Goal: Task Accomplishment & Management: Complete application form

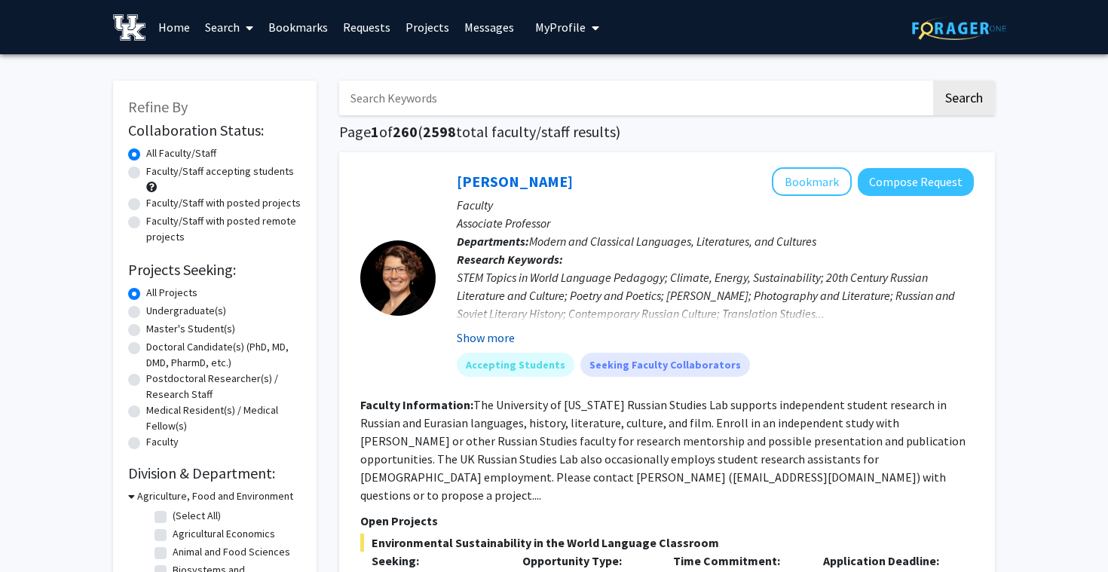
click at [496, 331] on button "Show more" at bounding box center [486, 338] width 58 height 18
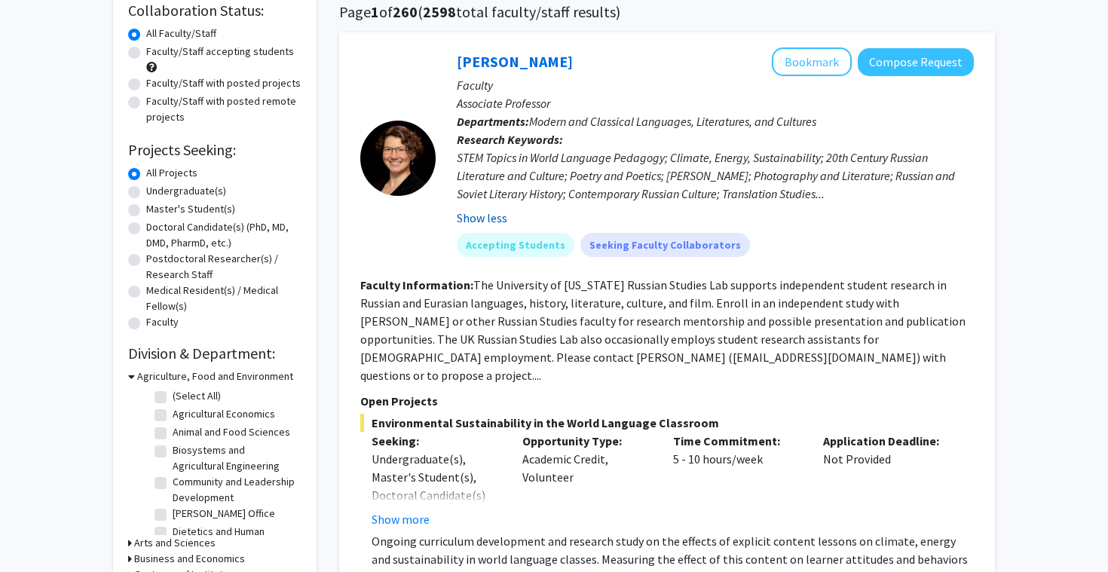
scroll to position [259, 0]
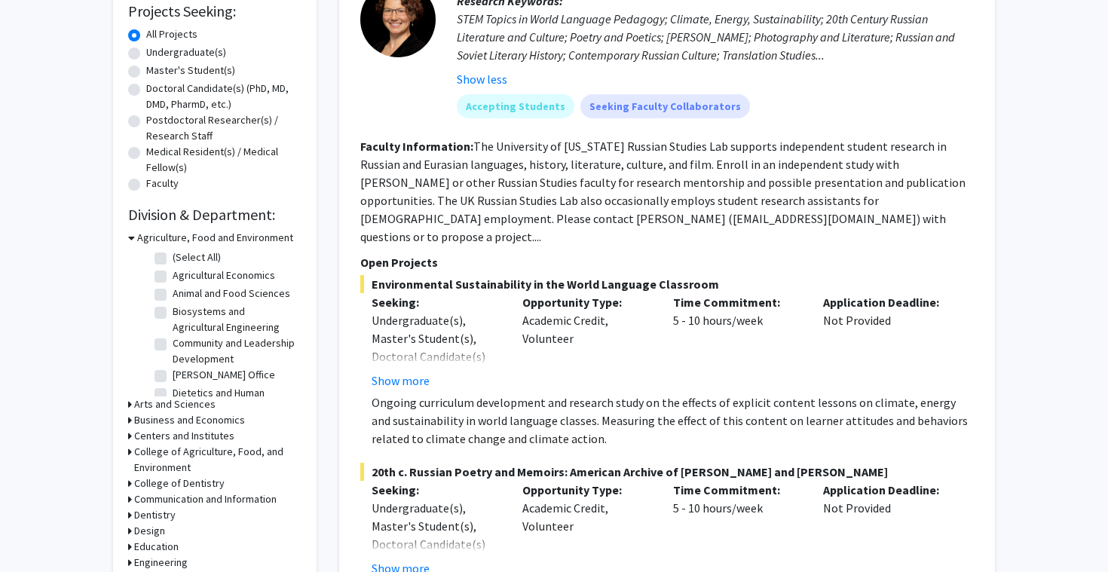
click at [536, 189] on fg-read-more "The University of [US_STATE] Russian Studies Lab supports independent student r…" at bounding box center [662, 192] width 605 height 106
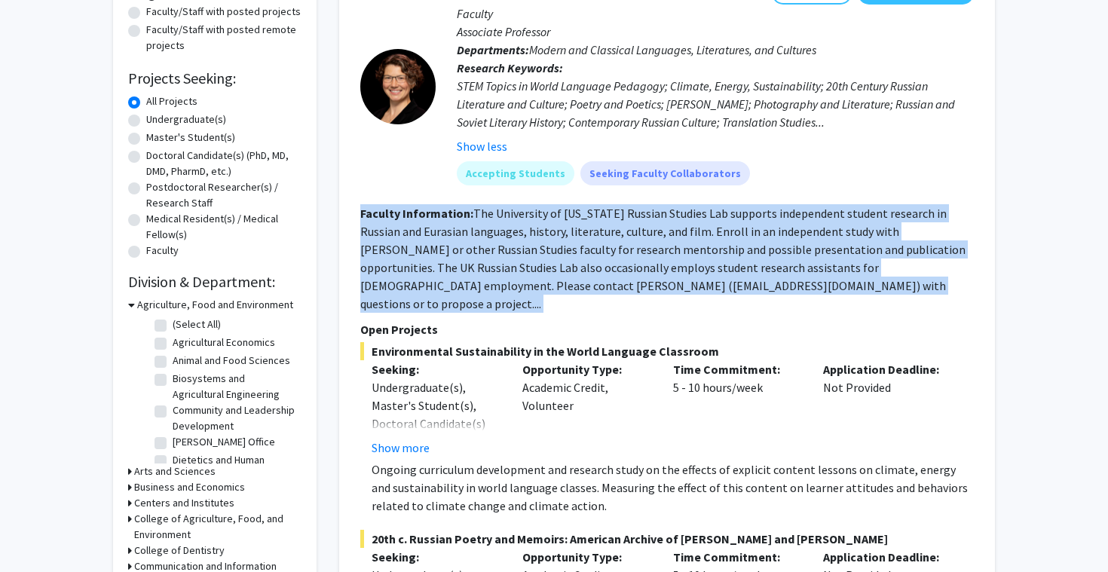
scroll to position [0, 0]
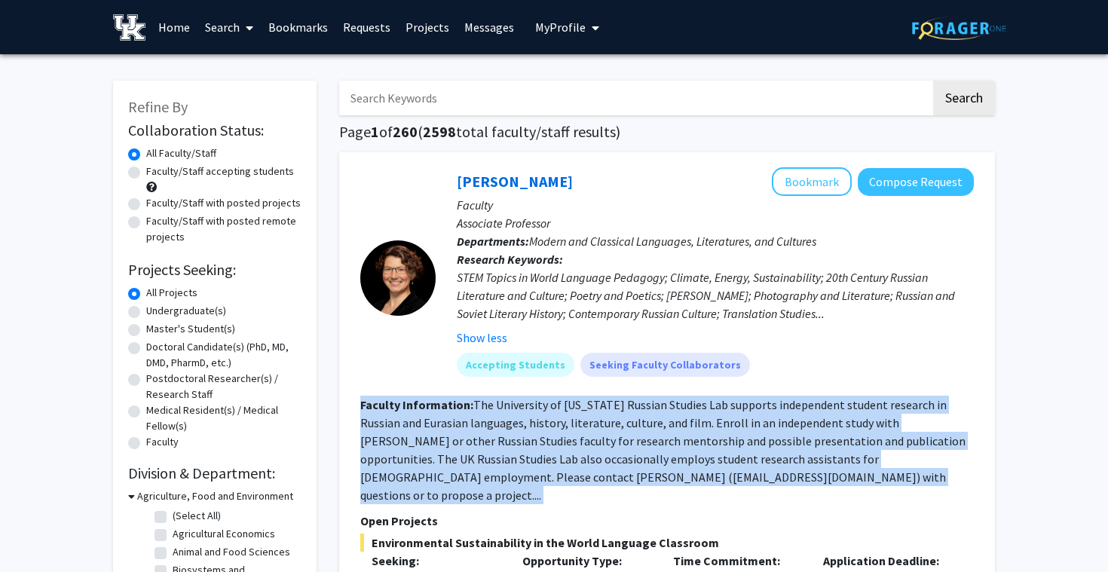
click at [236, 173] on label "Faculty/Staff accepting students" at bounding box center [220, 172] width 148 height 16
click at [156, 173] on input "Faculty/Staff accepting students" at bounding box center [151, 169] width 10 height 10
radio input "true"
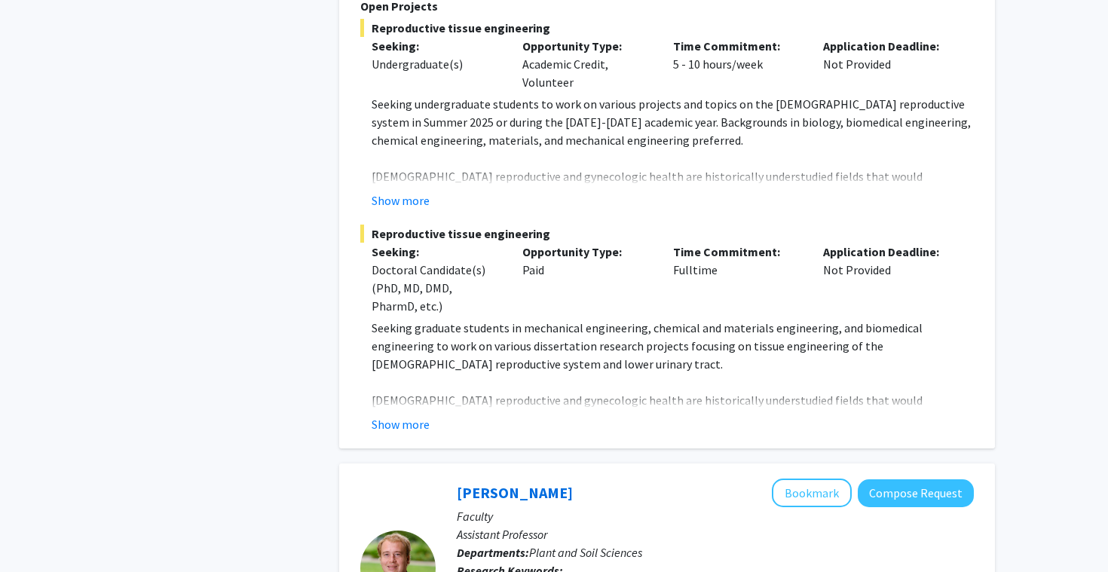
scroll to position [1614, 0]
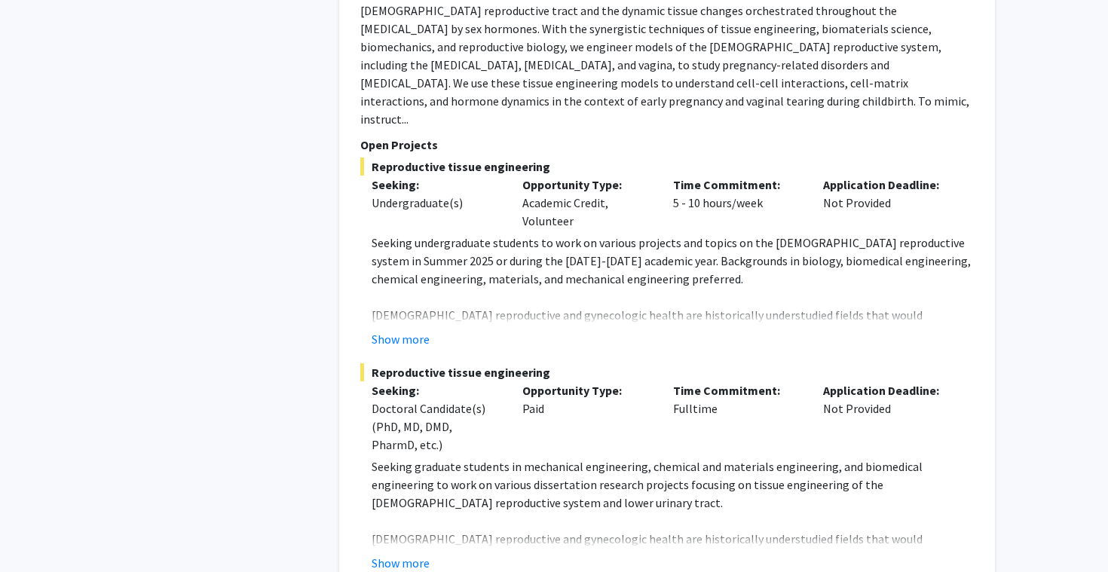
click at [435, 330] on div "Show more" at bounding box center [673, 339] width 602 height 18
click at [409, 330] on button "Show more" at bounding box center [401, 339] width 58 height 18
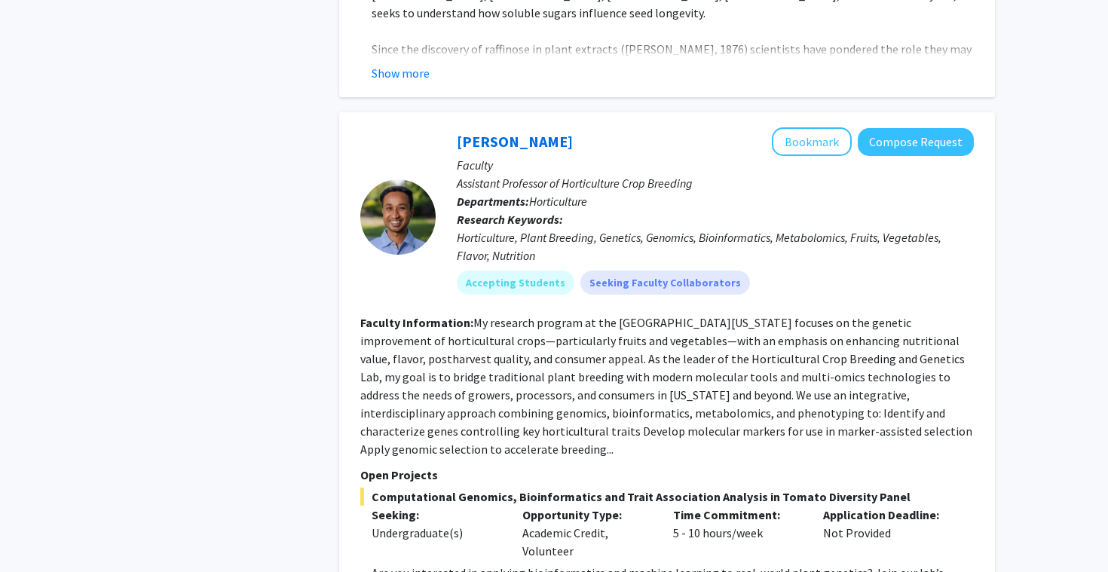
scroll to position [8067, 0]
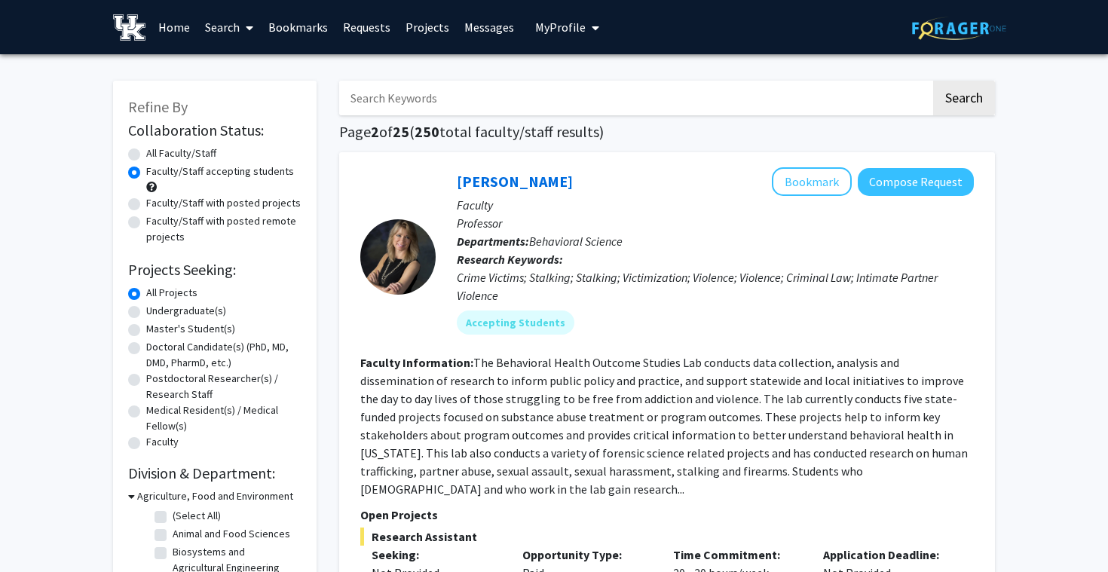
scroll to position [139, 0]
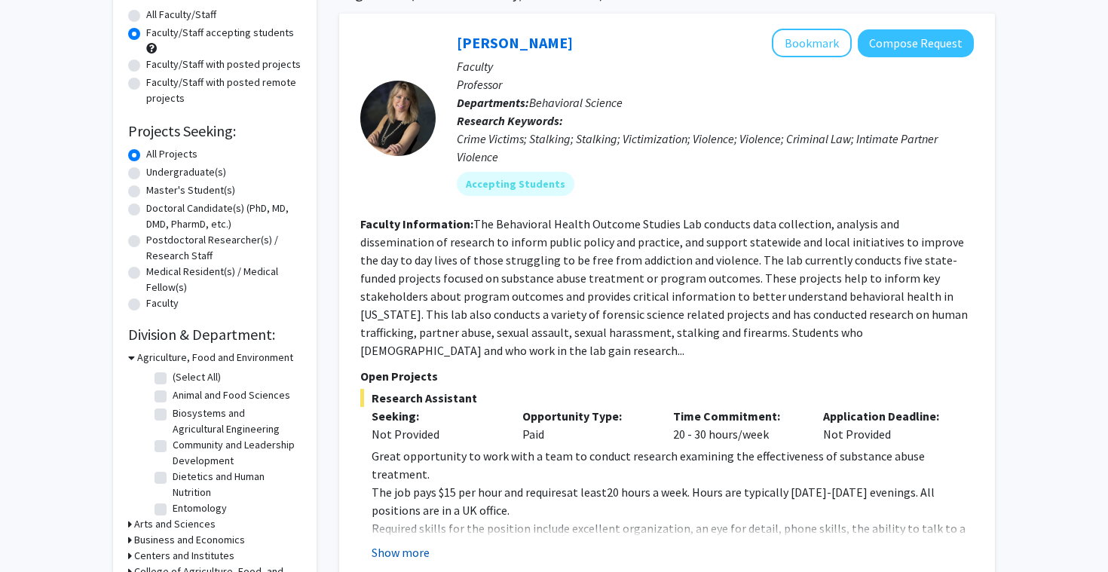
click at [409, 544] on button "Show more" at bounding box center [401, 553] width 58 height 18
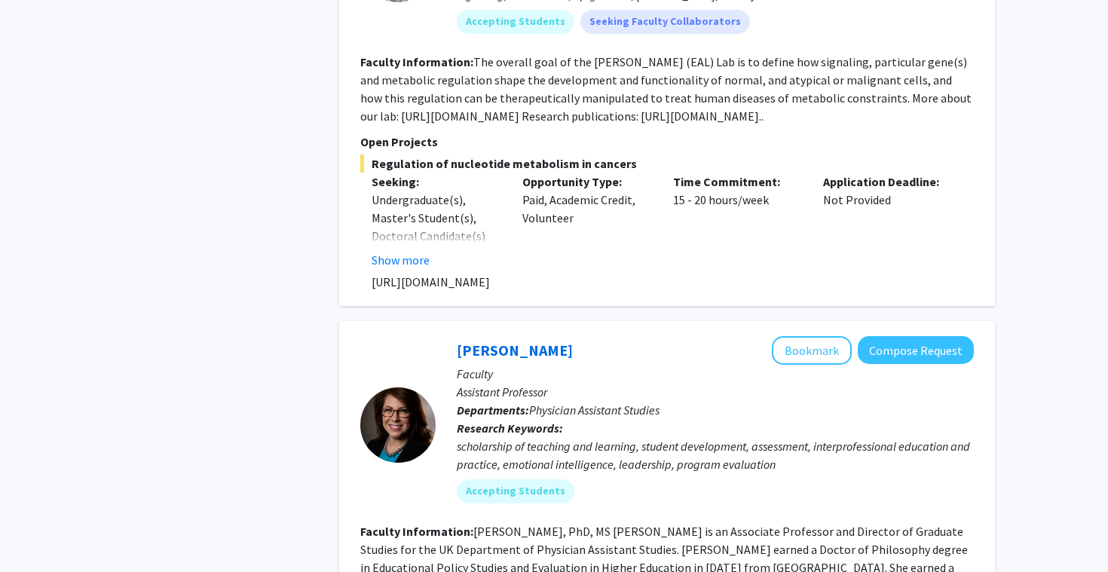
scroll to position [2502, 0]
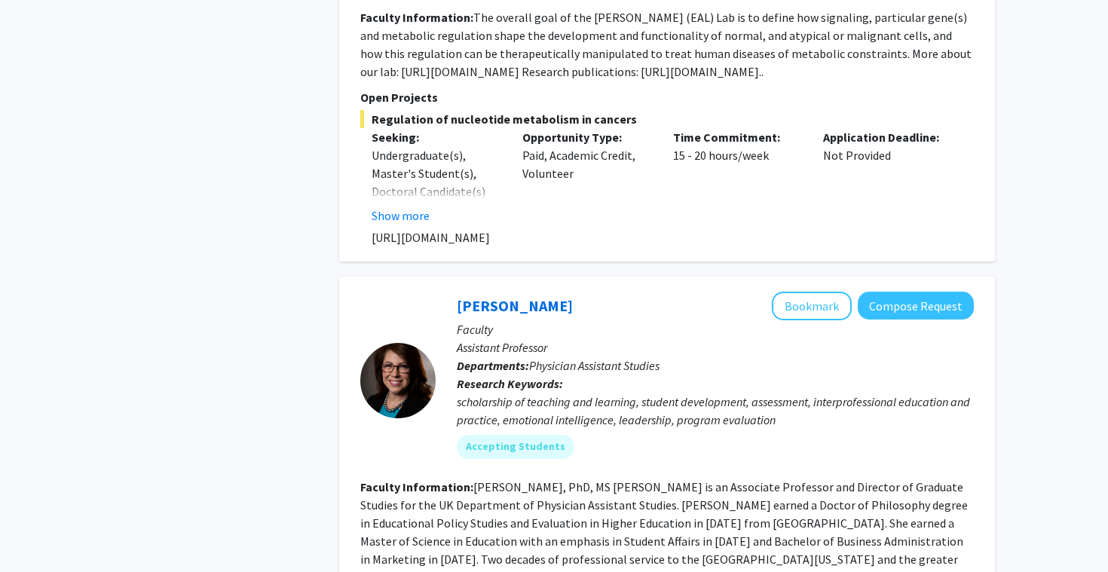
click at [612, 393] on div "scholarship of teaching and learning, student development, assessment, interpro…" at bounding box center [715, 411] width 517 height 36
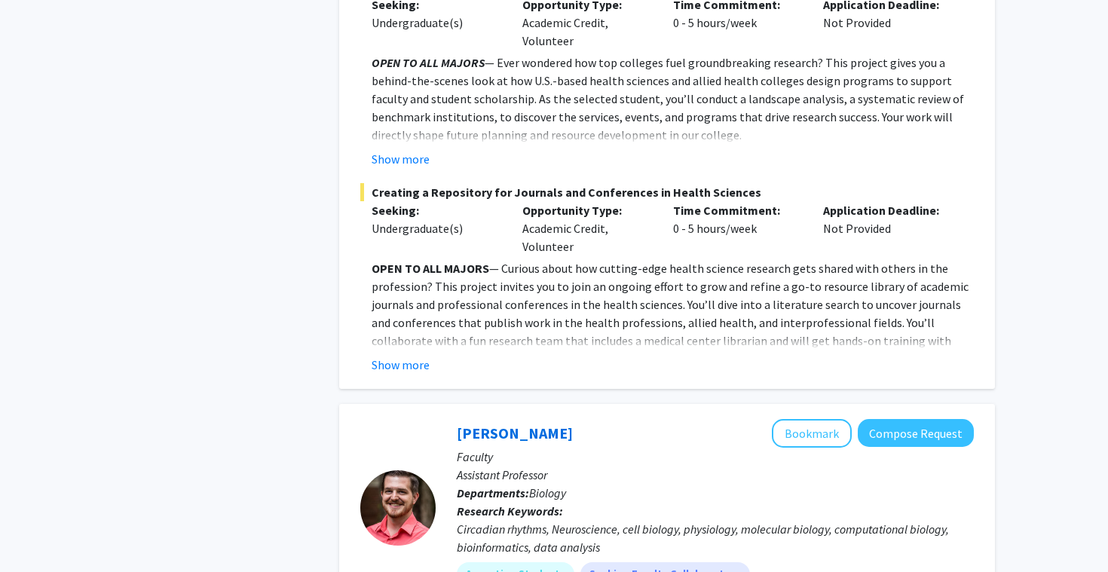
scroll to position [3306, 0]
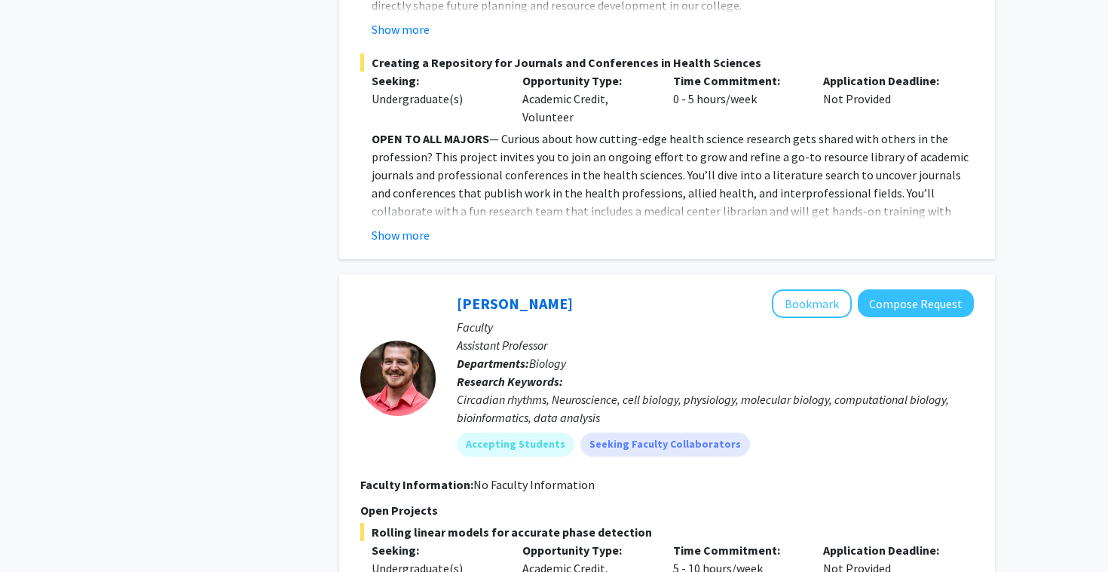
click at [651, 391] on div "Circadian rhythms, Neuroscience, cell biology, physiology, molecular biology, c…" at bounding box center [715, 409] width 517 height 36
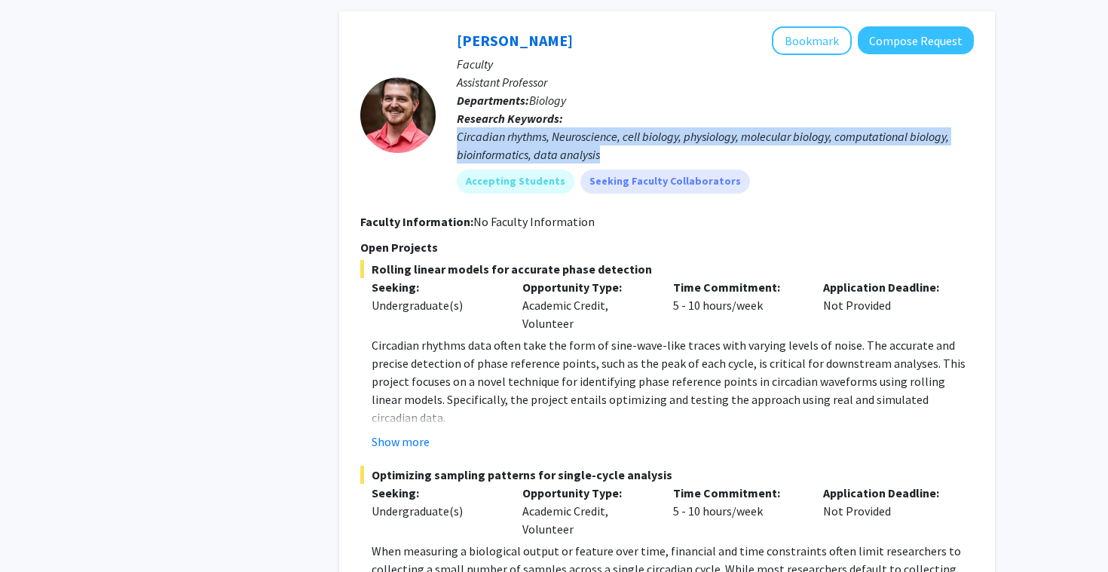
scroll to position [3492, 0]
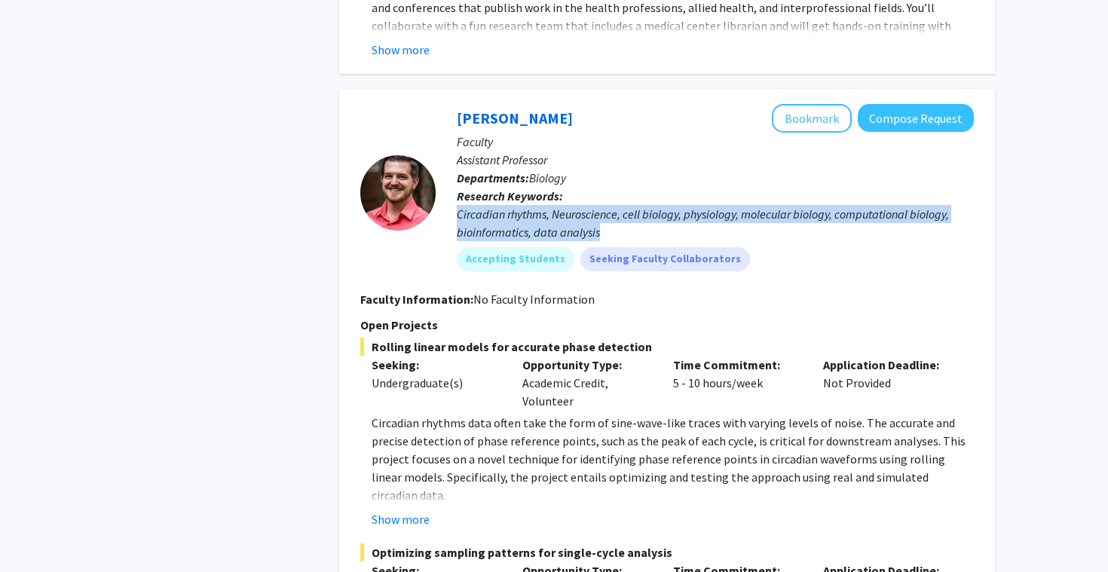
click at [488, 414] on p "Circadian rhythms data often take the form of sine-wave-like traces with varyin…" at bounding box center [673, 459] width 602 height 90
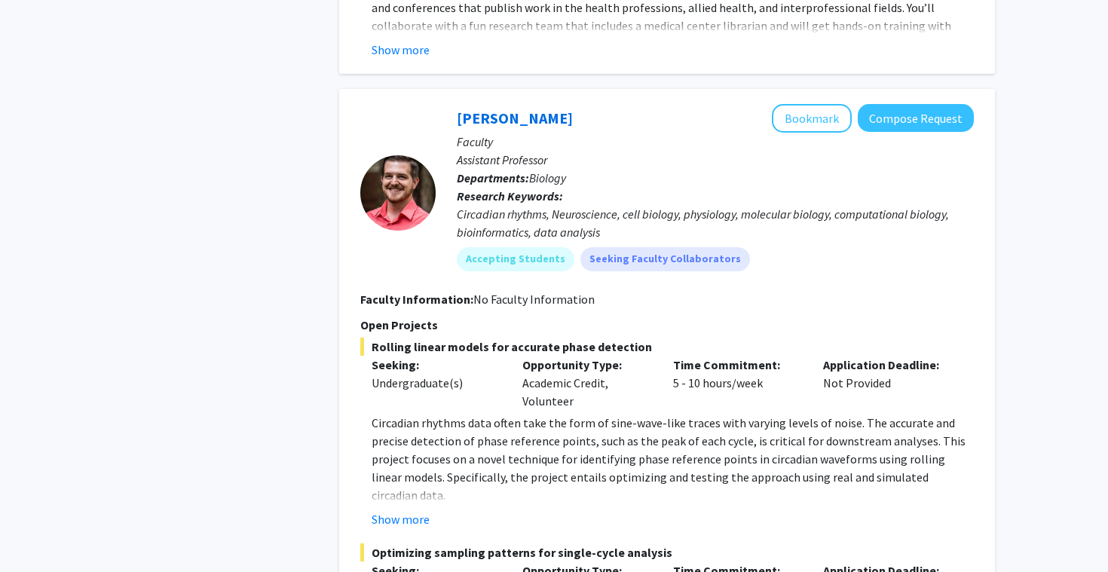
click at [488, 414] on p "Circadian rhythms data often take the form of sine-wave-like traces with varyin…" at bounding box center [673, 459] width 602 height 90
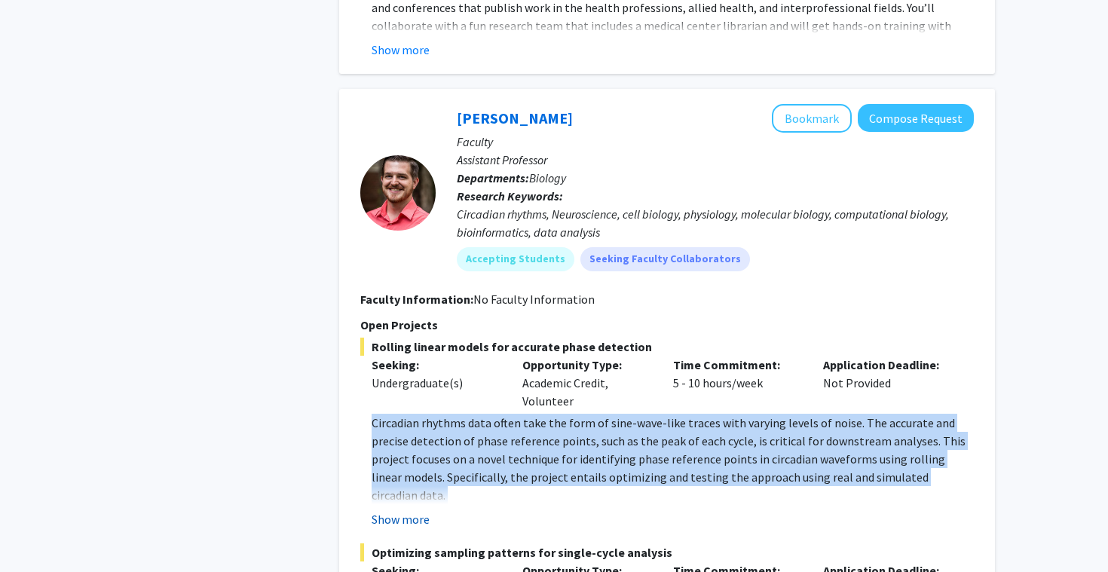
click at [416, 510] on button "Show more" at bounding box center [401, 519] width 58 height 18
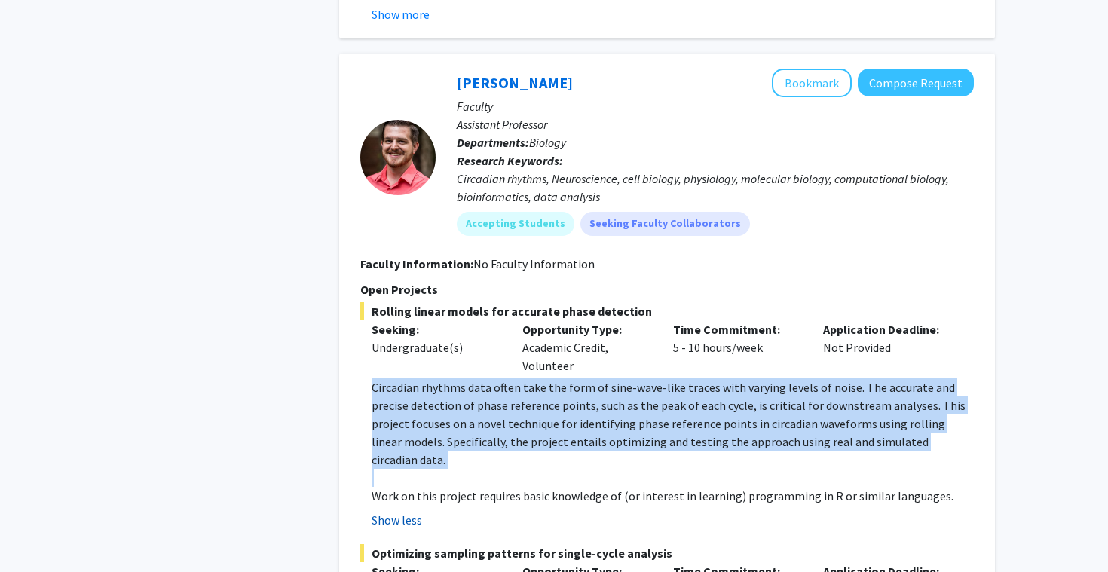
scroll to position [3581, 0]
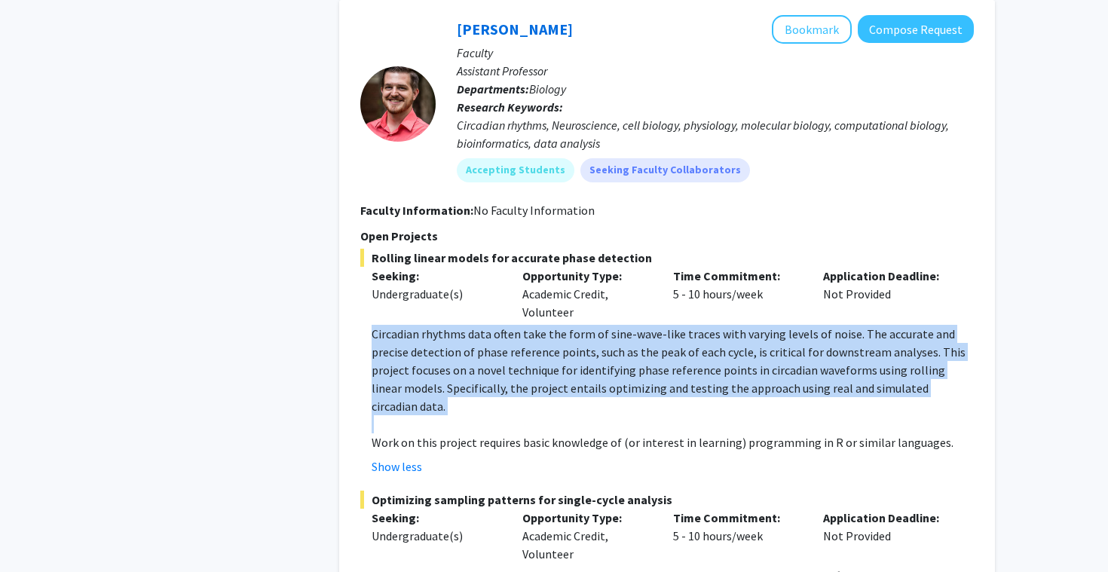
click at [659, 325] on p "Circadian rhythms data often take the form of sine-wave-like traces with varyin…" at bounding box center [673, 370] width 602 height 90
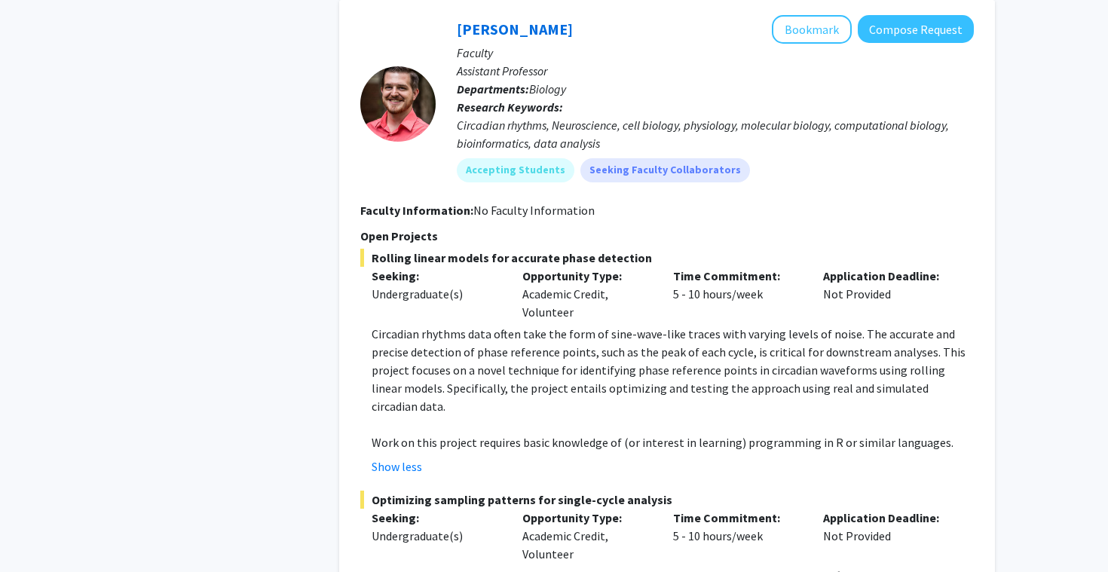
click at [659, 325] on p "Circadian rhythms data often take the form of sine-wave-like traces with varyin…" at bounding box center [673, 370] width 602 height 90
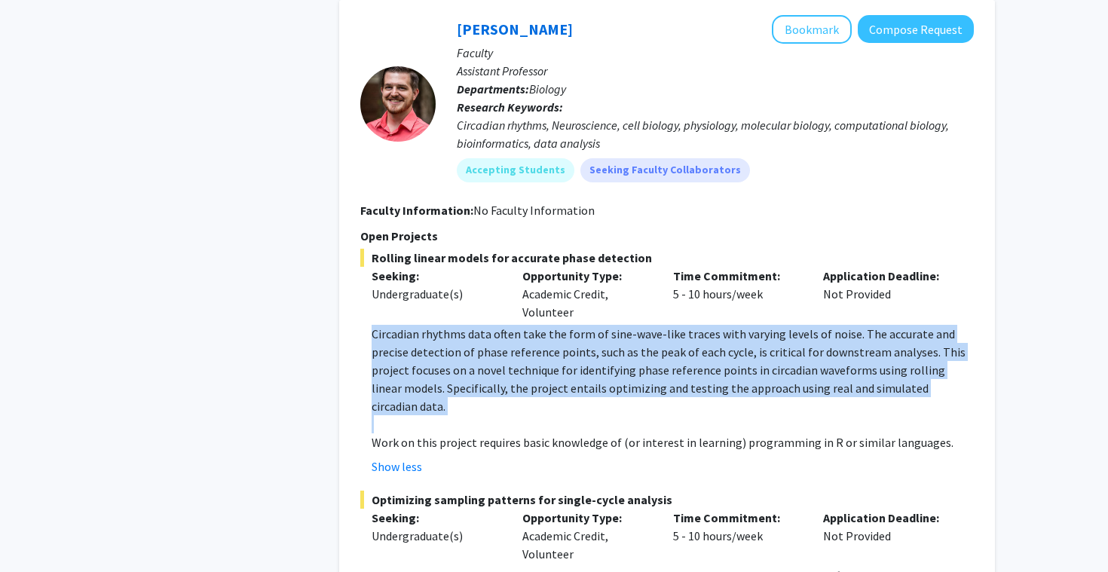
click at [703, 380] on fg-read-more "Circadian rhythms data often take the form of sine-wave-like traces with varyin…" at bounding box center [667, 400] width 614 height 151
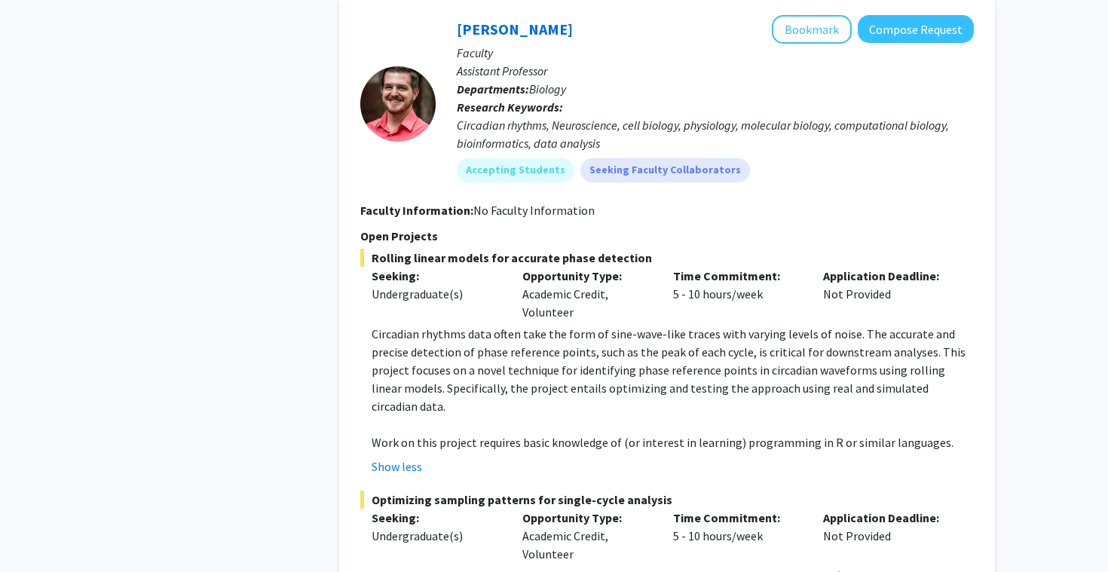
click at [703, 380] on fg-read-more "Circadian rhythms data often take the form of sine-wave-like traces with varyin…" at bounding box center [667, 400] width 614 height 151
click at [719, 434] on p "Work on this project requires basic knowledge of (or interest in learning) prog…" at bounding box center [673, 443] width 602 height 18
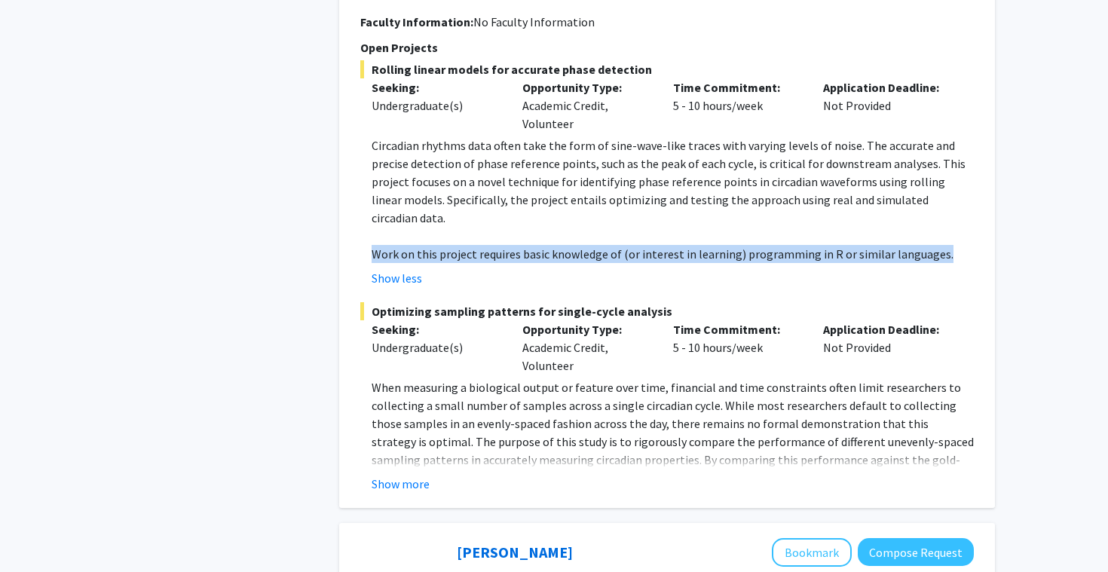
scroll to position [3798, 0]
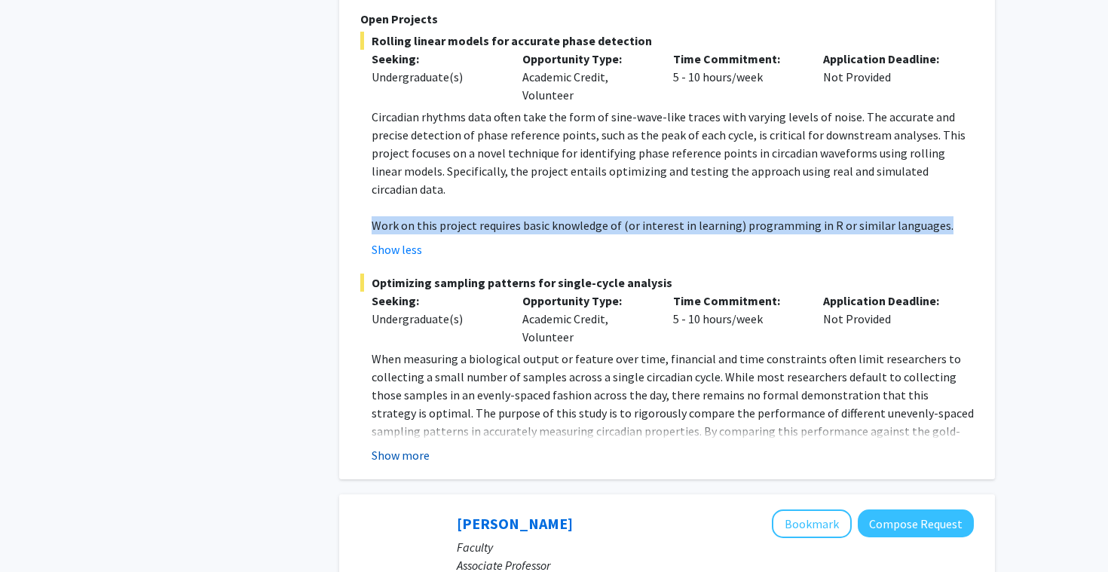
click at [413, 446] on button "Show more" at bounding box center [401, 455] width 58 height 18
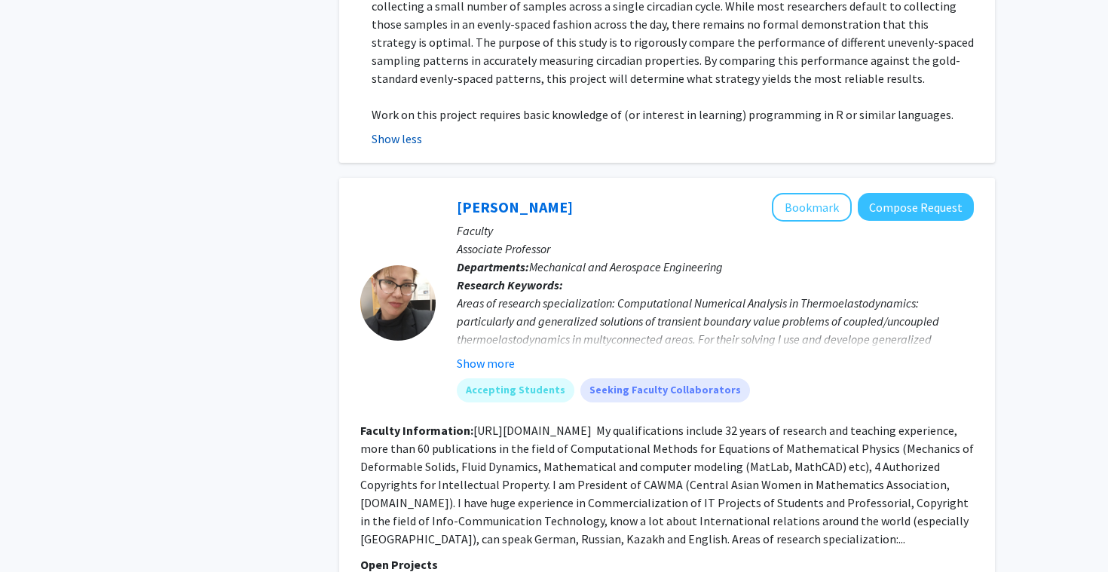
scroll to position [4310, 0]
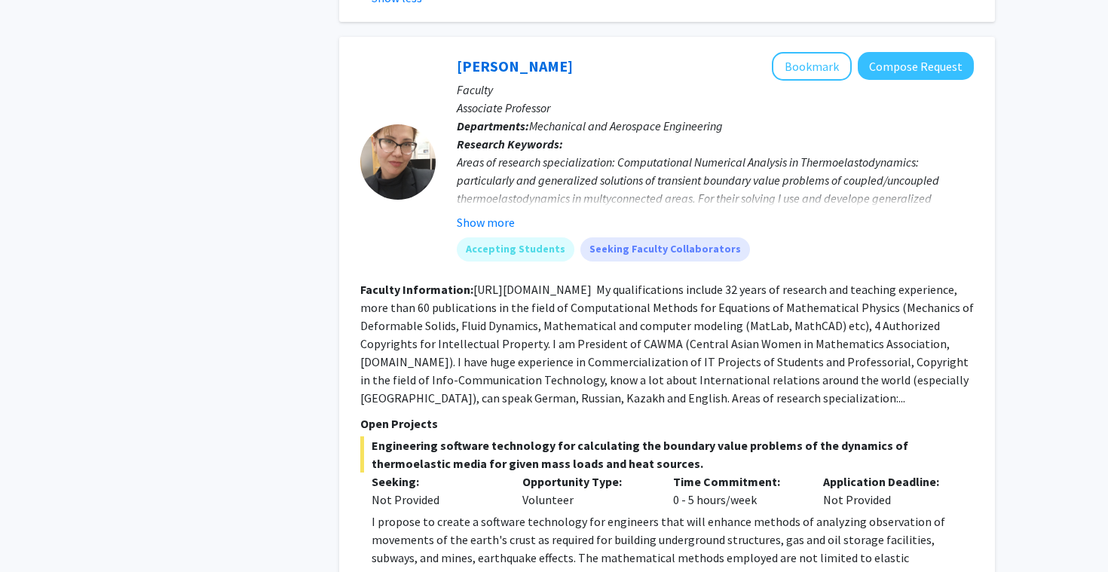
click at [538, 327] on fg-read-more "https://www.researchgate.net/profile/Bakhyt_Alipova My qualifications include 3…" at bounding box center [667, 344] width 614 height 124
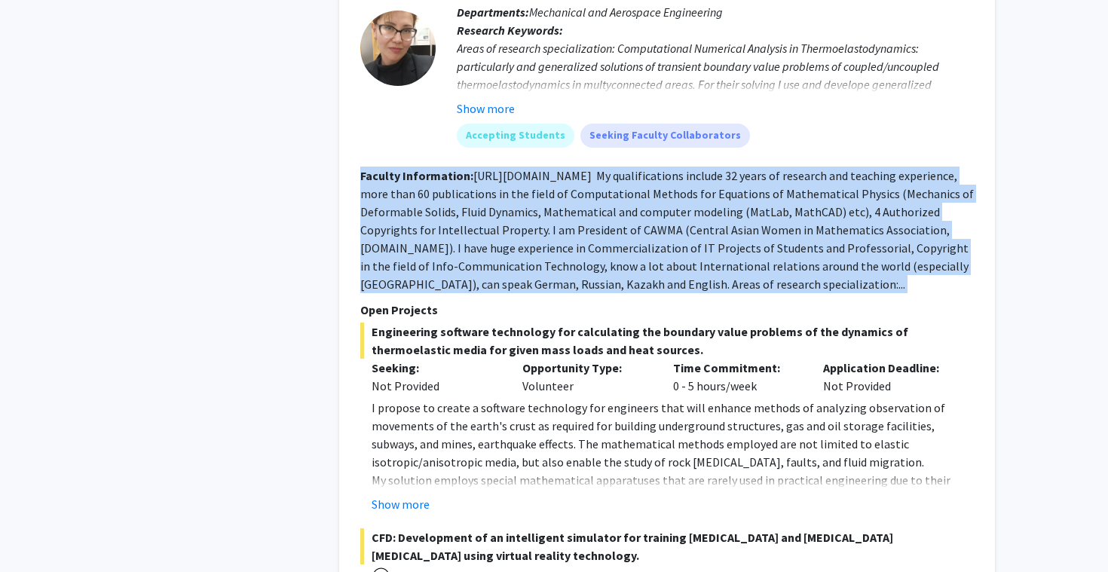
scroll to position [4436, 0]
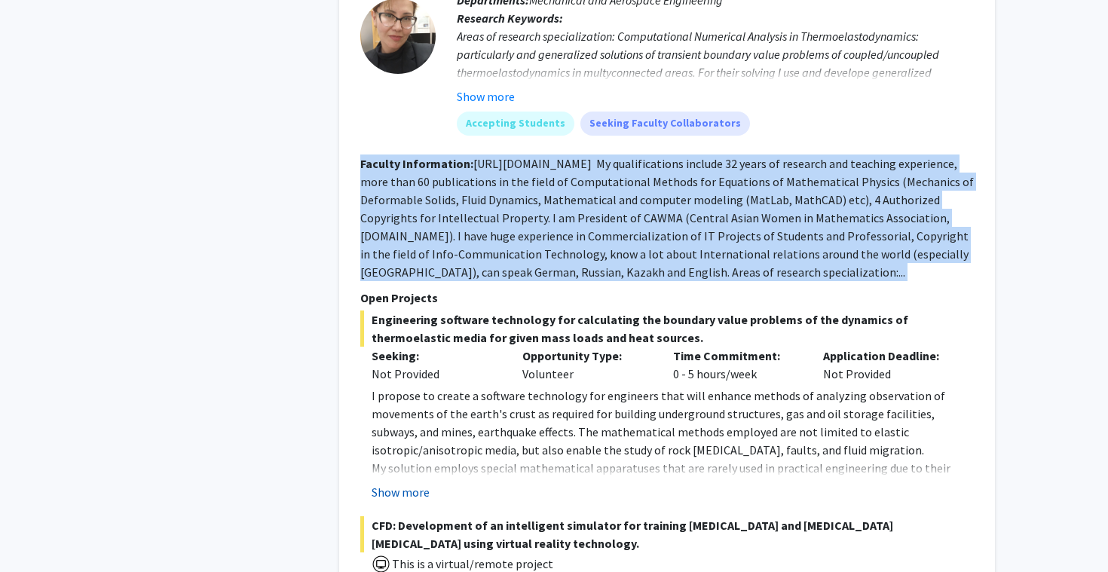
click at [406, 483] on button "Show more" at bounding box center [401, 492] width 58 height 18
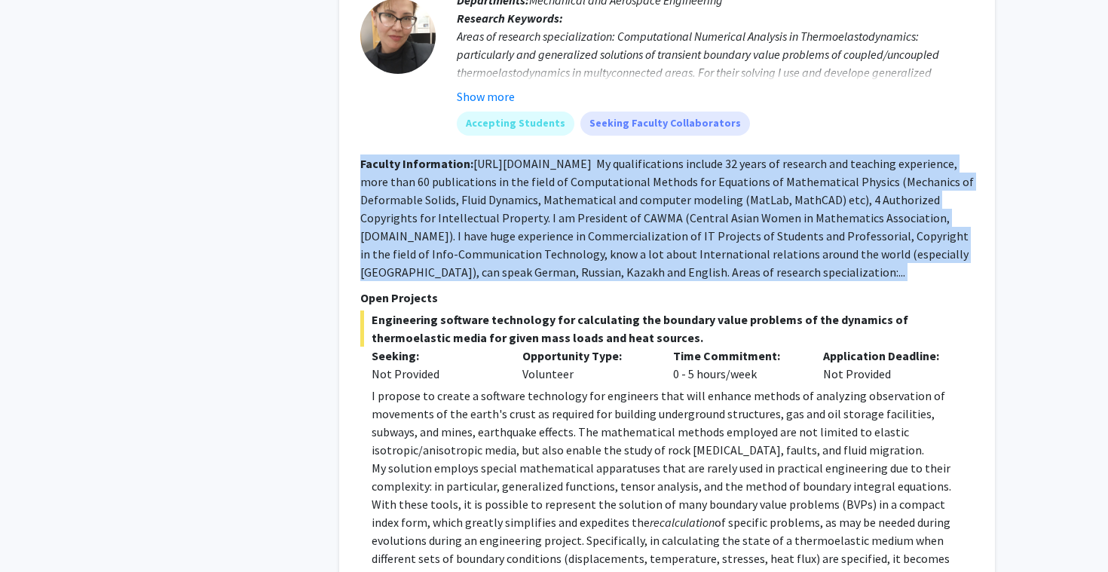
click at [486, 387] on p "I propose to create a software technology for engineers that will enhance metho…" at bounding box center [673, 423] width 602 height 72
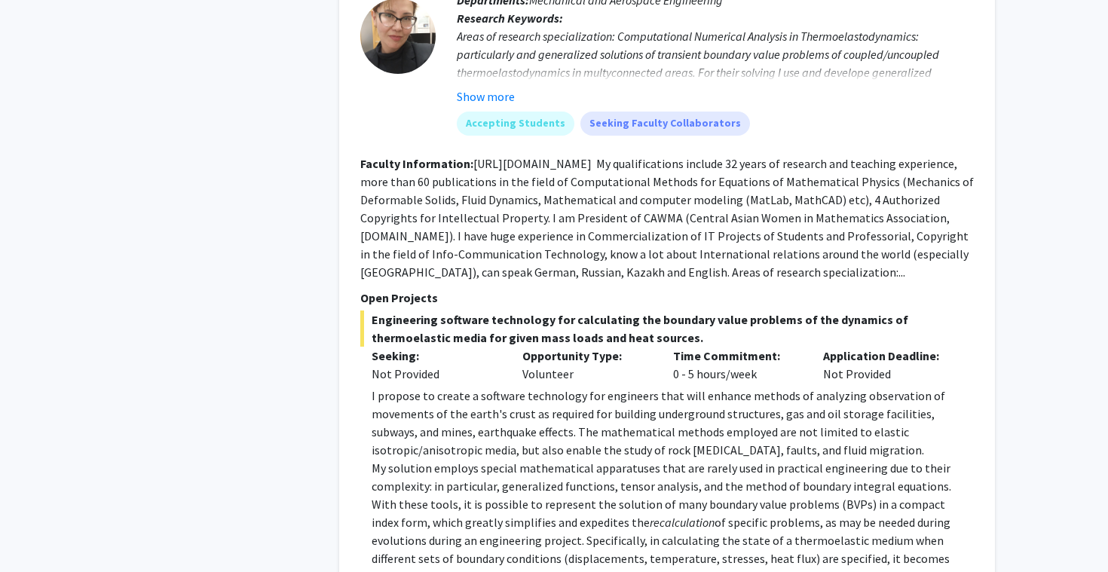
click at [486, 387] on p "I propose to create a software technology for engineers that will enhance metho…" at bounding box center [673, 423] width 602 height 72
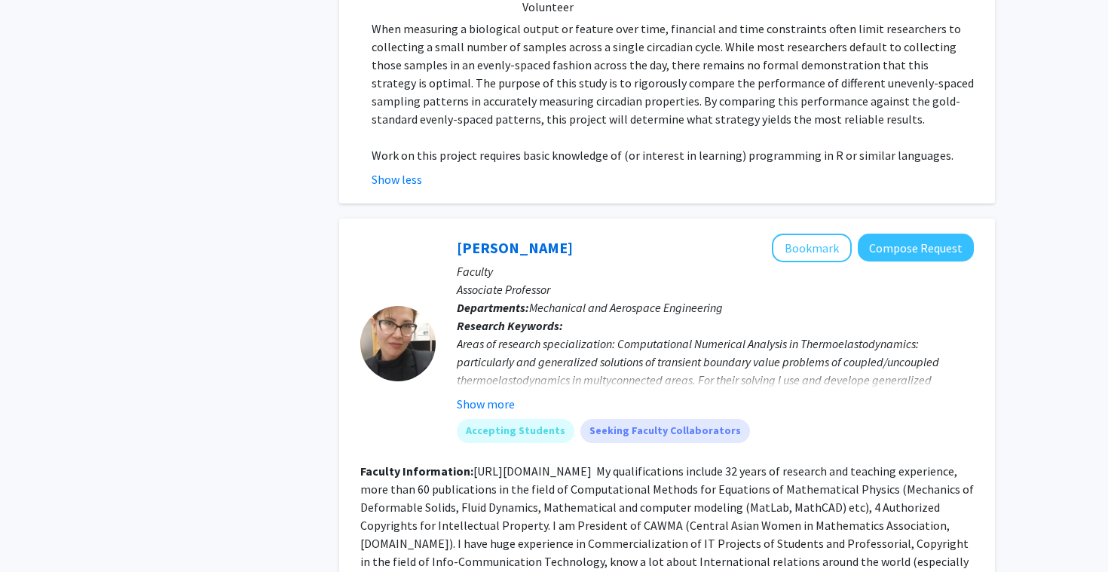
scroll to position [4131, 0]
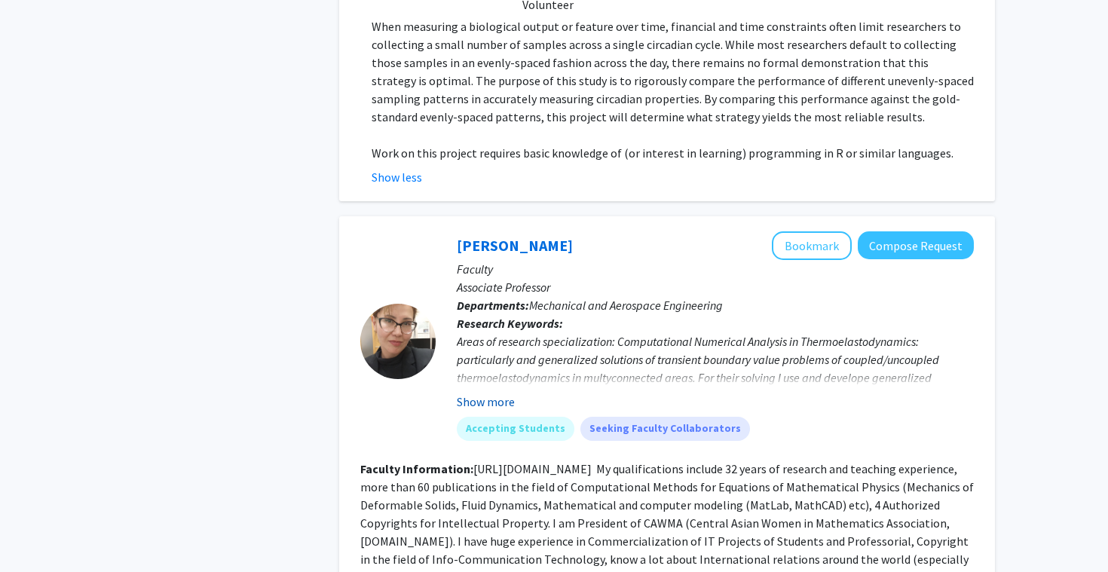
click at [498, 393] on button "Show more" at bounding box center [486, 402] width 58 height 18
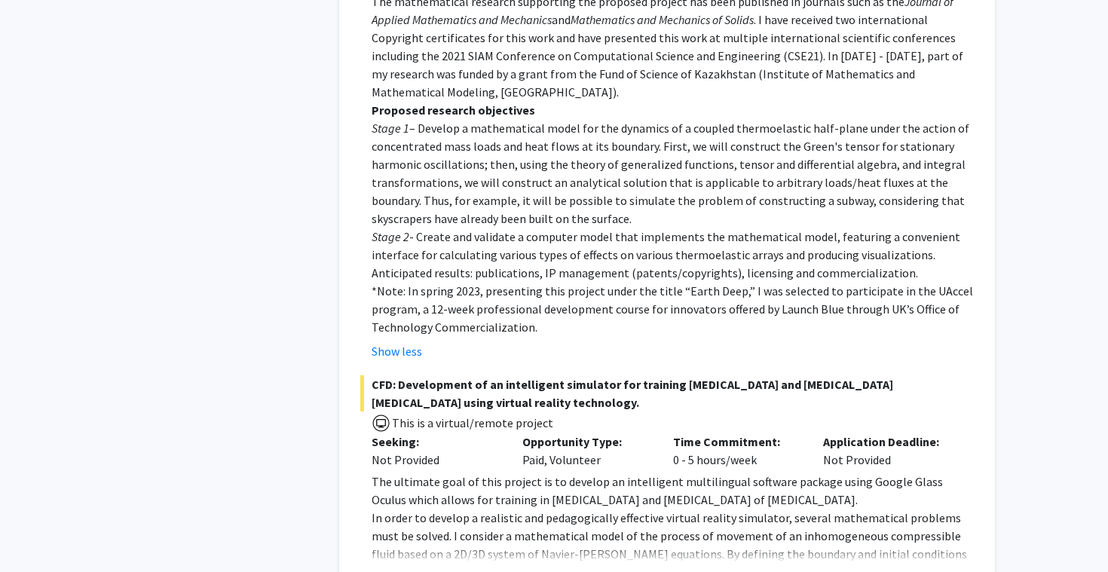
scroll to position [5273, 0]
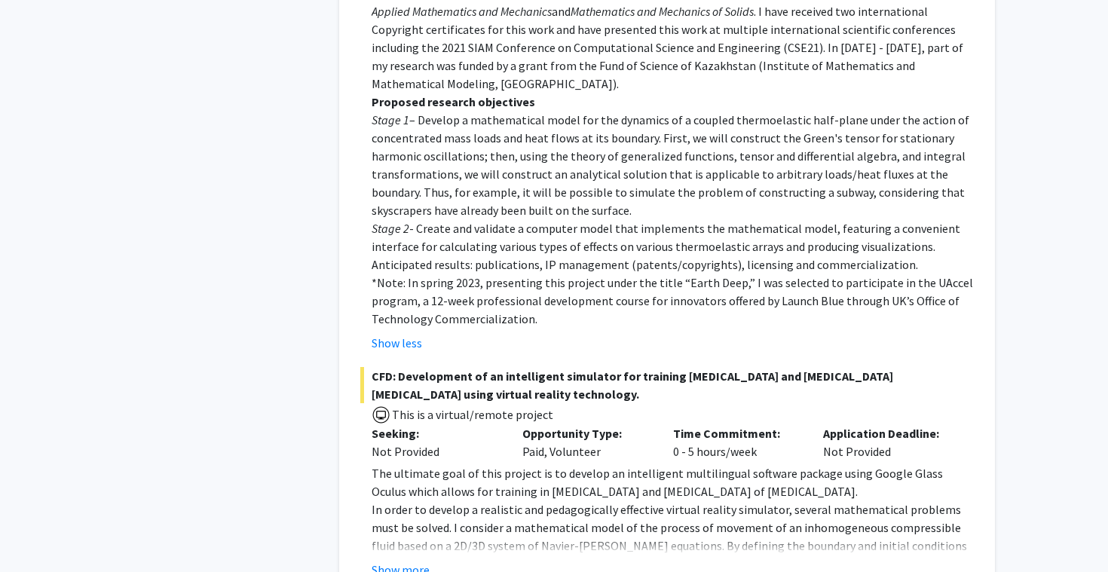
click at [467, 501] on p "In order to develop a realistic and pedagogically effective virtual reality sim…" at bounding box center [673, 564] width 602 height 127
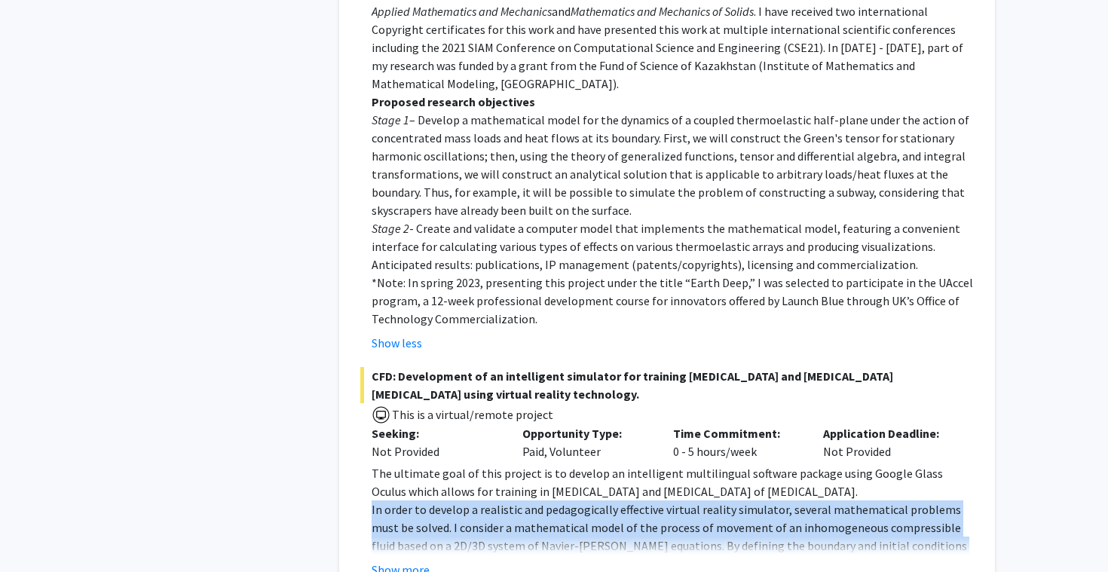
click at [467, 501] on p "In order to develop a realistic and pedagogically effective virtual reality sim…" at bounding box center [673, 564] width 602 height 127
click at [415, 561] on button "Show more" at bounding box center [401, 570] width 58 height 18
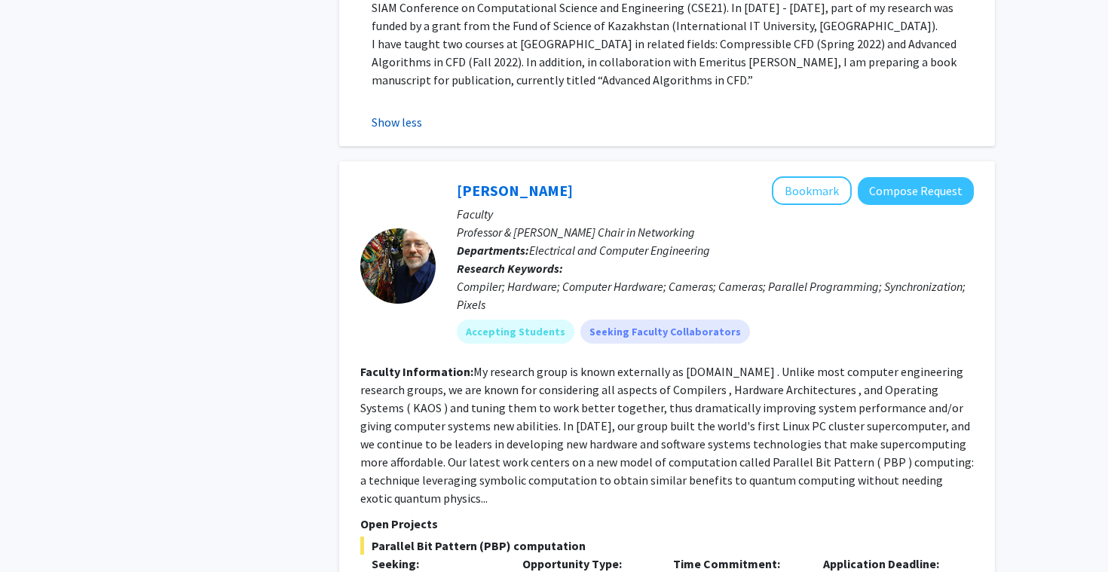
scroll to position [6426, 0]
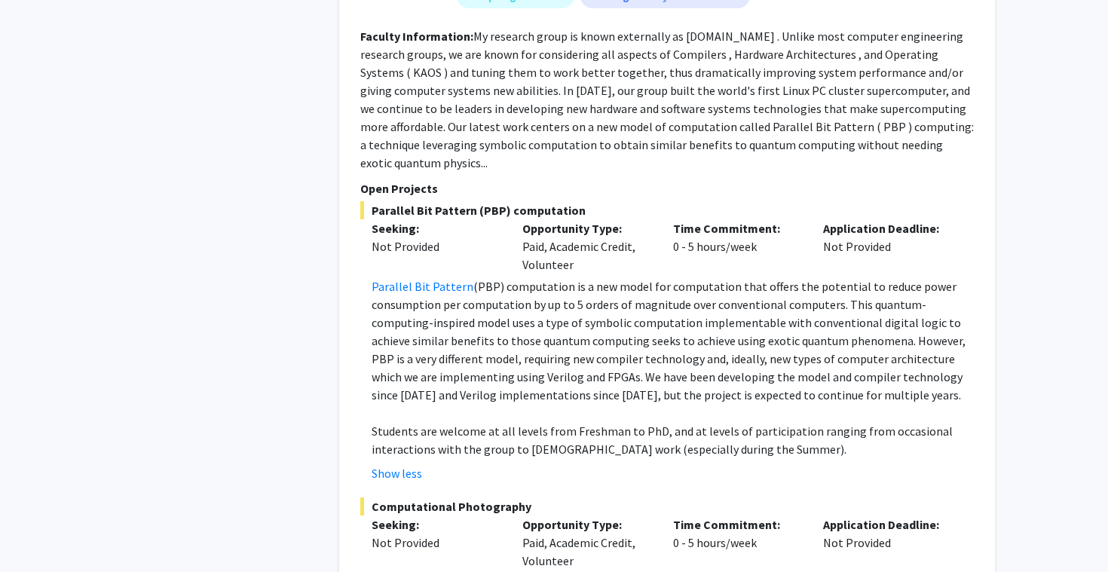
scroll to position [6654, 0]
click at [629, 422] on p "Students are welcome at all levels from Freshman to PhD, and at levels of parti…" at bounding box center [673, 440] width 602 height 36
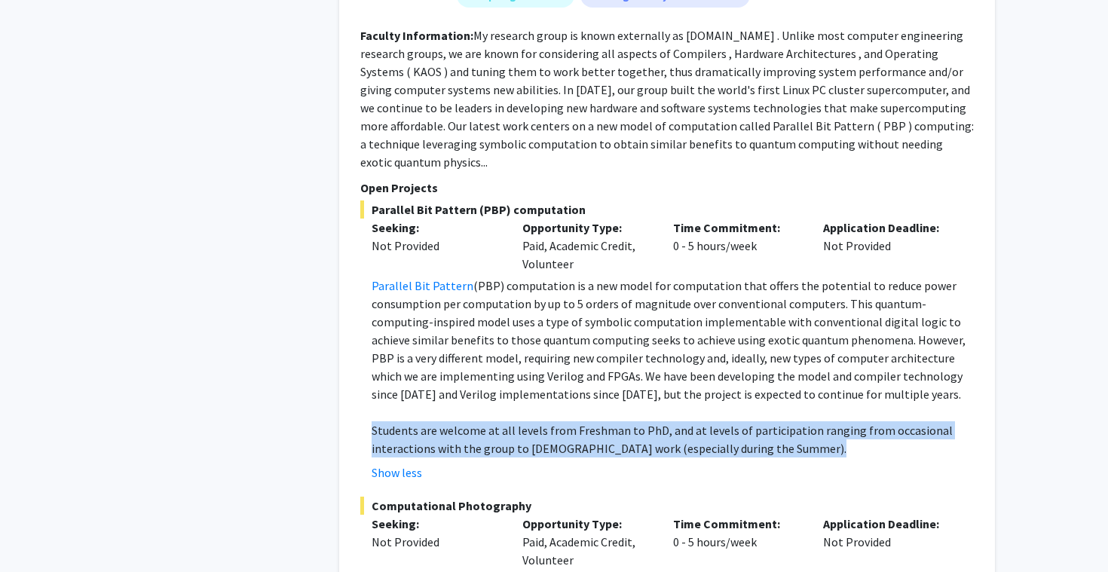
copy p "Students are welcome at all levels from Freshman to PhD, and at levels of parti…"
click at [723, 277] on p "Parallel Bit Pattern (PBP) computation is a new model for computation that offe…" at bounding box center [673, 340] width 602 height 127
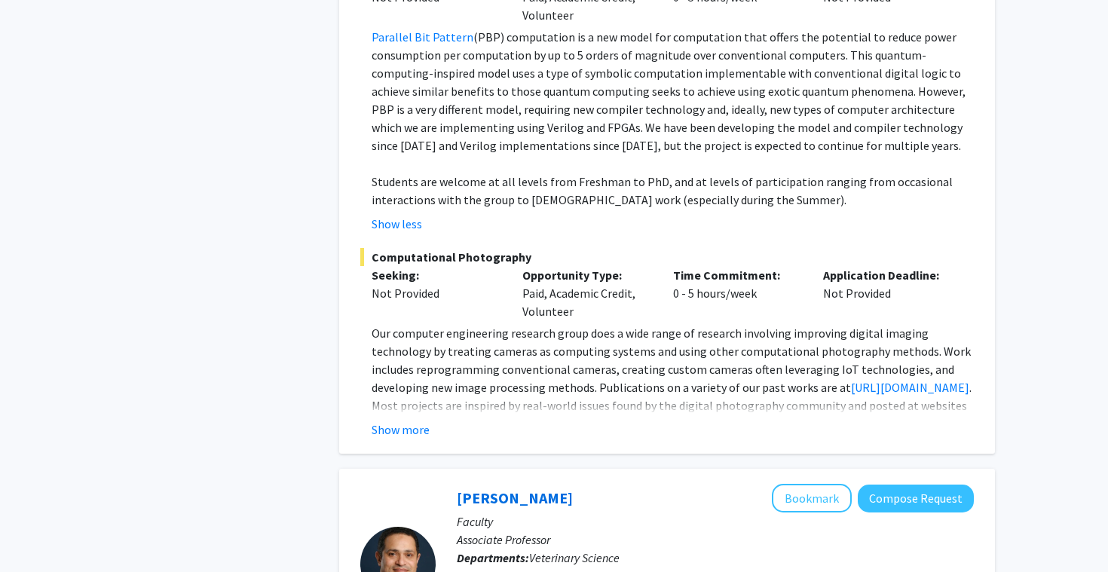
scroll to position [6909, 0]
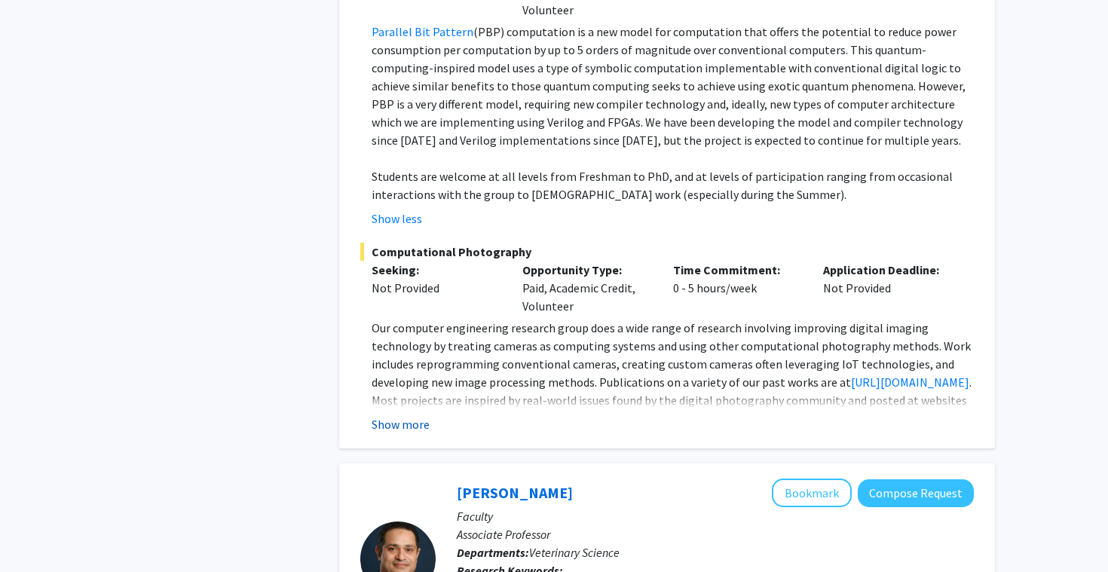
click at [397, 415] on button "Show more" at bounding box center [401, 424] width 58 height 18
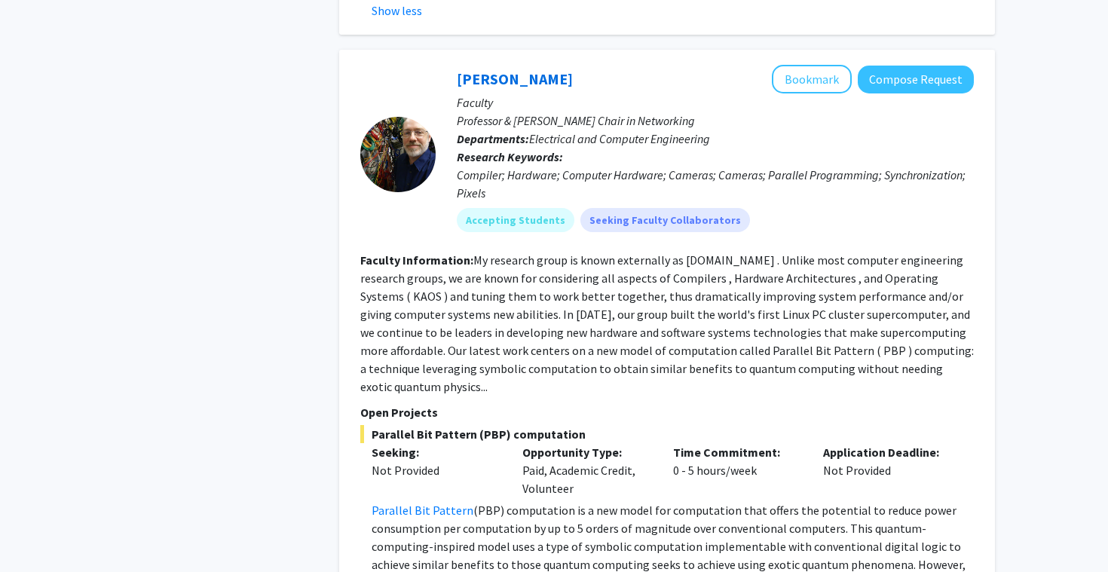
scroll to position [6337, 0]
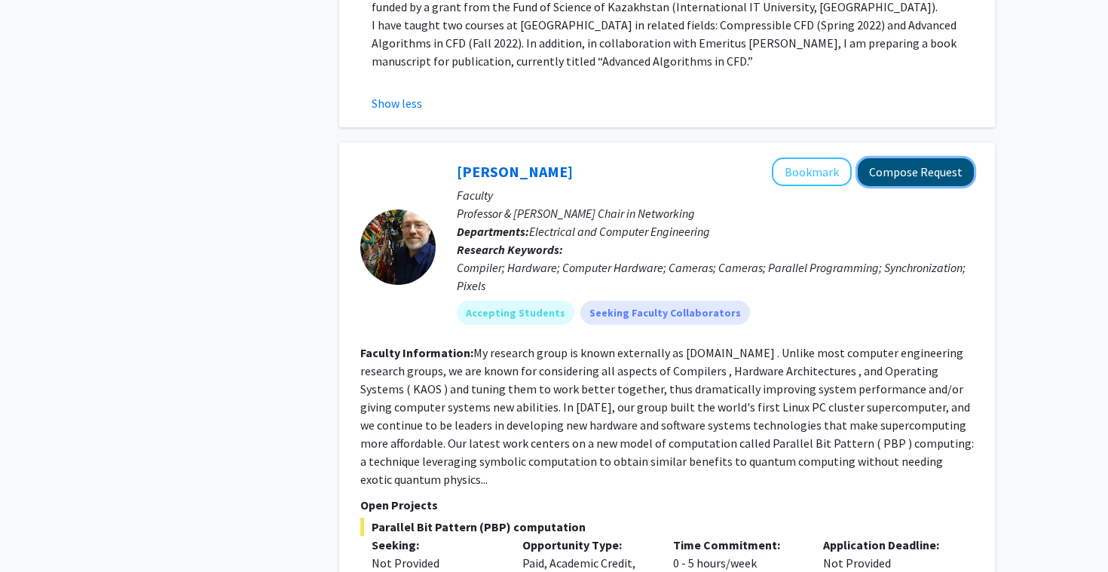
click at [904, 158] on button "Compose Request" at bounding box center [916, 172] width 116 height 28
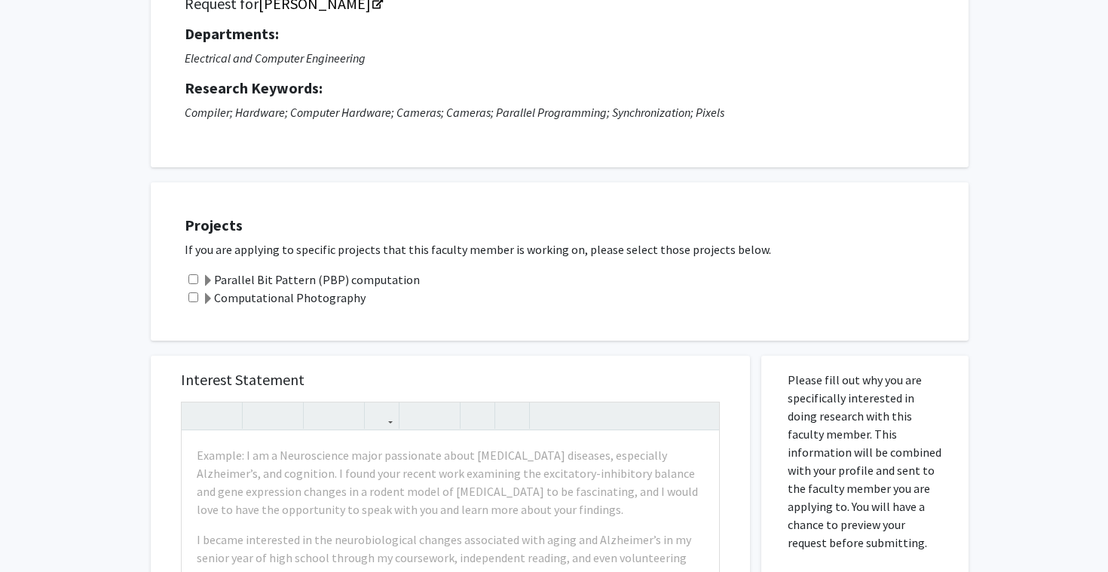
scroll to position [168, 0]
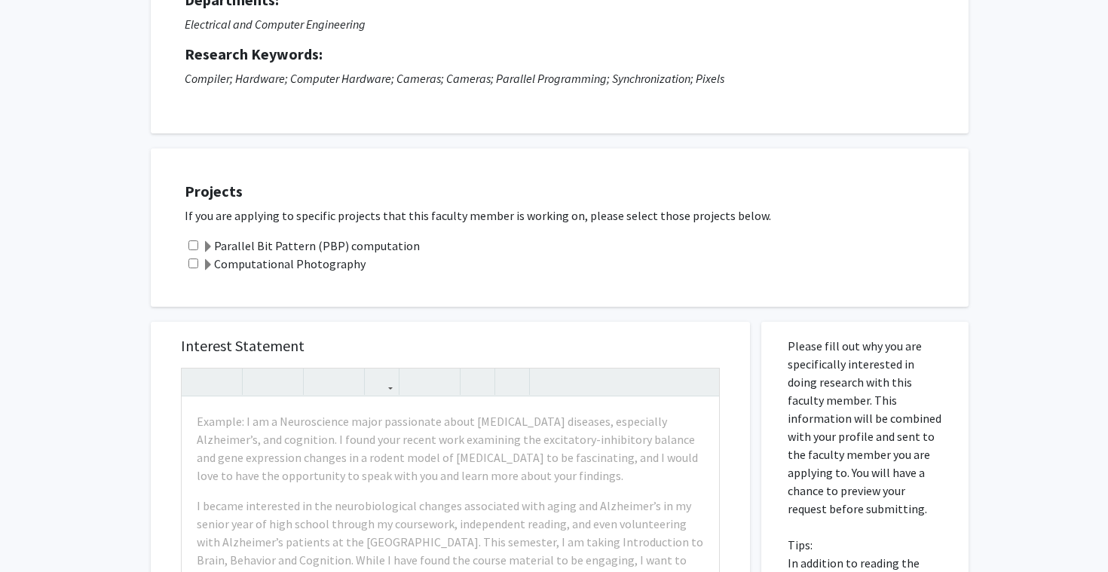
click at [337, 265] on label "Computational Photography" at bounding box center [284, 264] width 164 height 18
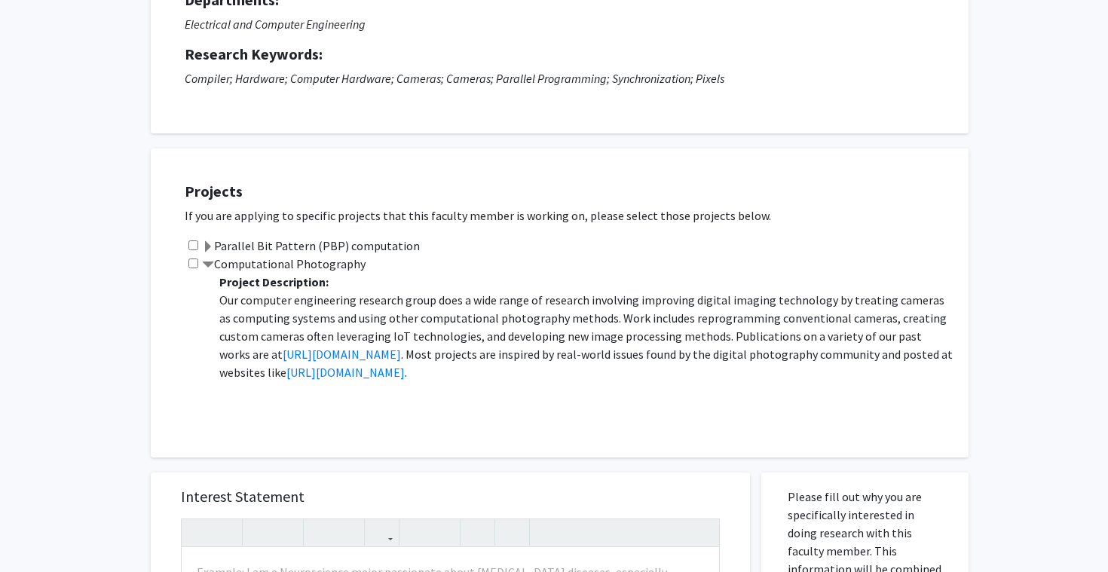
click at [391, 326] on p "Our computer engineering research group does a wide range of research involving…" at bounding box center [586, 336] width 734 height 90
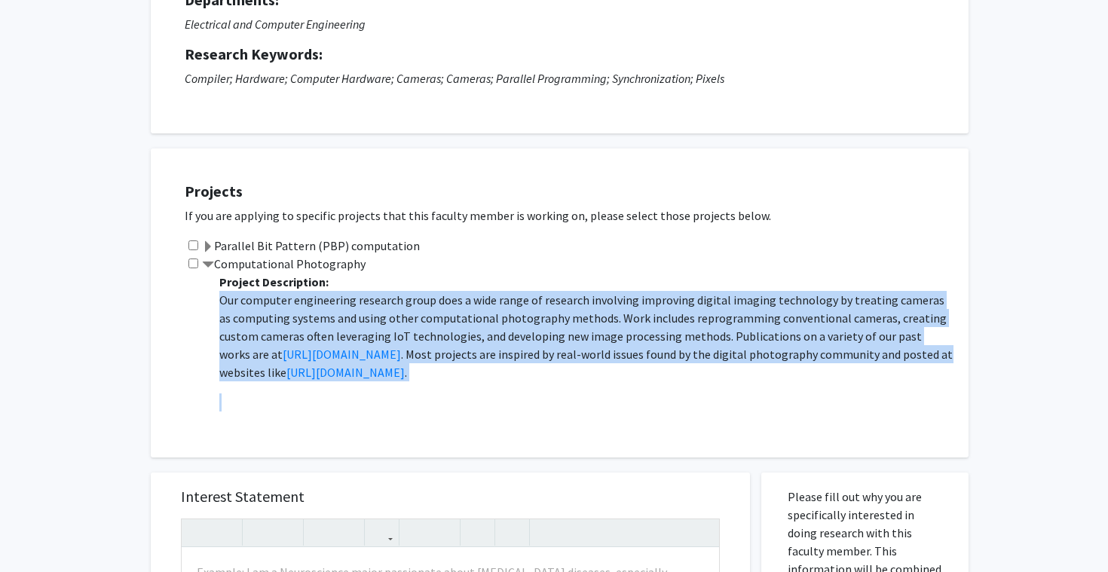
click at [550, 305] on p "Our computer engineering research group does a wide range of research involving…" at bounding box center [586, 336] width 734 height 90
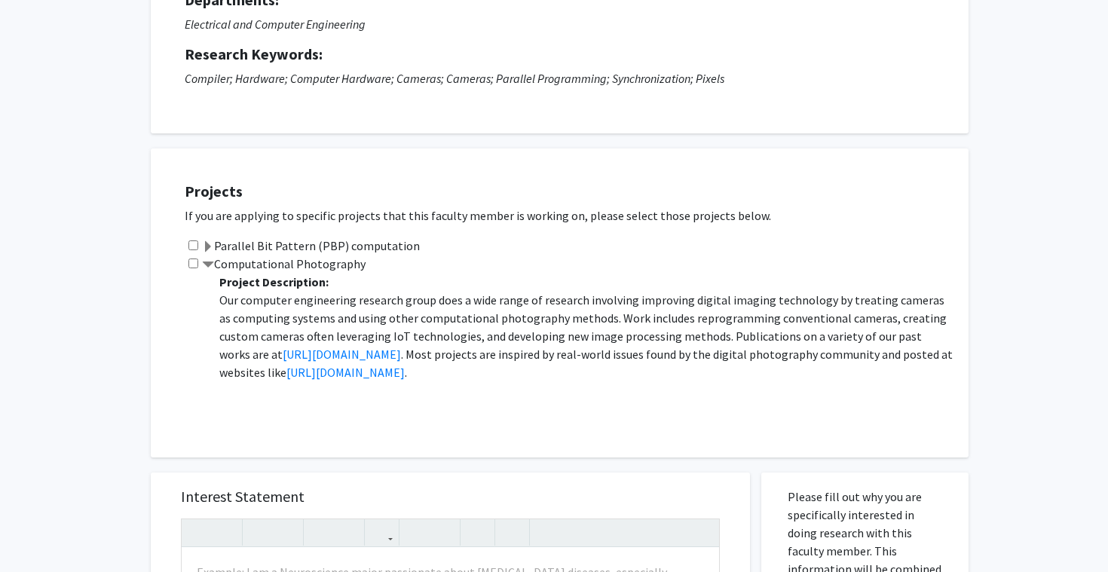
click at [361, 248] on label "Parallel Bit Pattern (PBP) computation" at bounding box center [311, 246] width 218 height 18
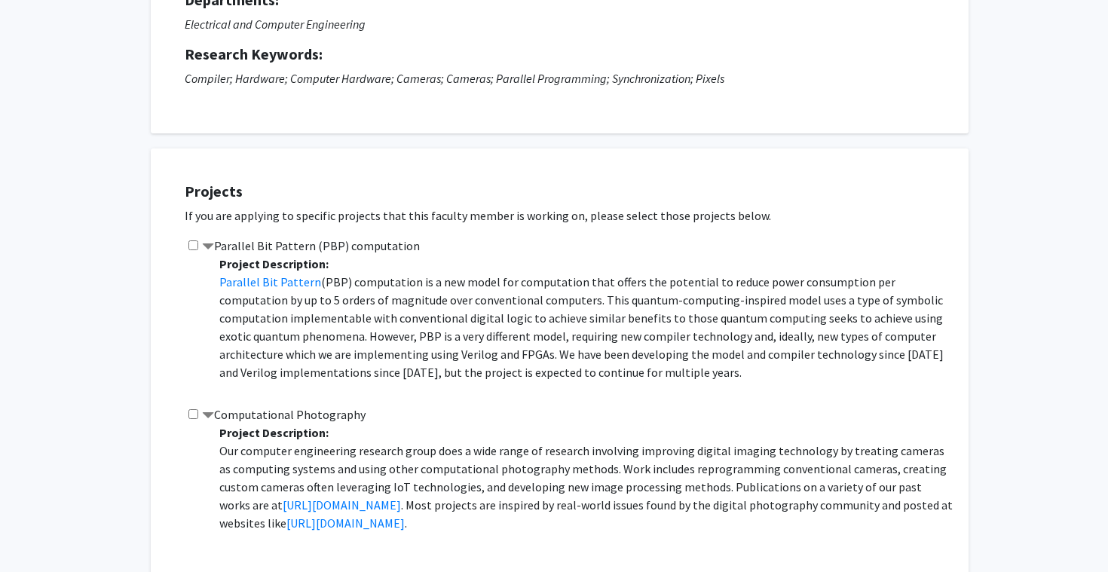
click at [361, 248] on label "Parallel Bit Pattern (PBP) computation" at bounding box center [311, 246] width 218 height 18
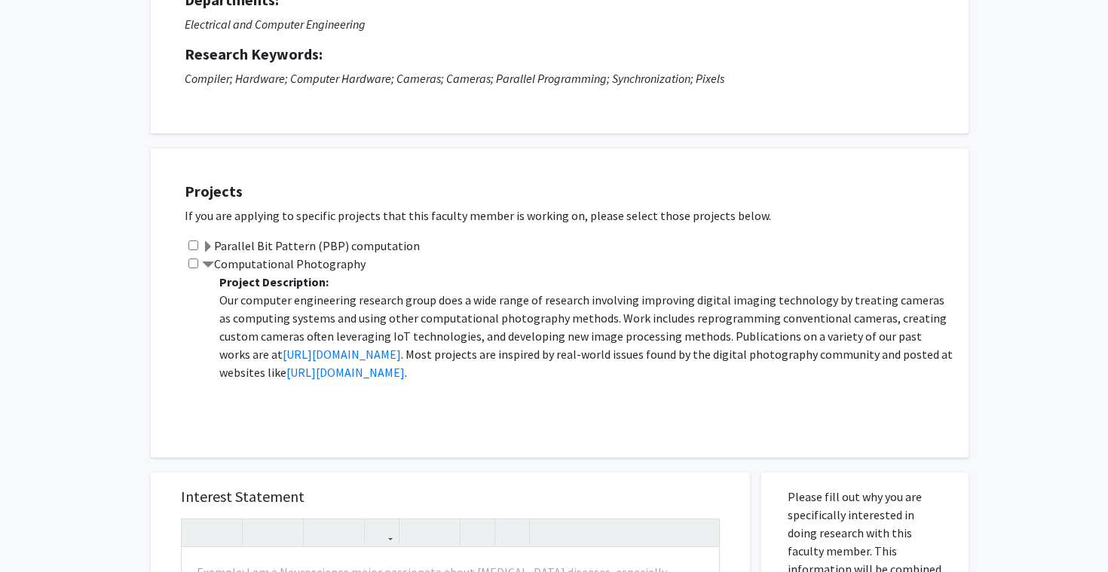
click at [194, 243] on input "checkbox" at bounding box center [194, 246] width 10 height 10
checkbox input "true"
click at [194, 259] on input "checkbox" at bounding box center [194, 264] width 10 height 10
checkbox input "true"
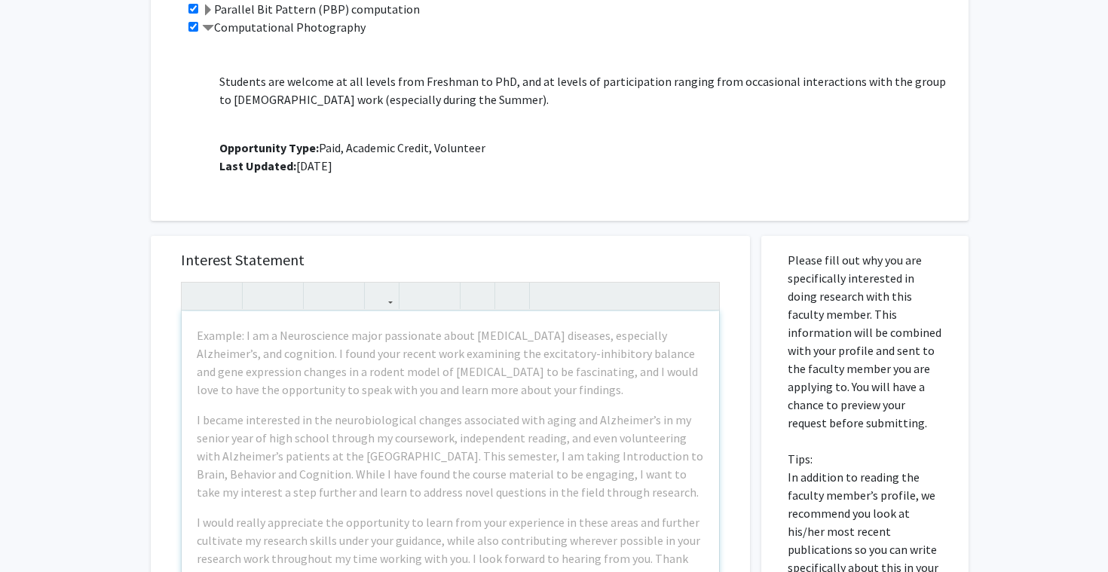
scroll to position [470, 0]
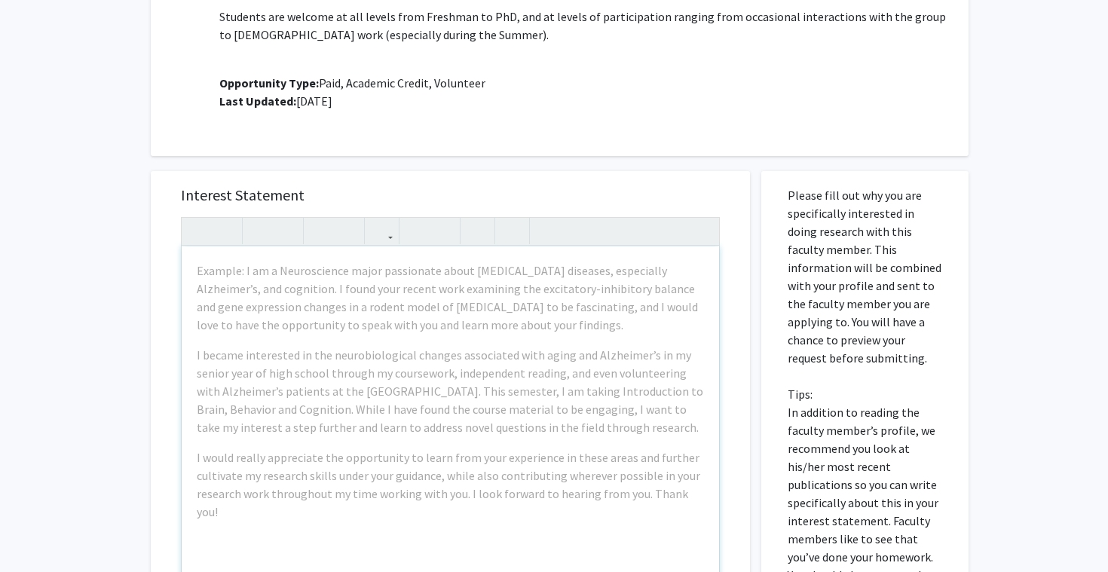
click at [364, 339] on div "Example: I am a Neuroscience major passionate about neurodegenerative diseases,…" at bounding box center [451, 419] width 538 height 345
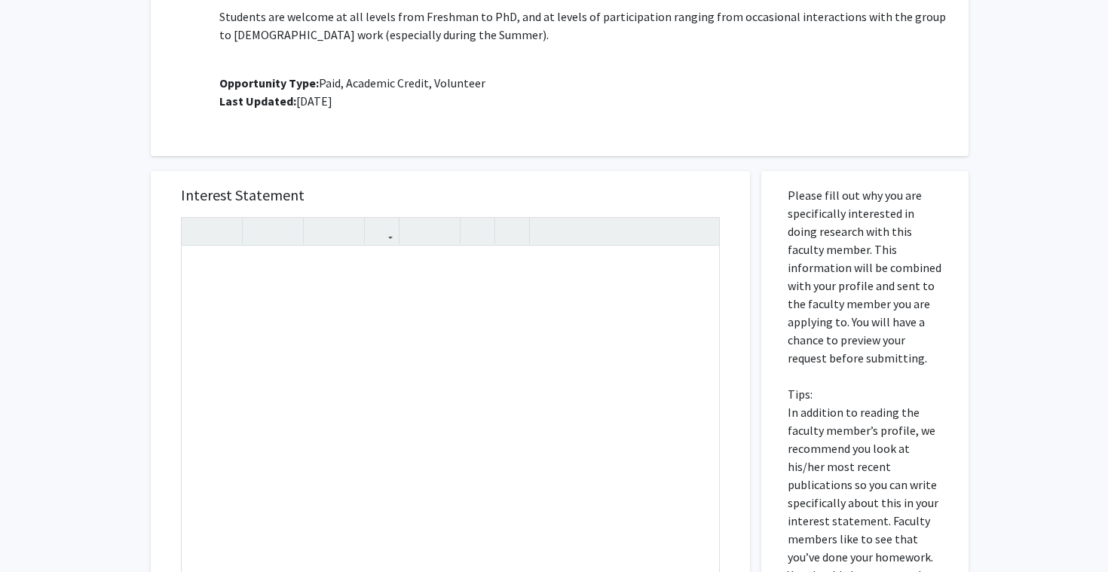
click at [517, 131] on div "Projects If you are applying to specific projects that this faculty member is w…" at bounding box center [569, 1] width 799 height 271
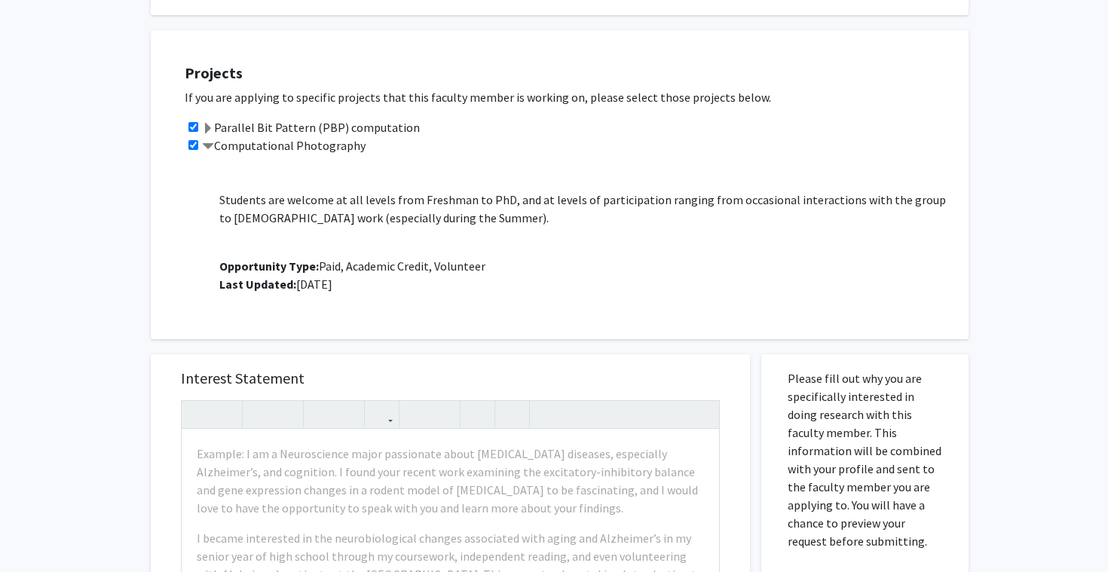
scroll to position [266, 0]
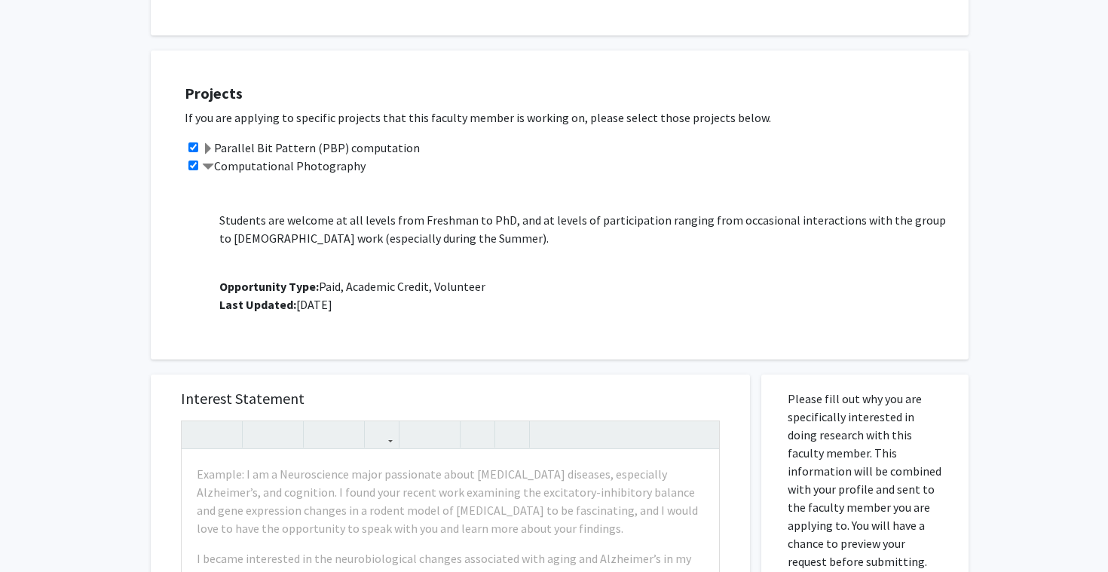
click at [314, 164] on label "Computational Photography" at bounding box center [284, 166] width 164 height 18
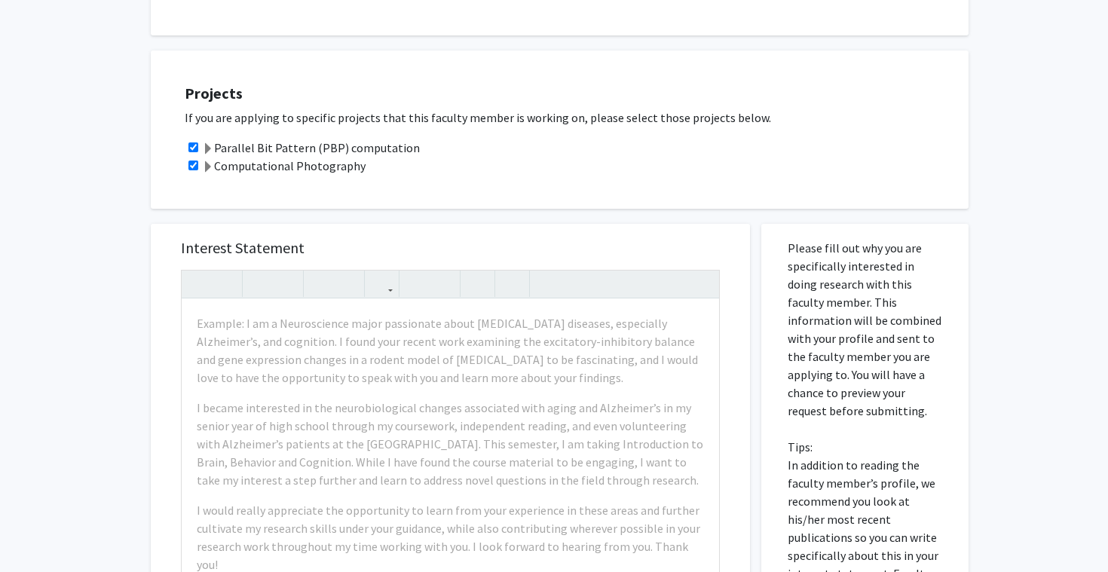
click at [314, 164] on label "Computational Photography" at bounding box center [284, 166] width 164 height 18
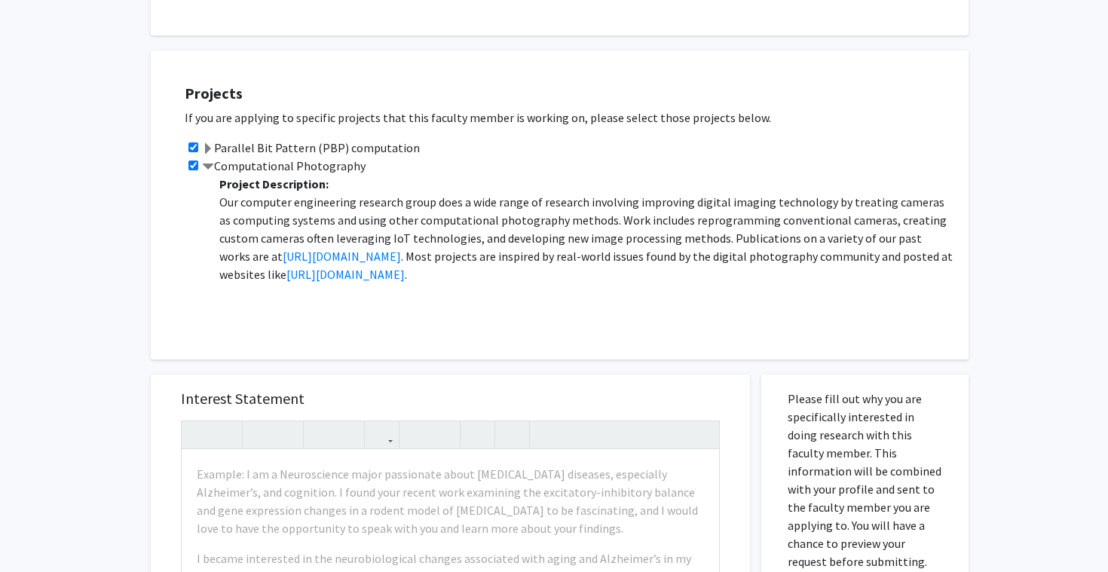
click at [209, 145] on span at bounding box center [208, 149] width 12 height 12
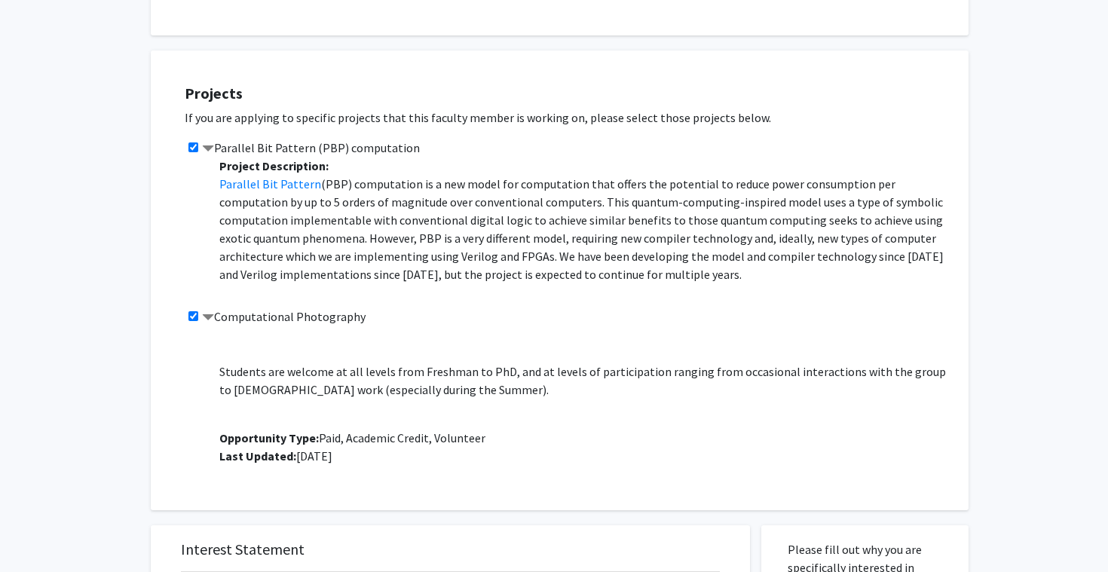
scroll to position [115, 0]
click at [649, 372] on p "Students are welcome at all levels from Freshman to PhD, and at levels of parti…" at bounding box center [586, 380] width 734 height 36
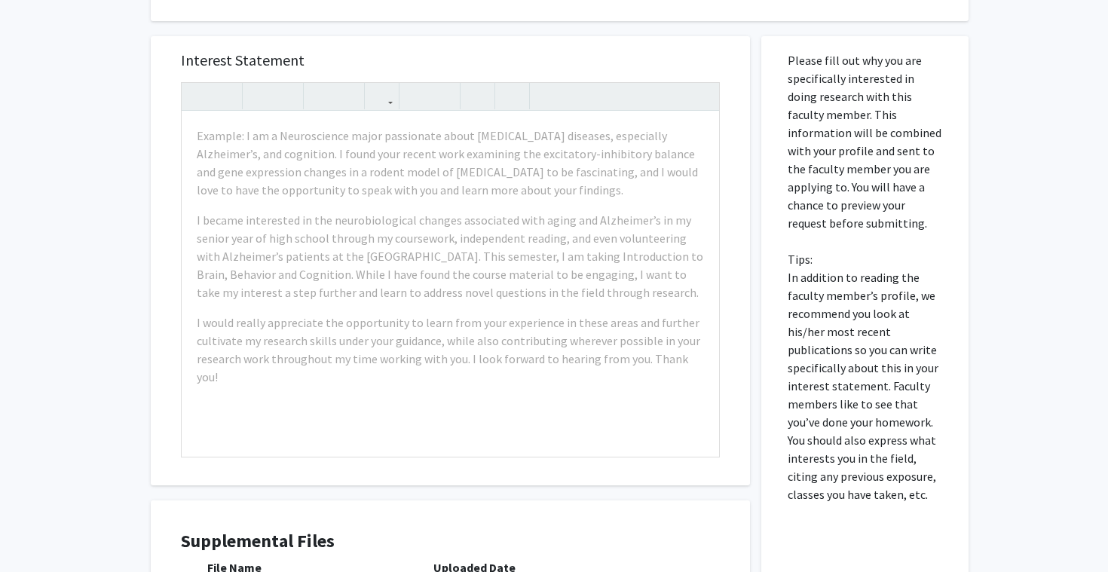
scroll to position [754, 0]
click at [808, 184] on p "Please fill out why you are specifically interested in doing research with this…" at bounding box center [865, 279] width 155 height 452
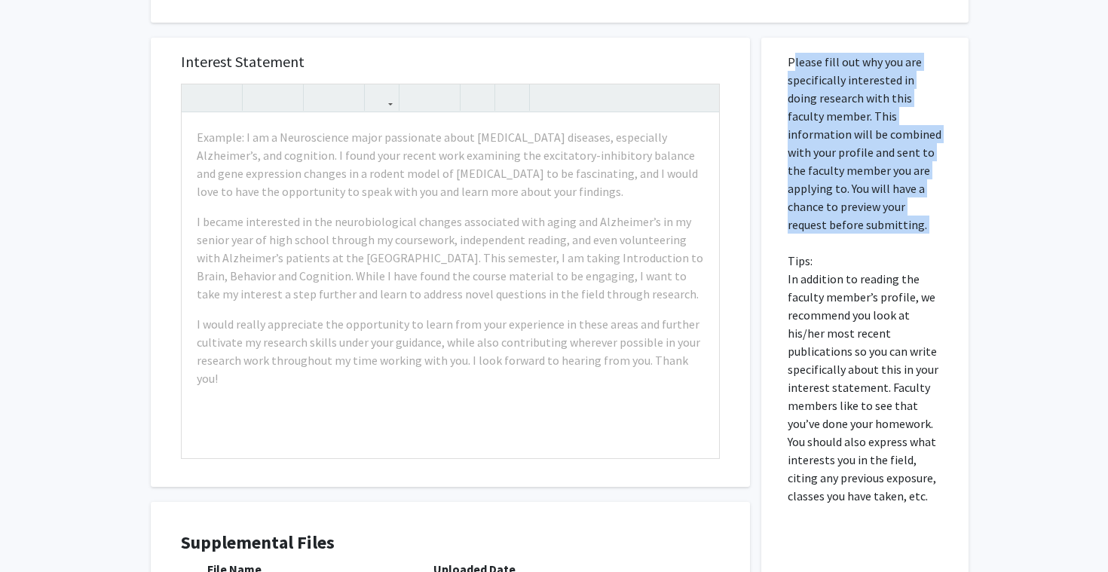
click at [814, 266] on p "Please fill out why you are specifically interested in doing research with this…" at bounding box center [865, 279] width 155 height 452
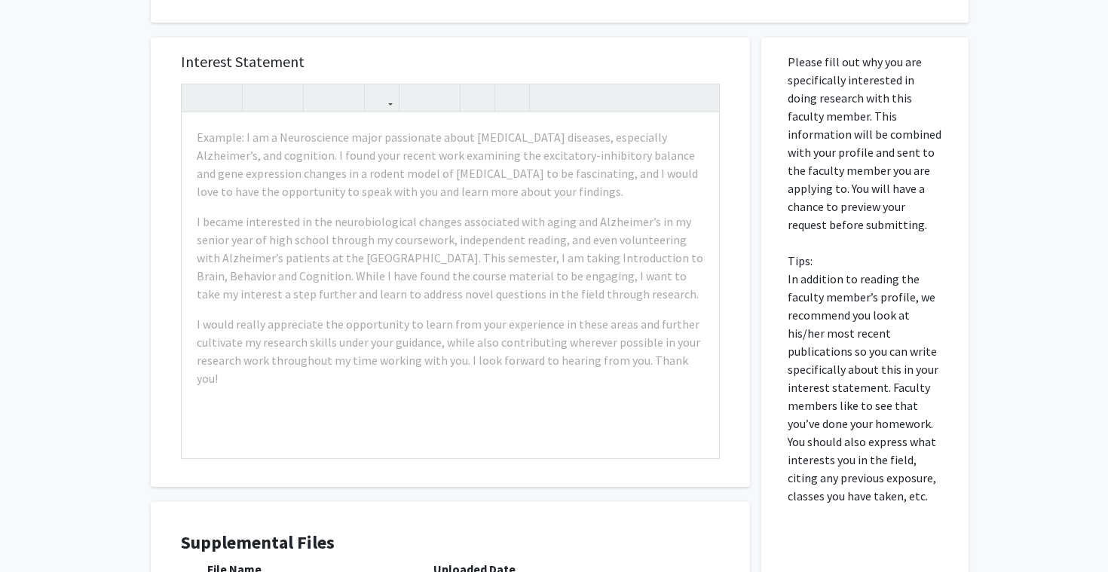
click at [814, 266] on p "Please fill out why you are specifically interested in doing research with this…" at bounding box center [865, 279] width 155 height 452
click at [839, 216] on p "Please fill out why you are specifically interested in doing research with this…" at bounding box center [865, 279] width 155 height 452
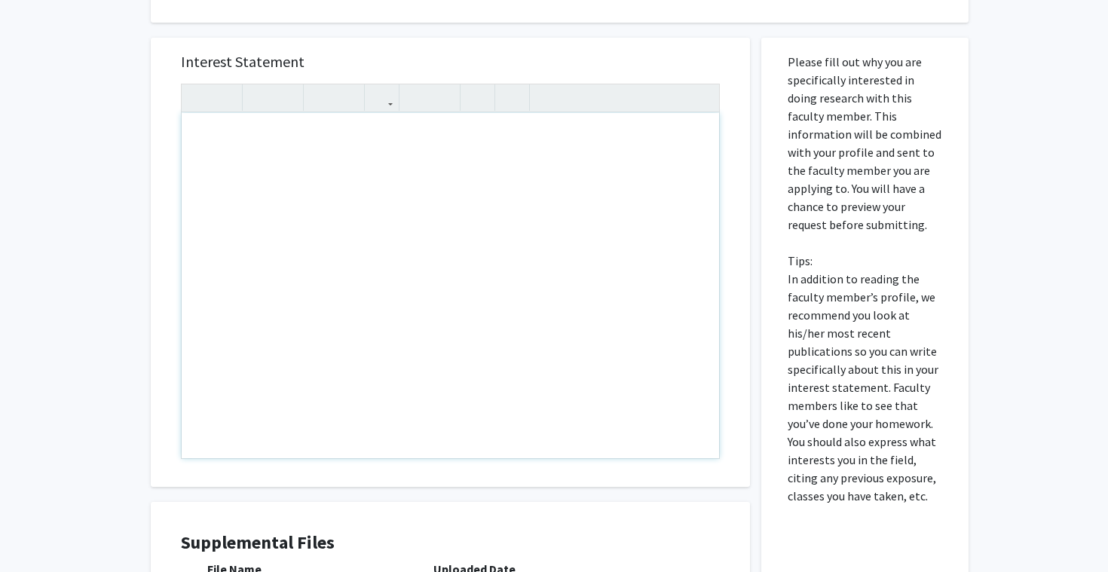
click at [826, 187] on p "Please fill out why you are specifically interested in doing research with this…" at bounding box center [865, 279] width 155 height 452
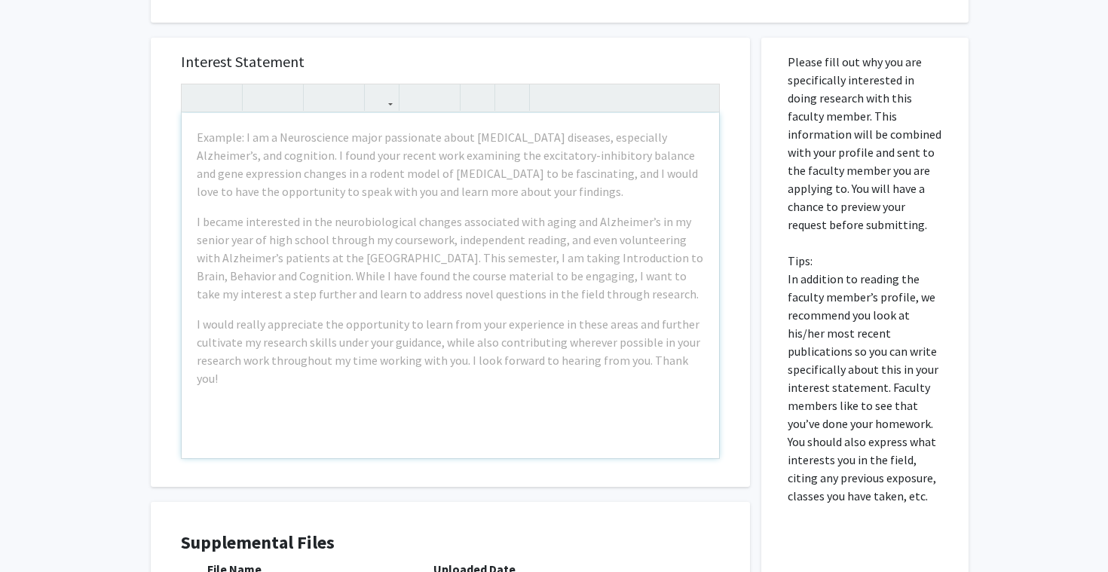
click at [825, 306] on p "Please fill out why you are specifically interested in doing research with this…" at bounding box center [865, 279] width 155 height 452
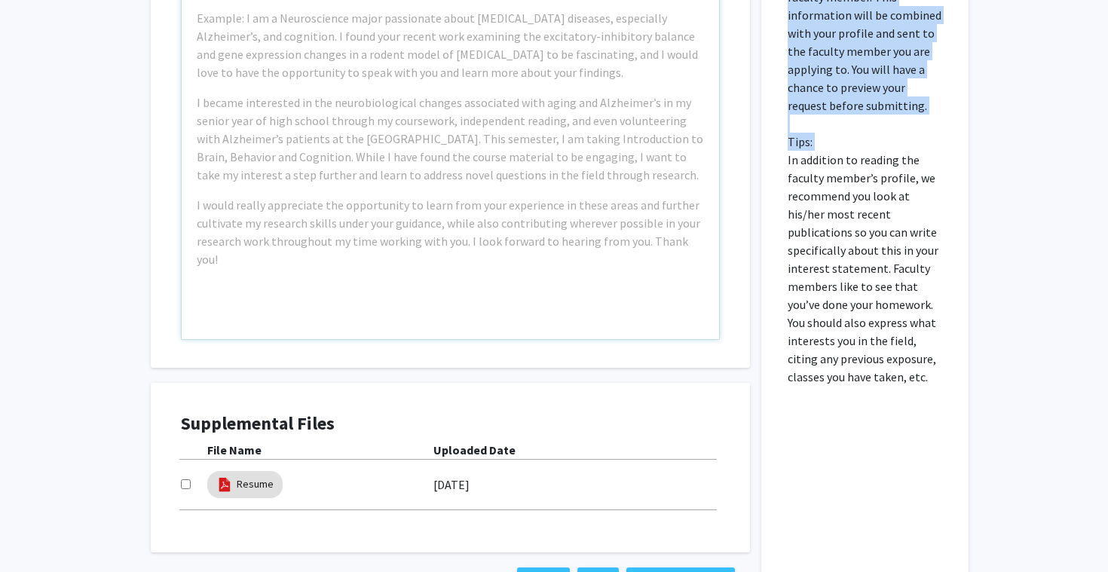
scroll to position [990, 0]
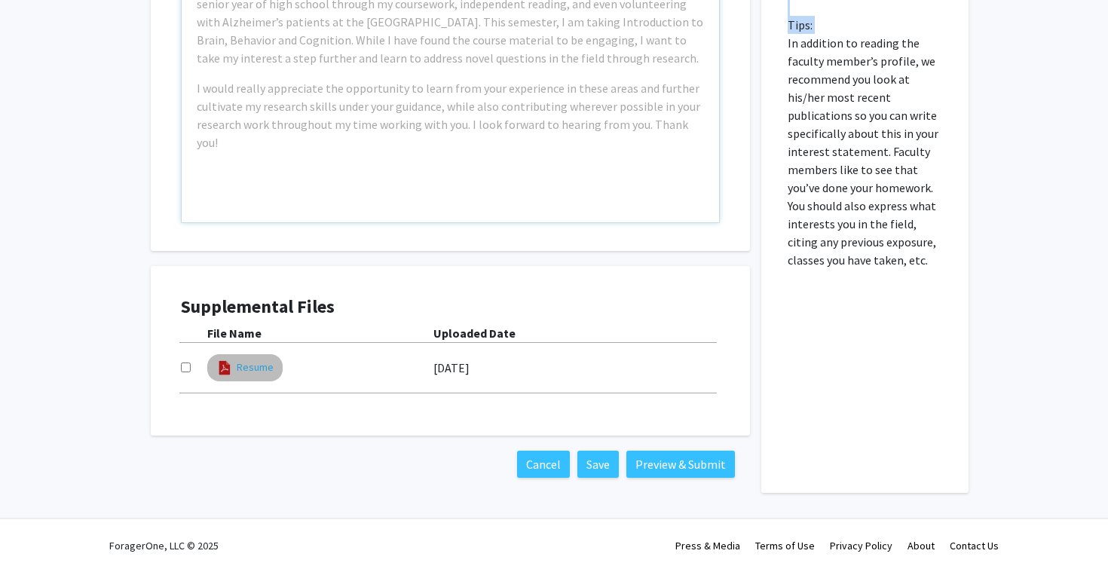
click at [253, 363] on link "Resume" at bounding box center [255, 368] width 37 height 16
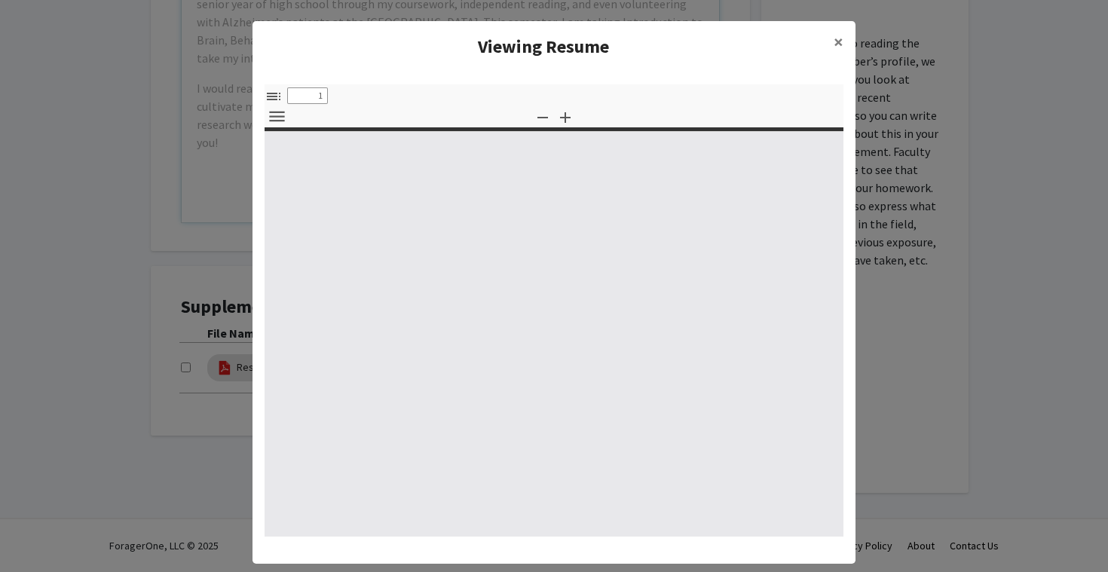
select select "custom"
type input "0"
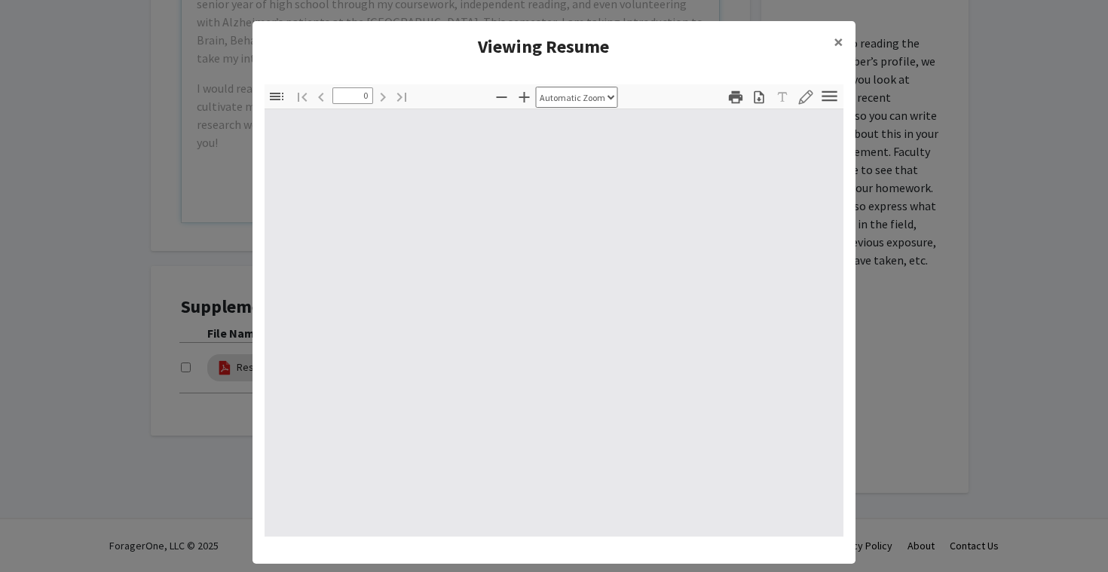
select select "custom"
type input "1"
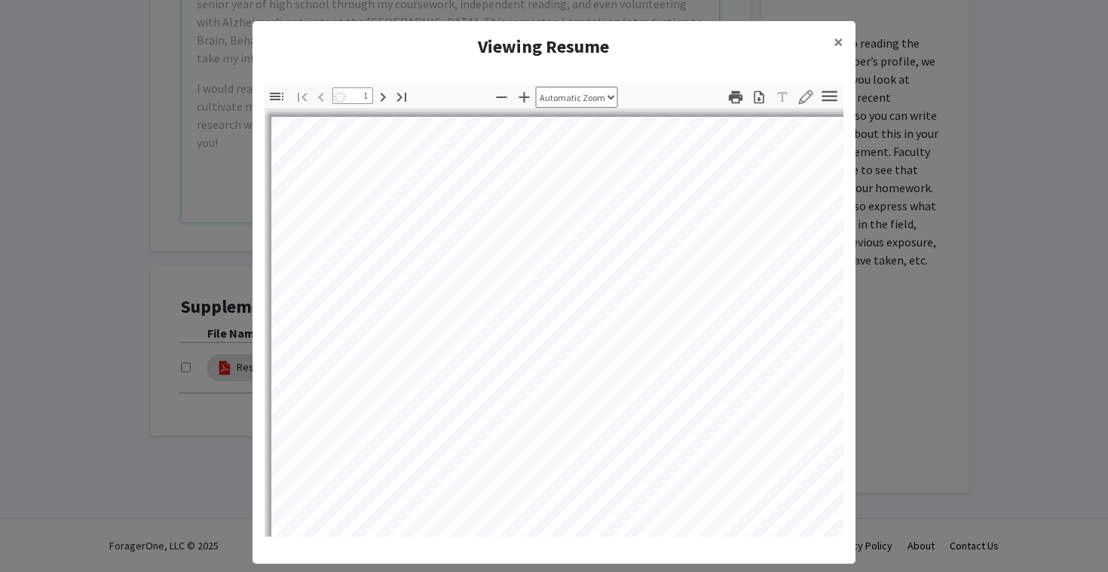
select select "auto"
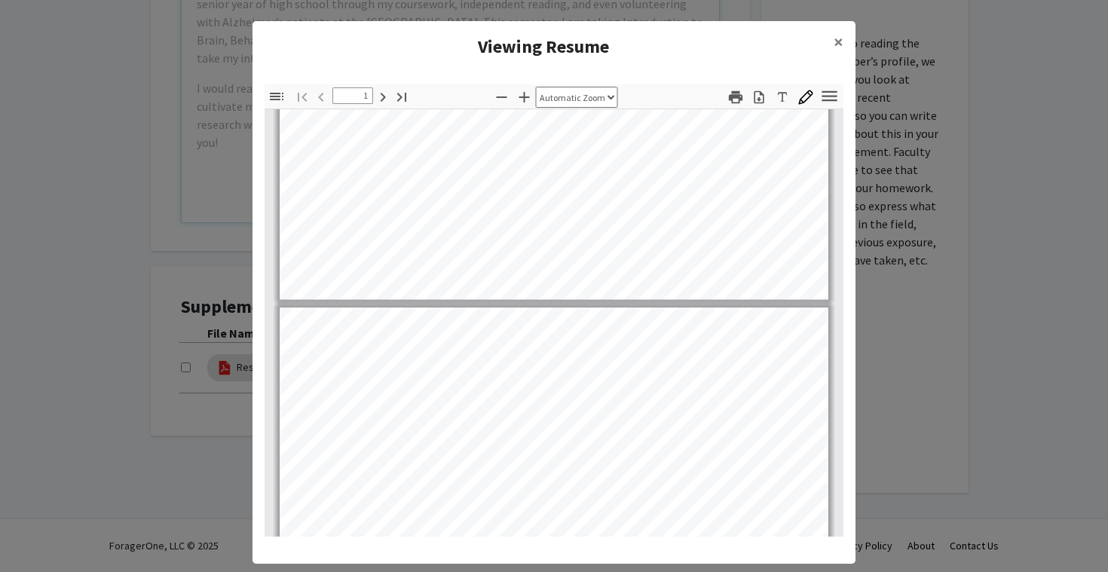
type input "2"
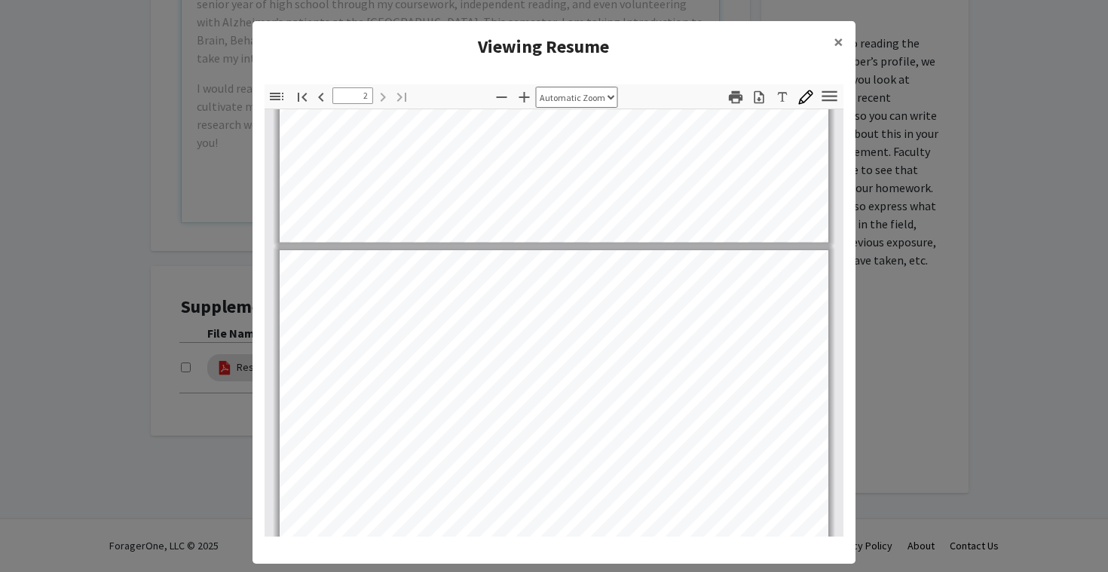
scroll to position [634, 0]
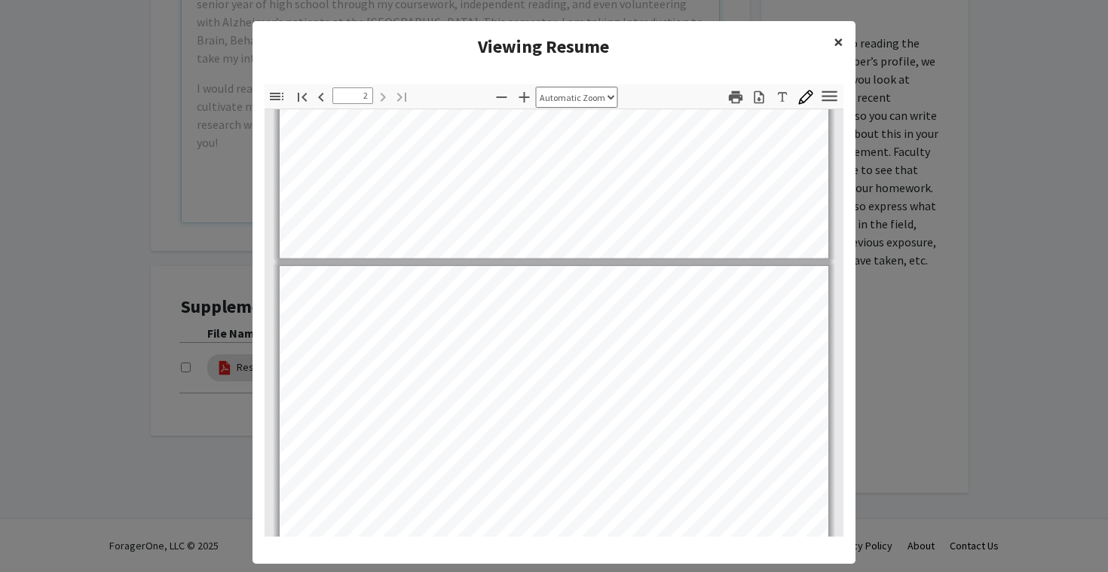
click at [842, 31] on span "×" at bounding box center [839, 41] width 10 height 23
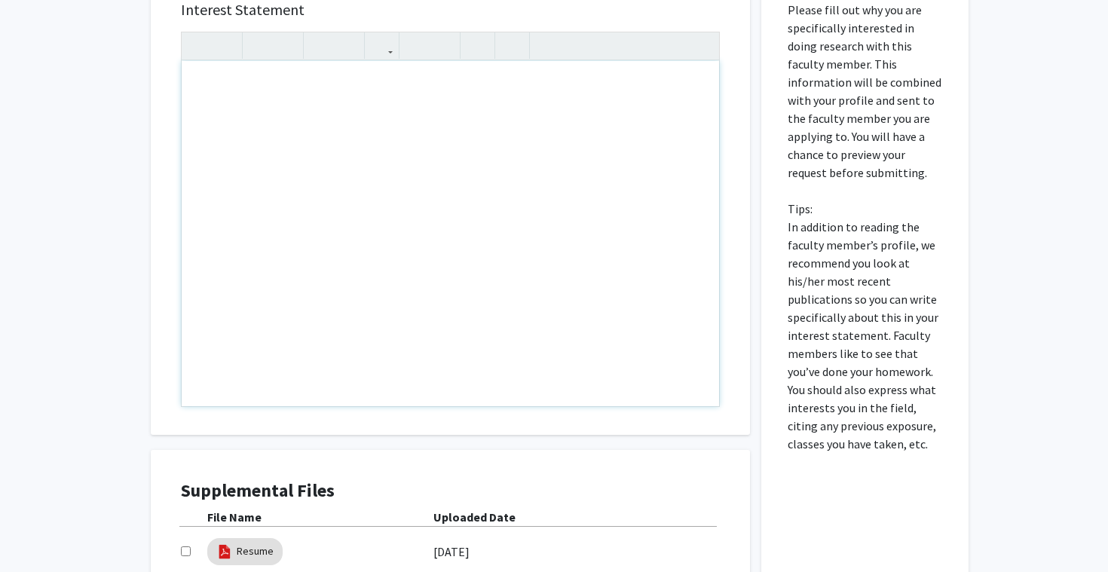
scroll to position [756, 0]
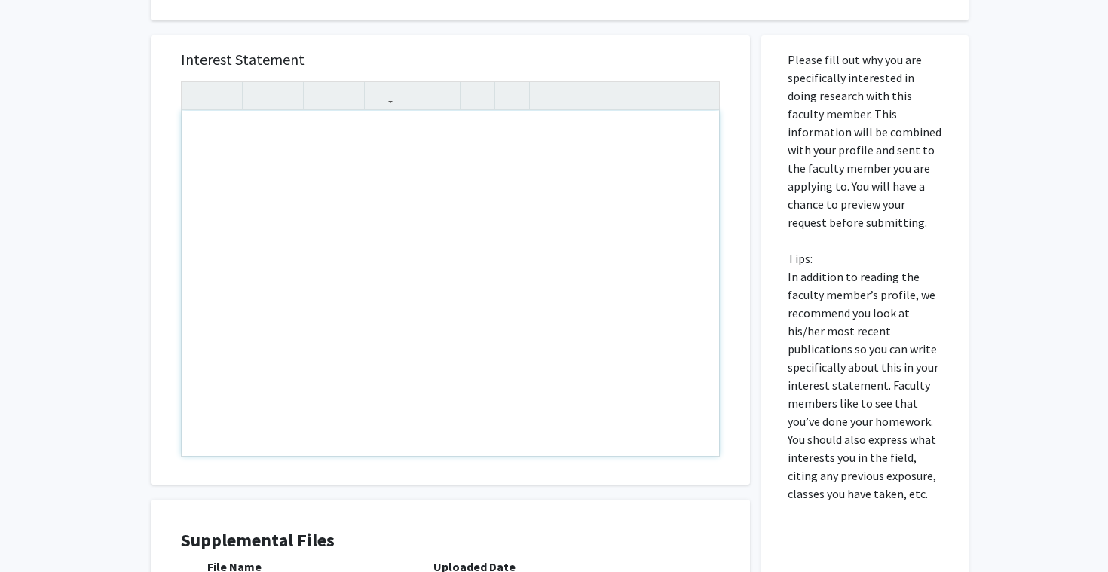
click at [391, 195] on div "Note to users with screen readers: Please press Alt+0 or Option+0 to deactivate…" at bounding box center [451, 283] width 538 height 345
paste div "Note to users with screen readers: Please press Alt+0 or Option+0 to deactivate…"
type textarea "<br><p>My first-choice project is Computational Photography because I am deeply…"
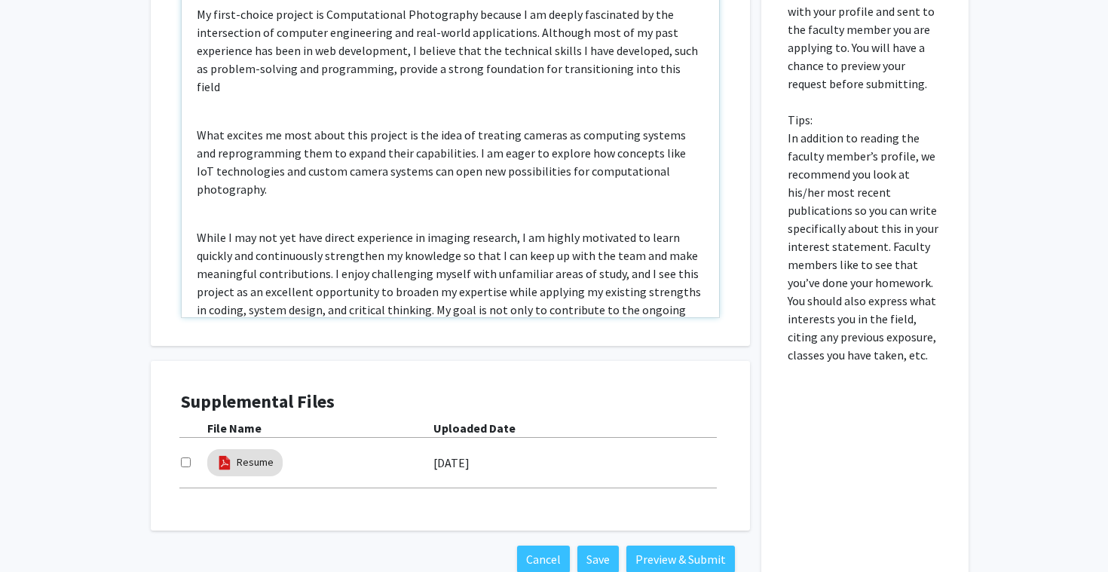
scroll to position [990, 0]
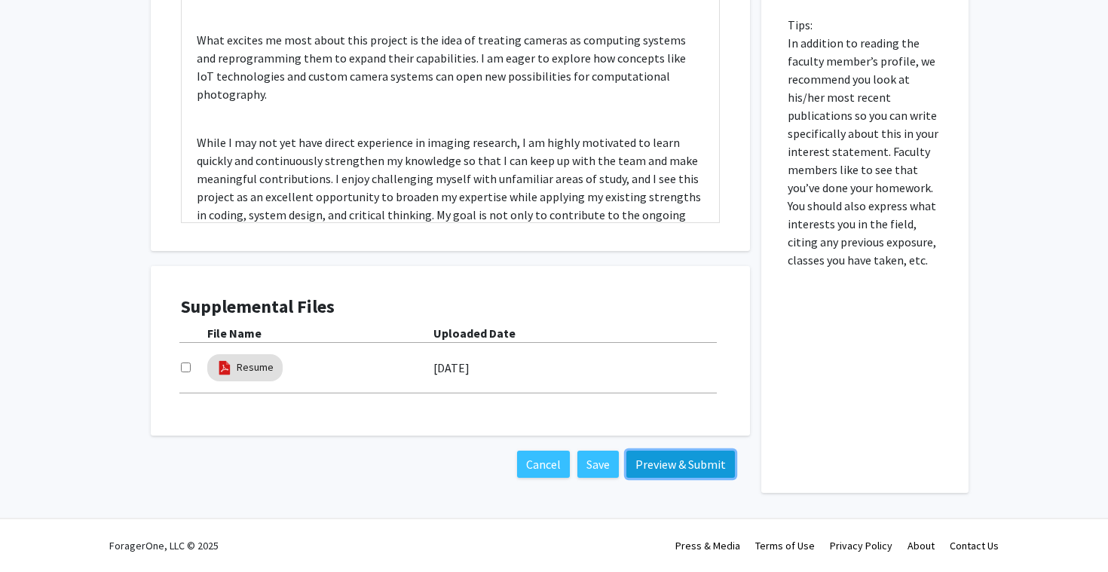
click at [683, 471] on button "Preview & Submit" at bounding box center [681, 464] width 109 height 27
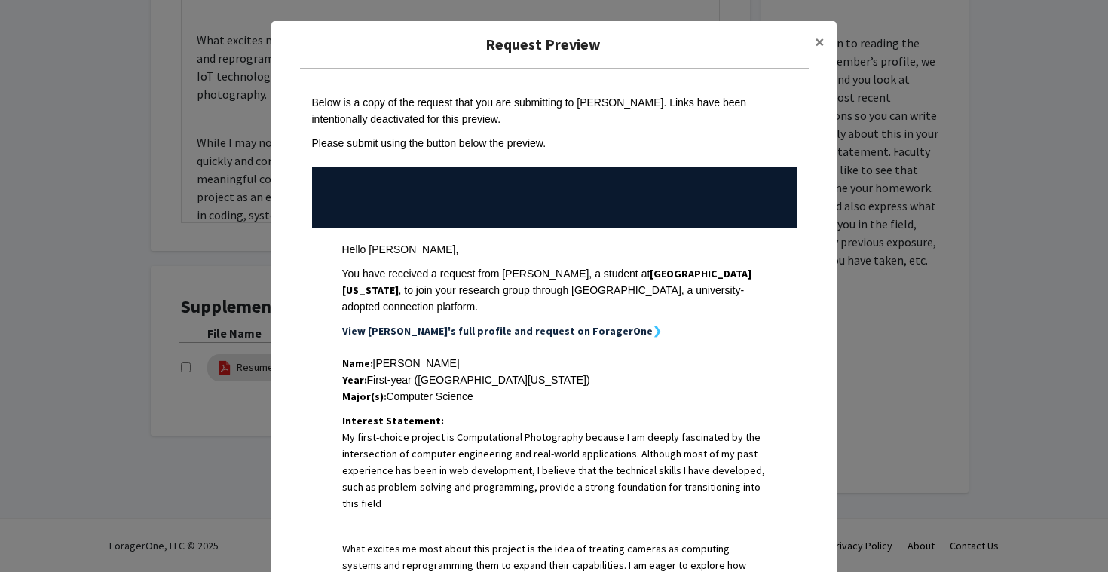
scroll to position [468, 0]
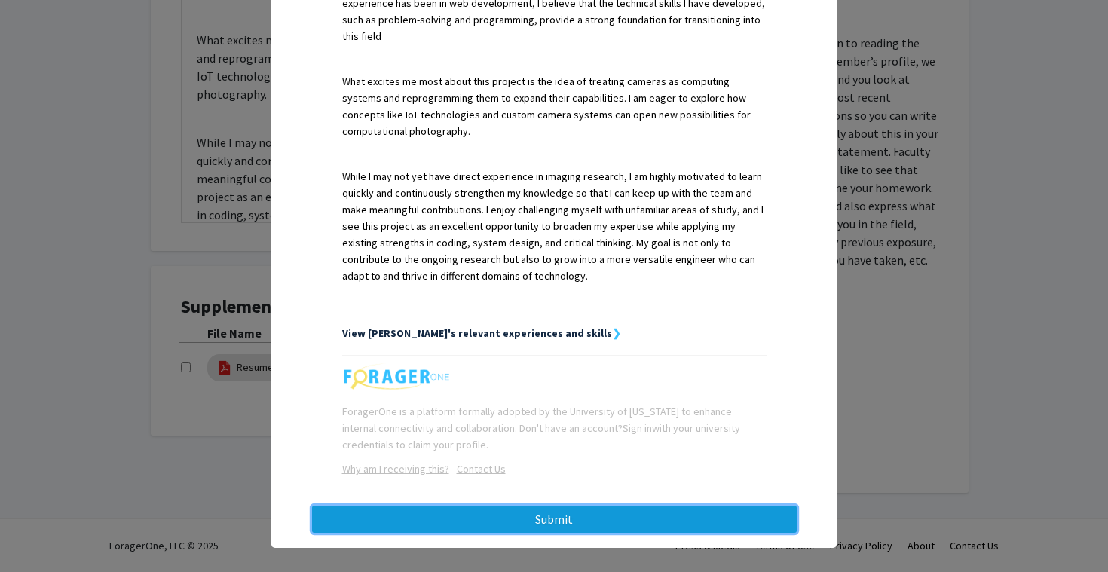
click at [688, 516] on button "Submit" at bounding box center [554, 519] width 485 height 27
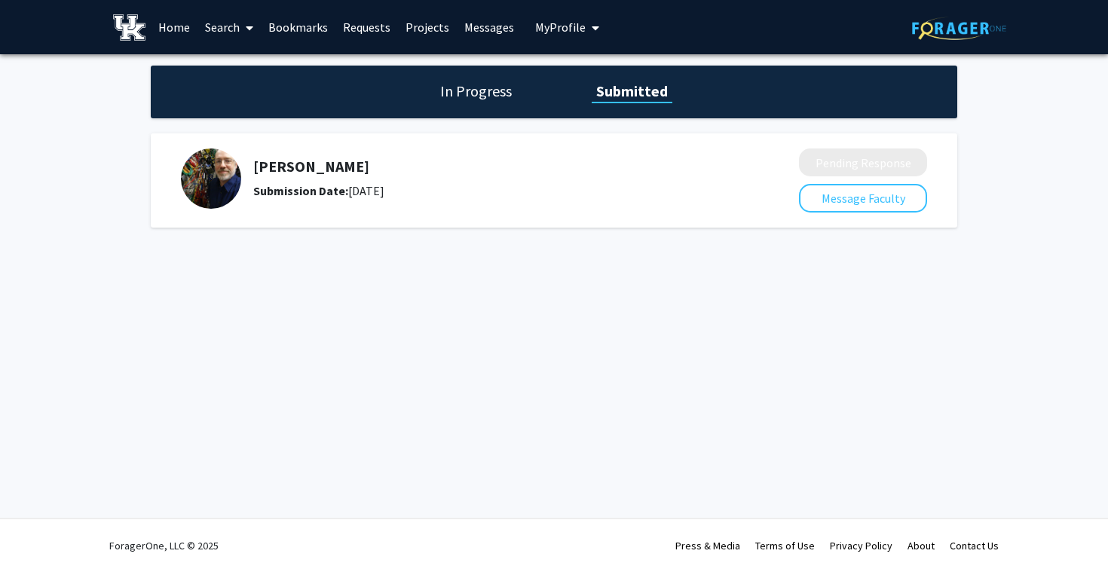
click at [308, 168] on h5 "Henry Dietz" at bounding box center [486, 167] width 466 height 18
click at [235, 167] on img at bounding box center [211, 179] width 60 height 60
click at [287, 171] on h5 "Henry Dietz" at bounding box center [486, 167] width 466 height 18
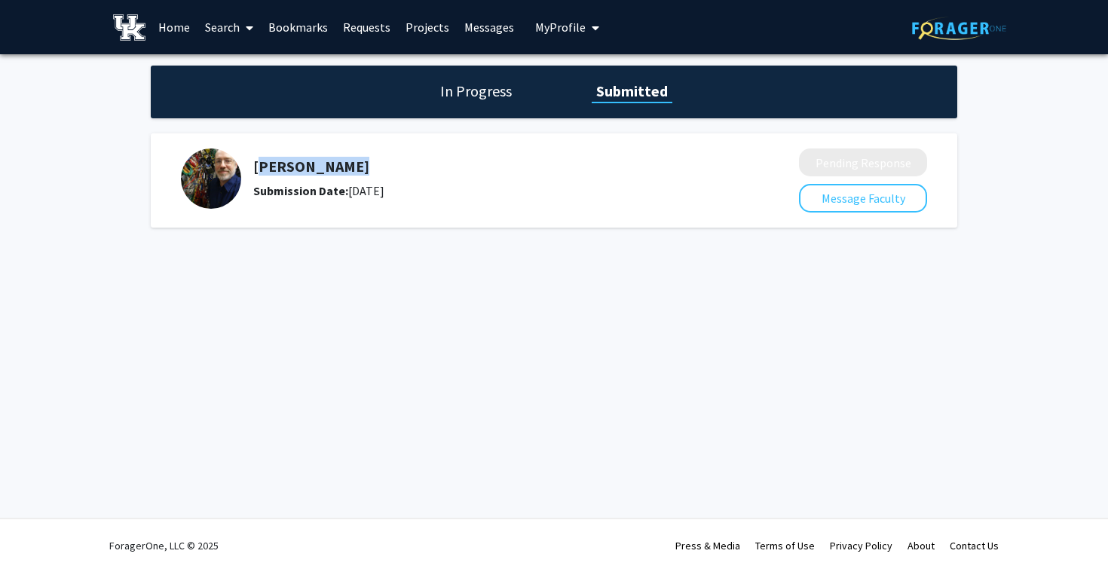
copy h5 "Henry Dietz"
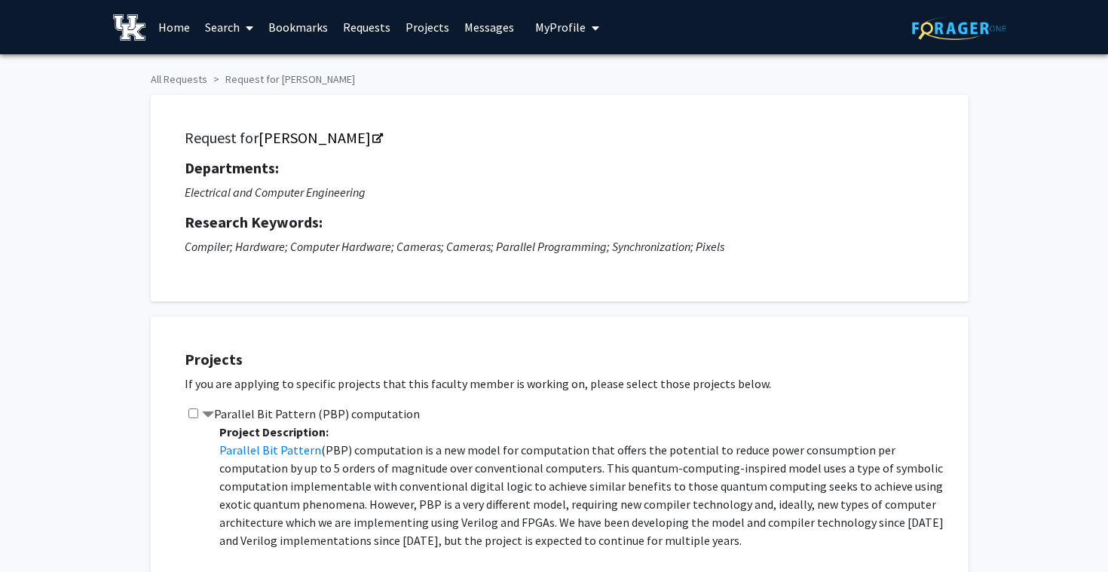
checkbox input "true"
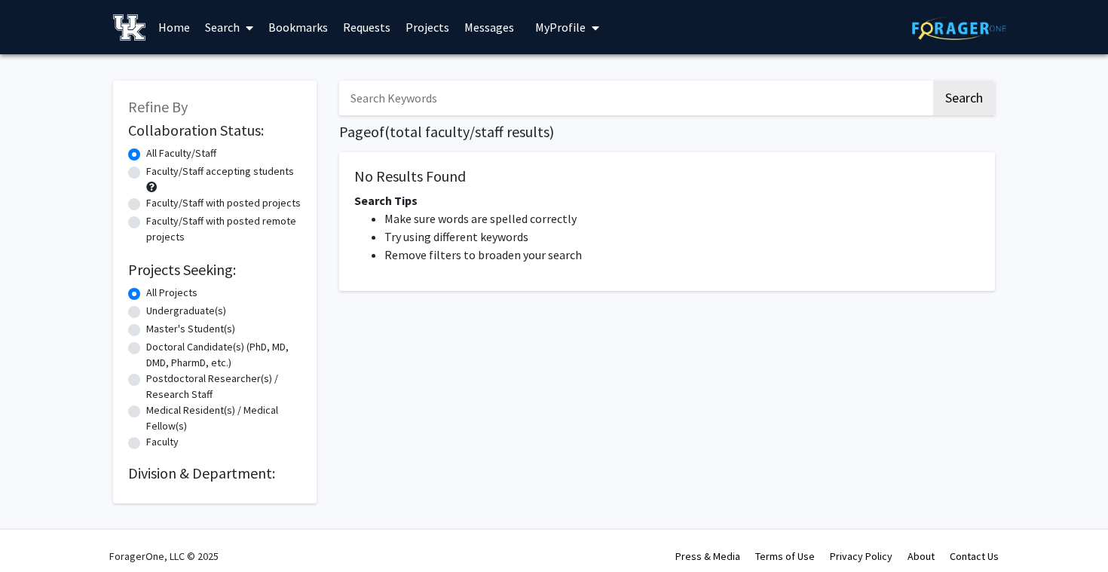
scroll to position [11, 0]
click at [230, 173] on label "Faculty/Staff accepting students" at bounding box center [220, 172] width 148 height 16
click at [156, 173] on input "Faculty/Staff accepting students" at bounding box center [151, 169] width 10 height 10
radio input "true"
click at [175, 31] on link "Home" at bounding box center [174, 27] width 47 height 53
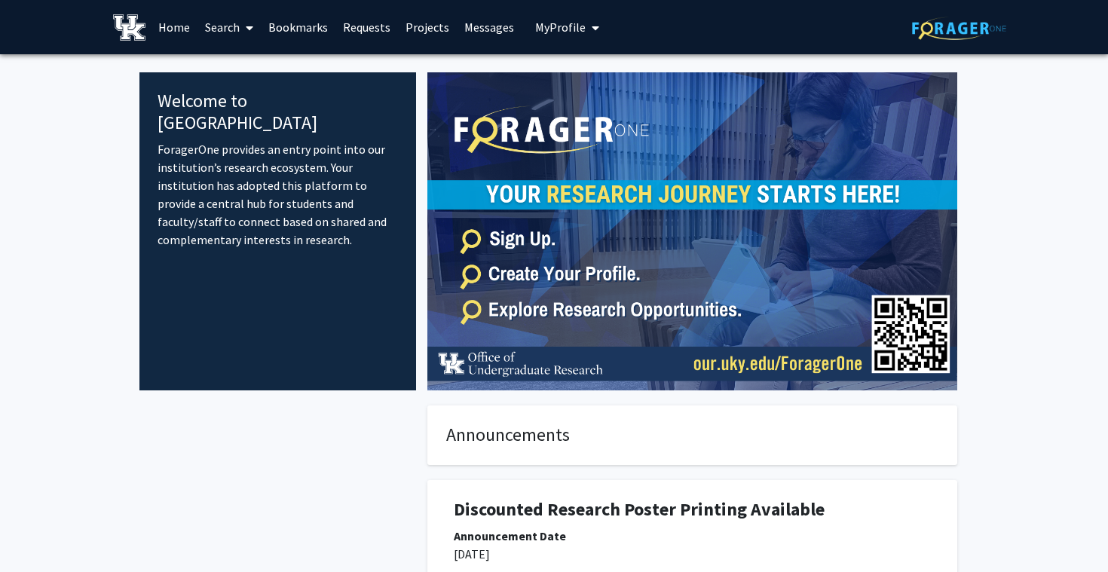
click at [237, 26] on link "Search" at bounding box center [229, 27] width 63 height 53
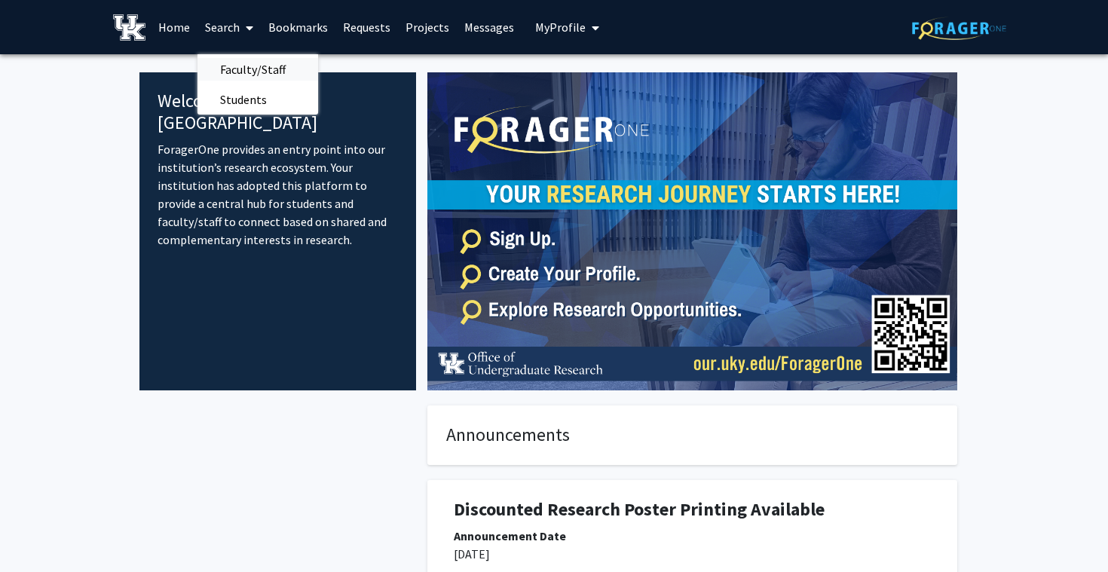
click at [241, 60] on span "Faculty/Staff" at bounding box center [253, 69] width 111 height 30
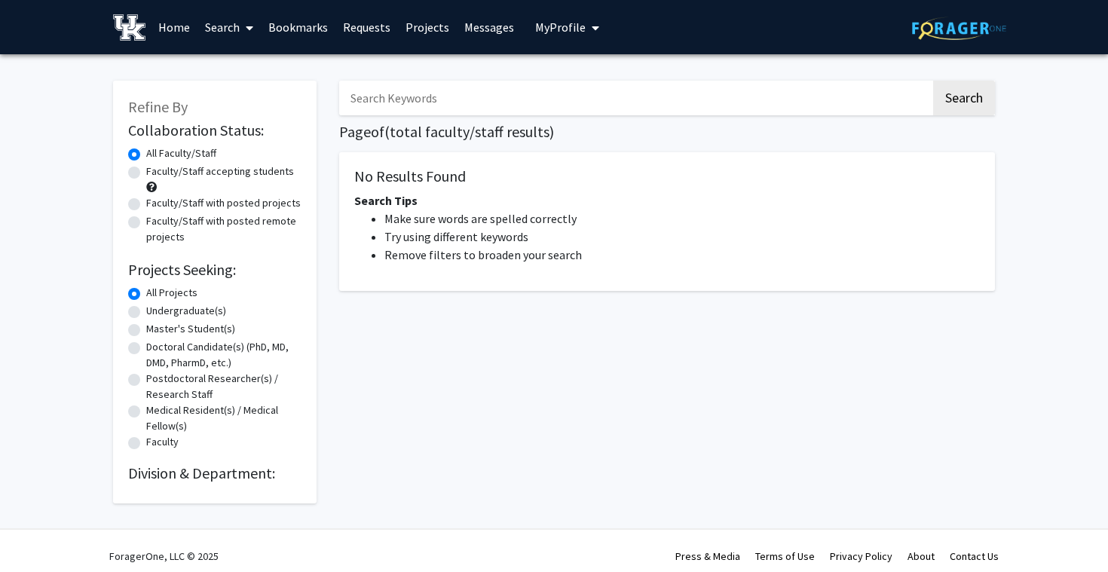
click at [220, 167] on label "Faculty/Staff accepting students" at bounding box center [220, 172] width 148 height 16
click at [156, 167] on input "Faculty/Staff accepting students" at bounding box center [151, 169] width 10 height 10
radio input "true"
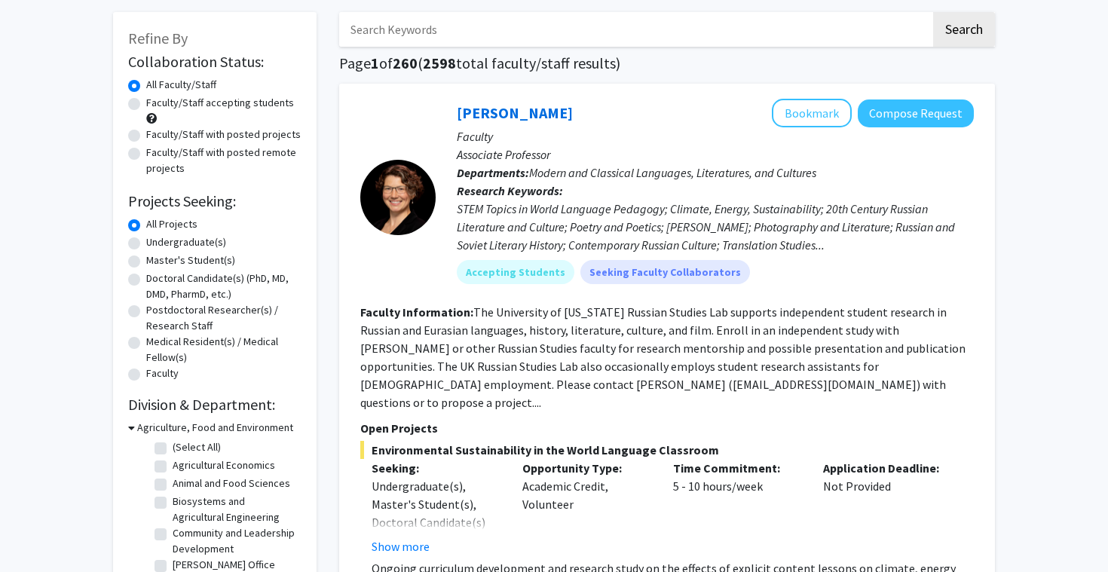
scroll to position [74, 0]
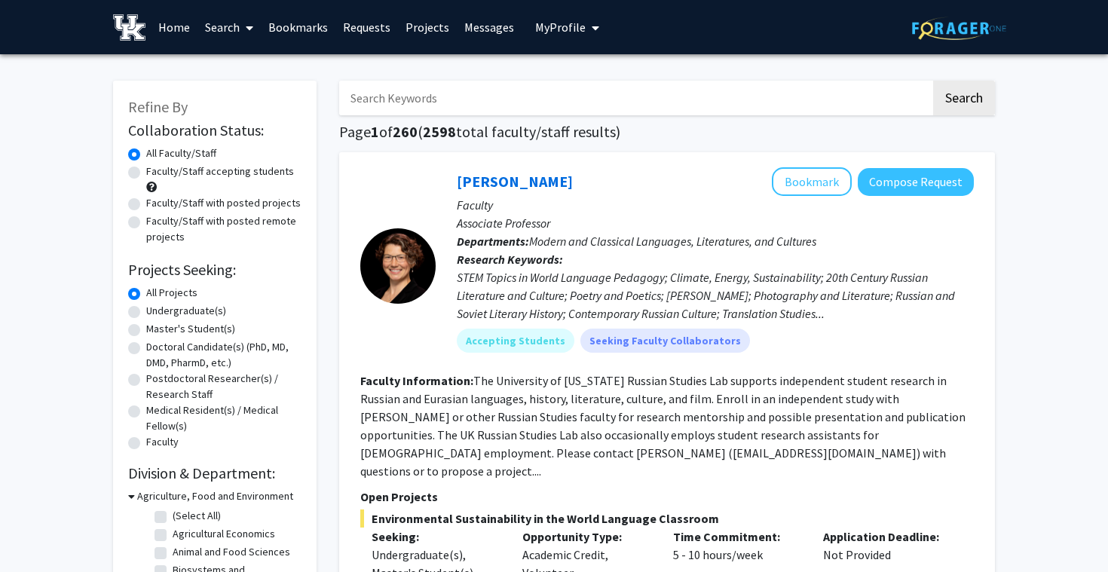
click at [282, 170] on label "Faculty/Staff accepting students" at bounding box center [220, 172] width 148 height 16
click at [156, 170] on input "Faculty/Staff accepting students" at bounding box center [151, 169] width 10 height 10
radio input "true"
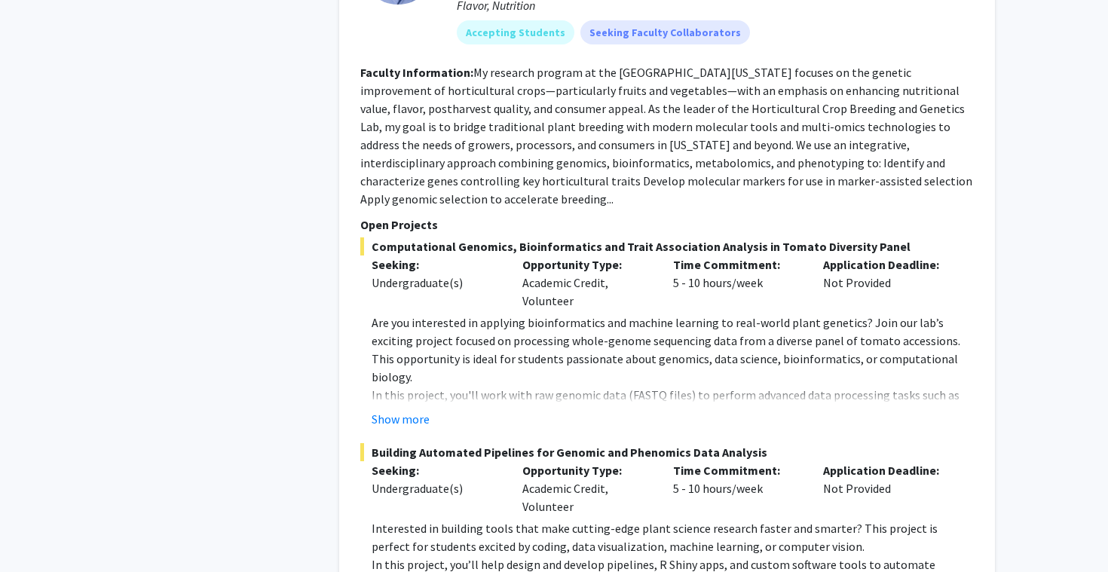
scroll to position [7959, 0]
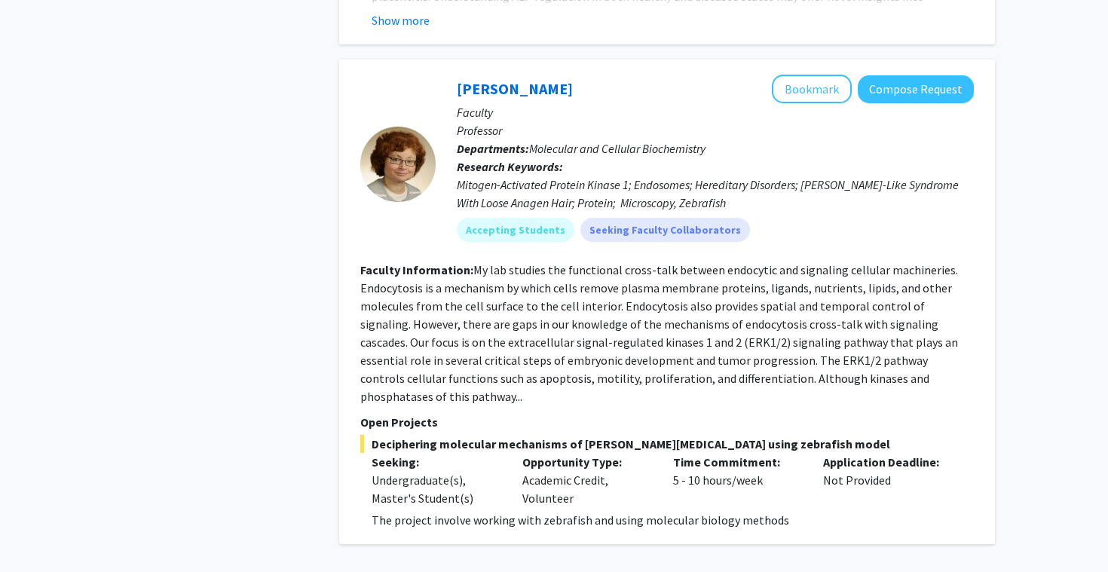
scroll to position [6256, 0]
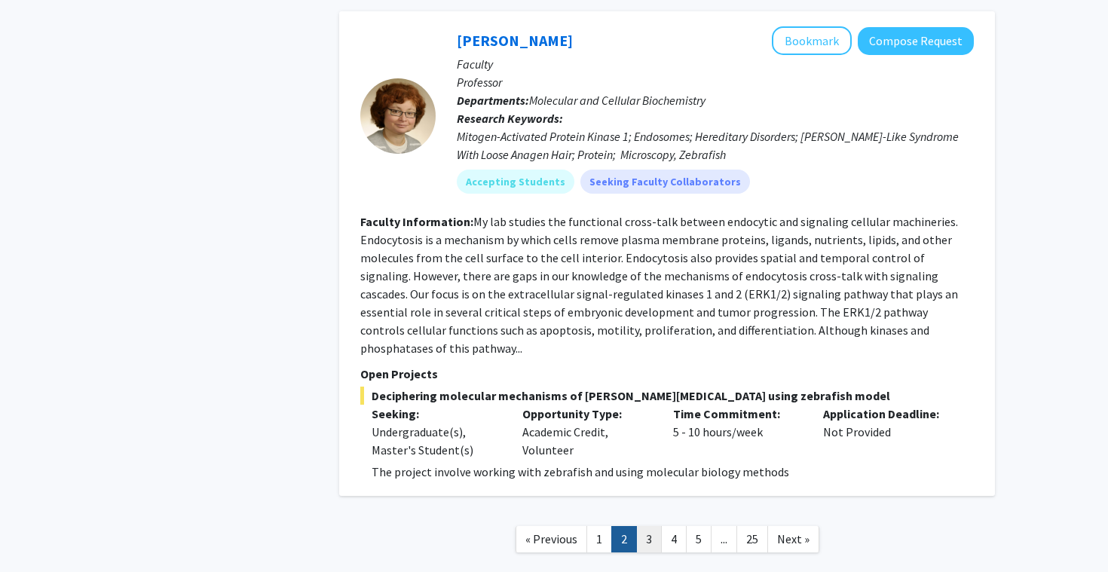
click at [649, 526] on link "3" at bounding box center [649, 539] width 26 height 26
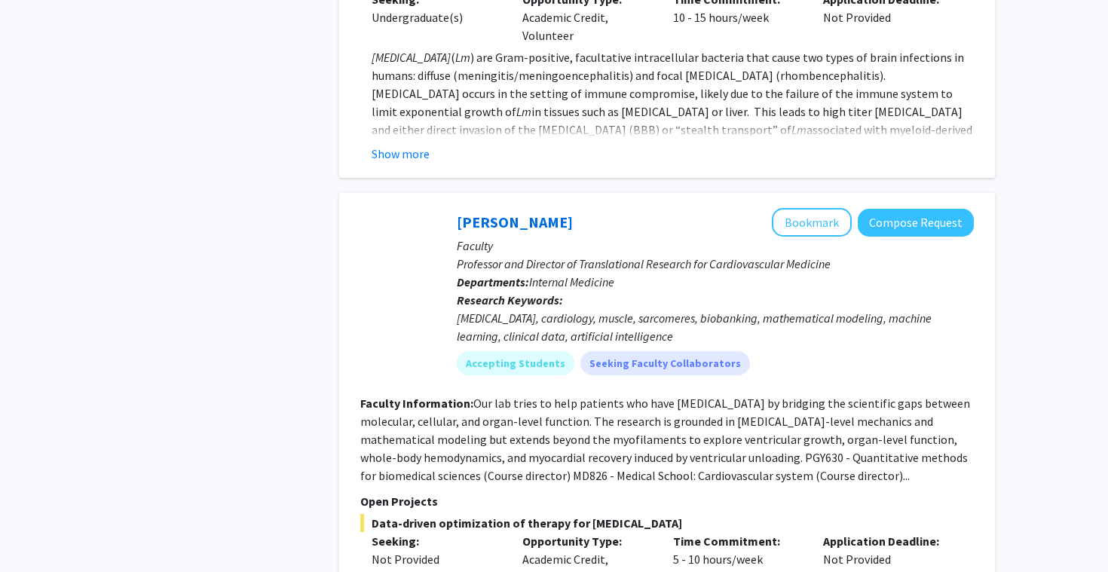
scroll to position [5207, 0]
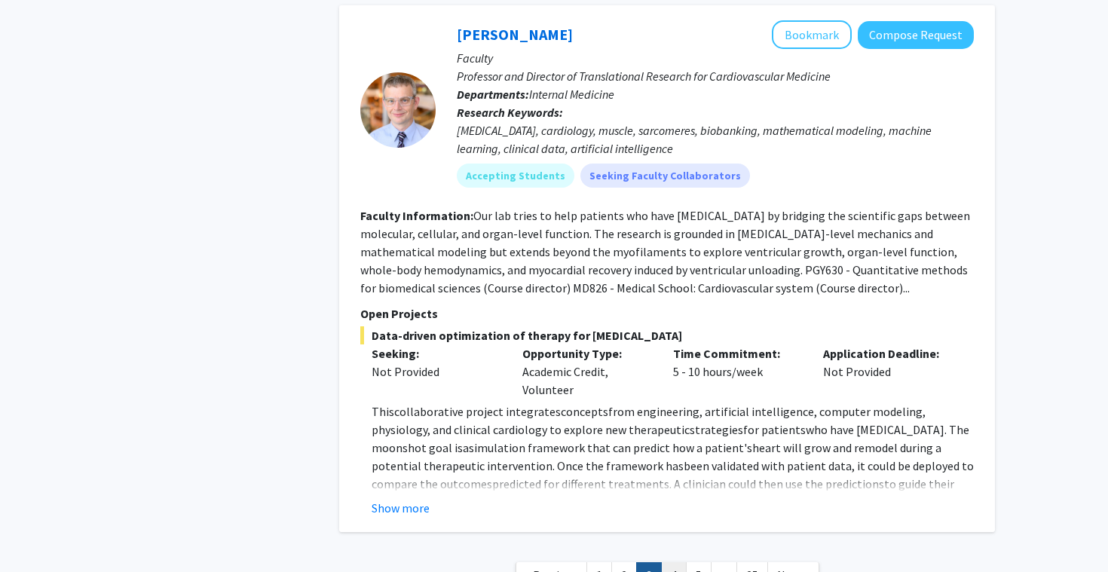
click at [668, 563] on link "4" at bounding box center [674, 576] width 26 height 26
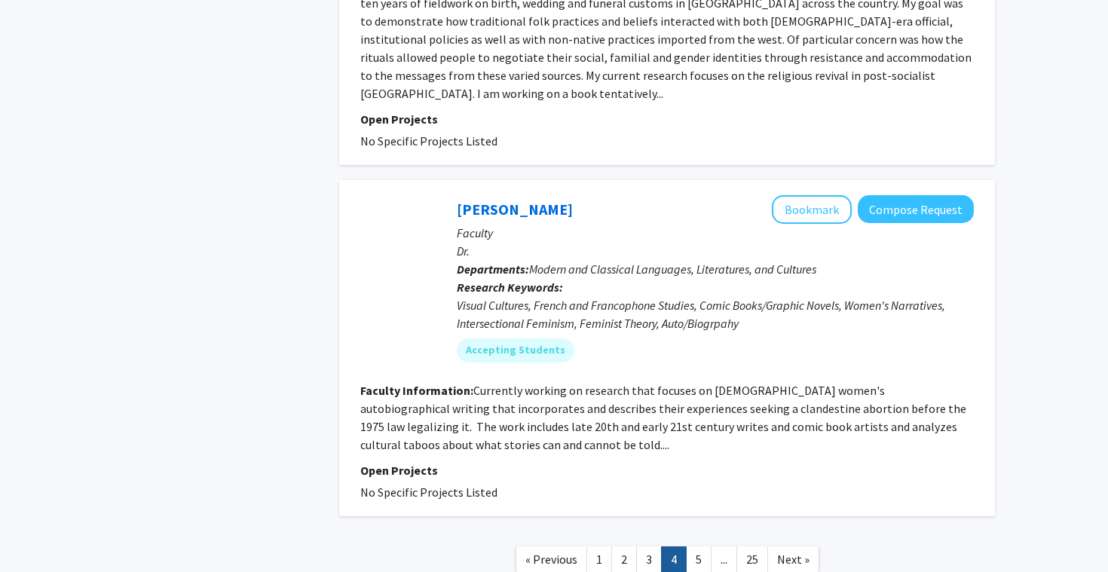
scroll to position [4516, 0]
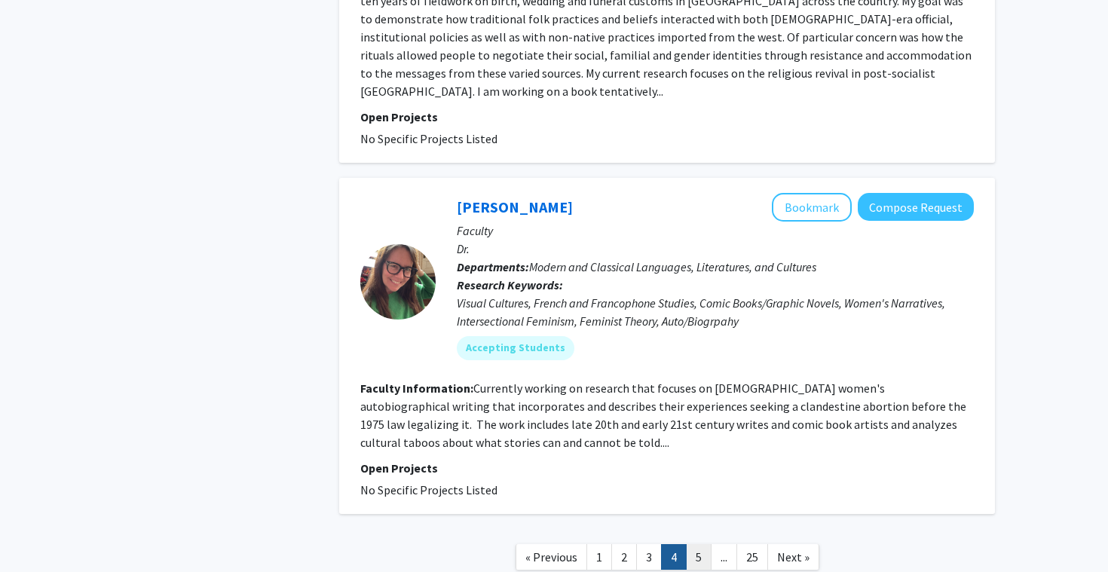
click at [698, 544] on link "5" at bounding box center [699, 557] width 26 height 26
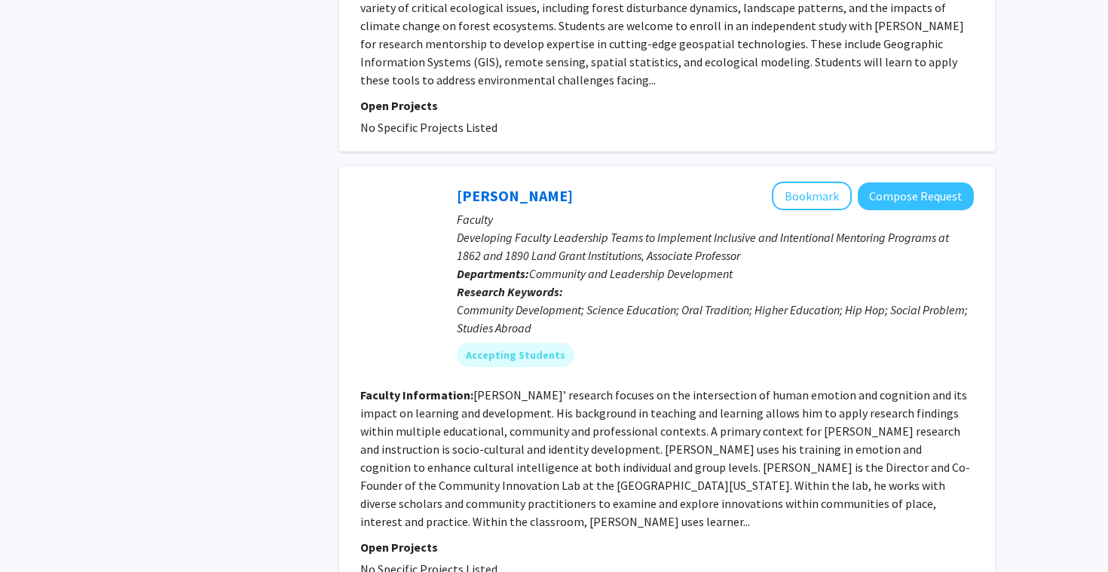
scroll to position [3535, 0]
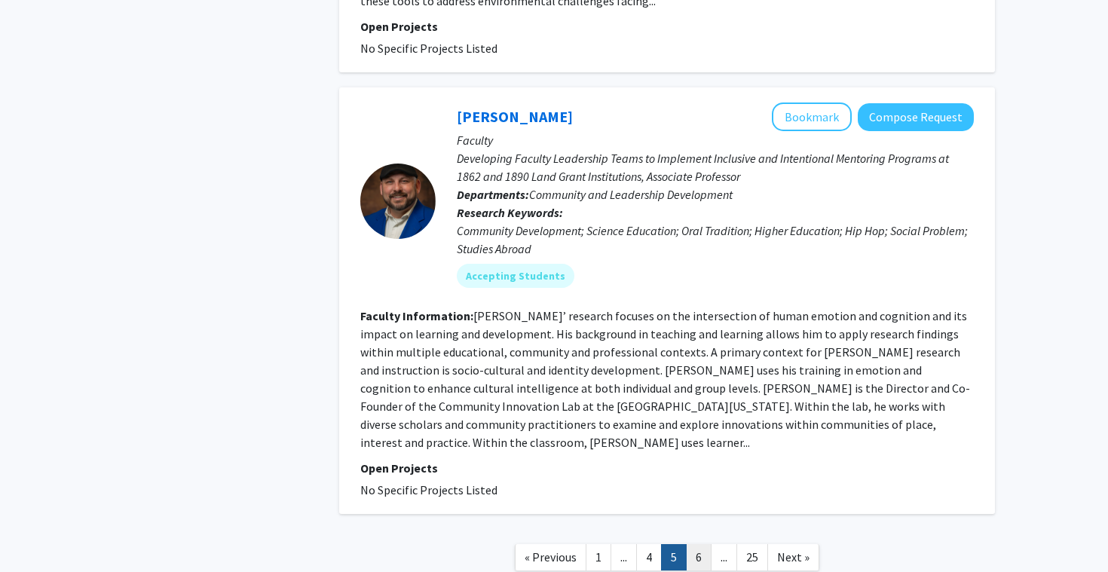
click at [701, 544] on link "6" at bounding box center [699, 557] width 26 height 26
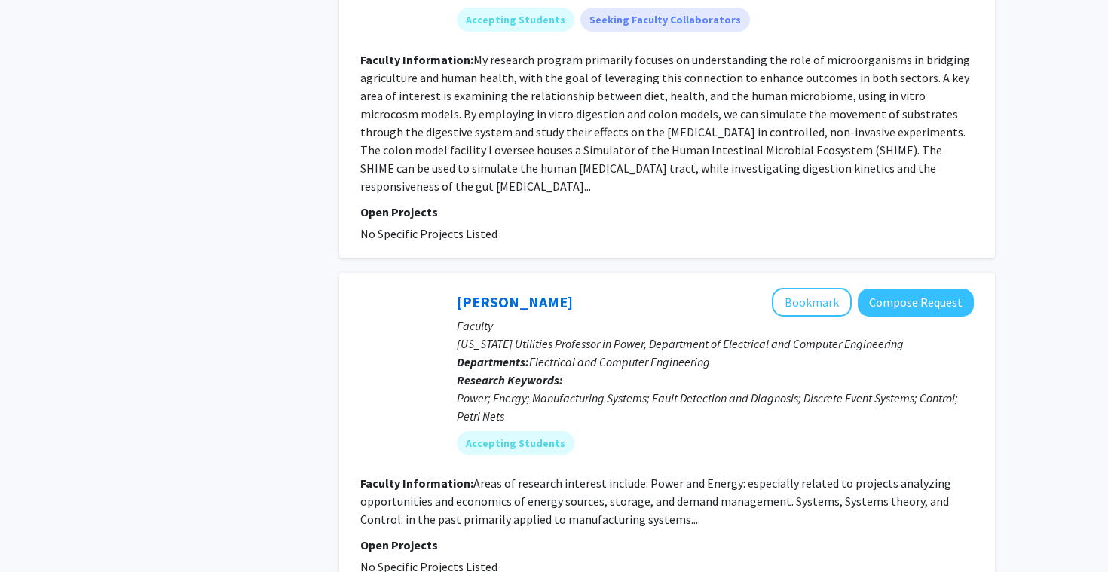
scroll to position [2997, 0]
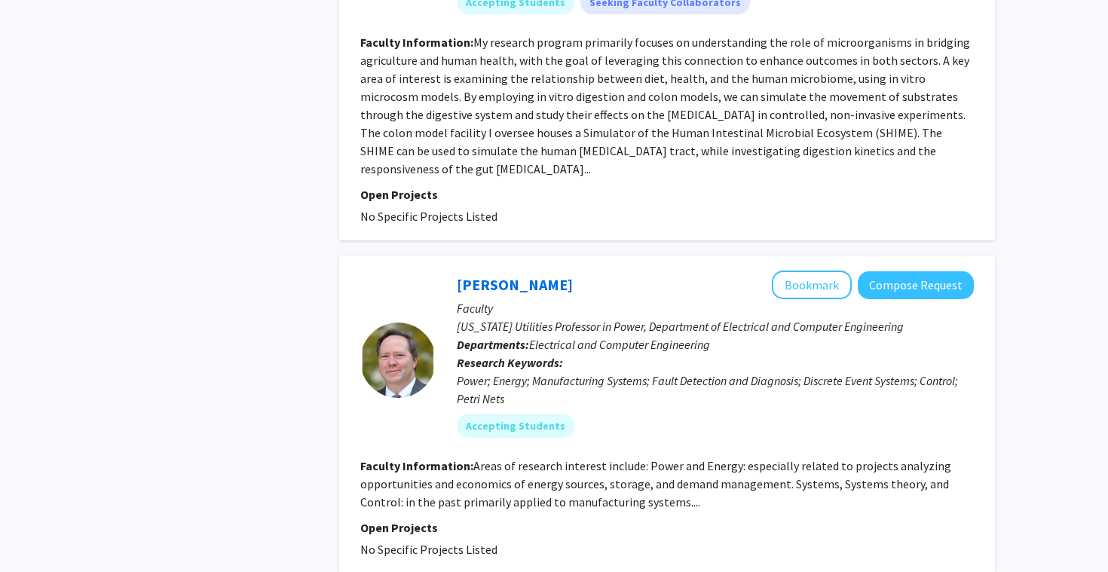
click at [722, 458] on fg-read-more "Areas of research interest include: Power and Energy: especially related to pro…" at bounding box center [655, 483] width 591 height 51
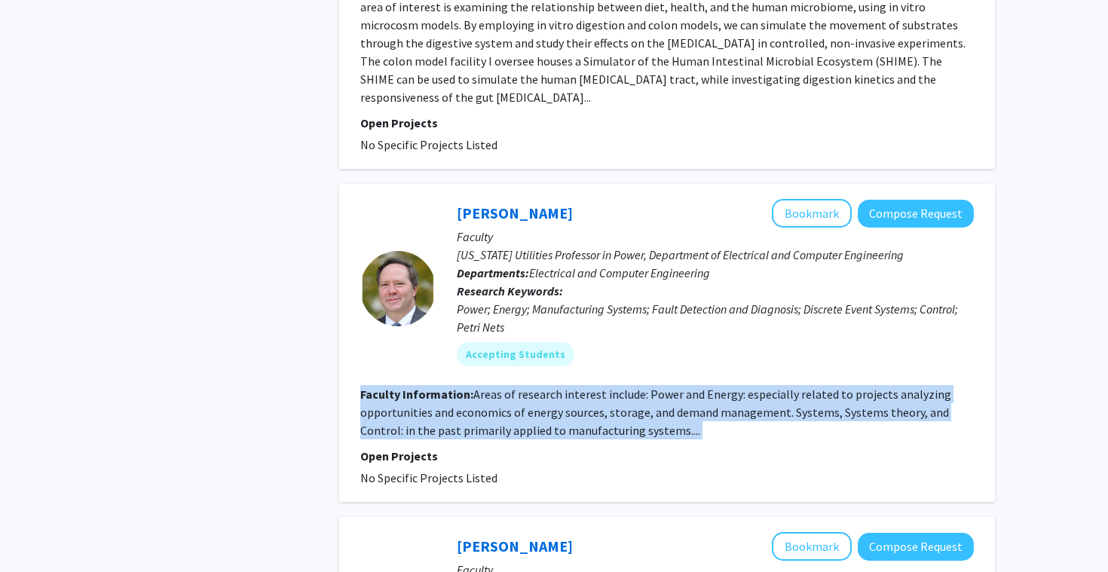
scroll to position [3089, 0]
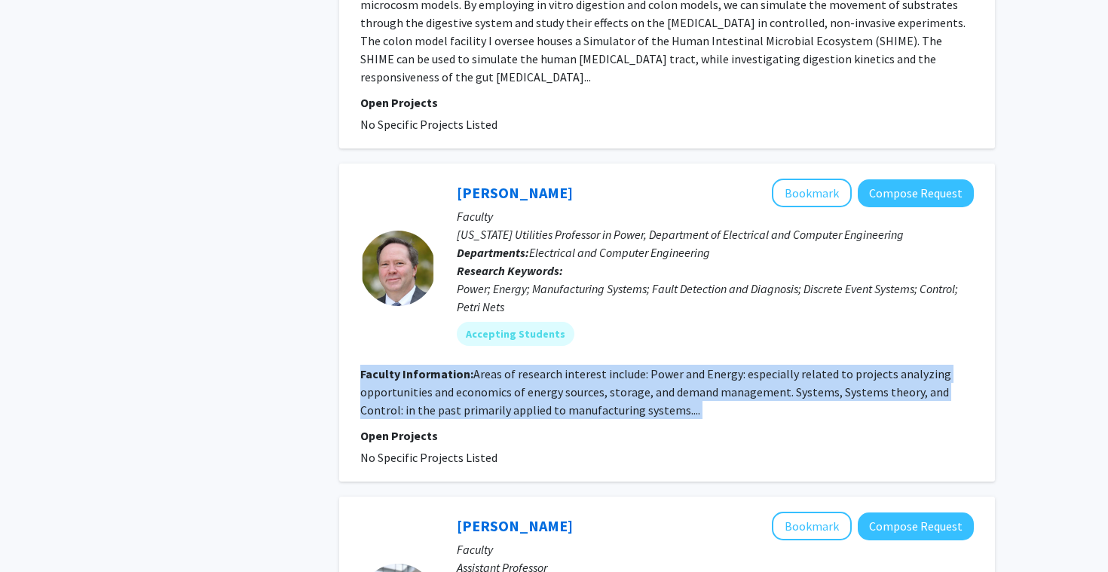
click at [505, 366] on fg-read-more "Areas of research interest include: Power and Energy: especially related to pro…" at bounding box center [655, 391] width 591 height 51
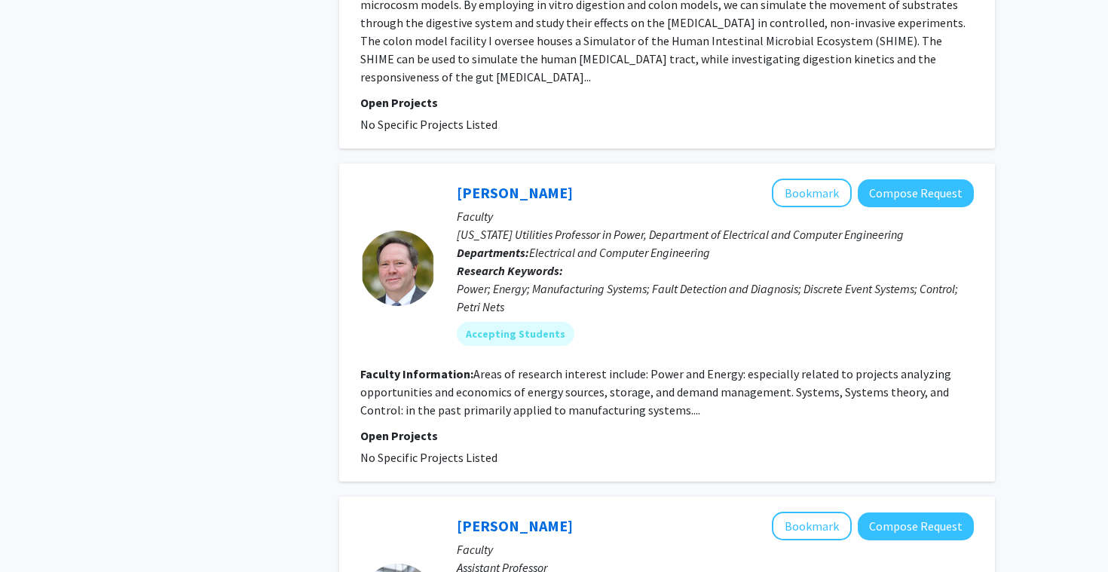
click at [505, 366] on fg-read-more "Areas of research interest include: Power and Energy: especially related to pro…" at bounding box center [655, 391] width 591 height 51
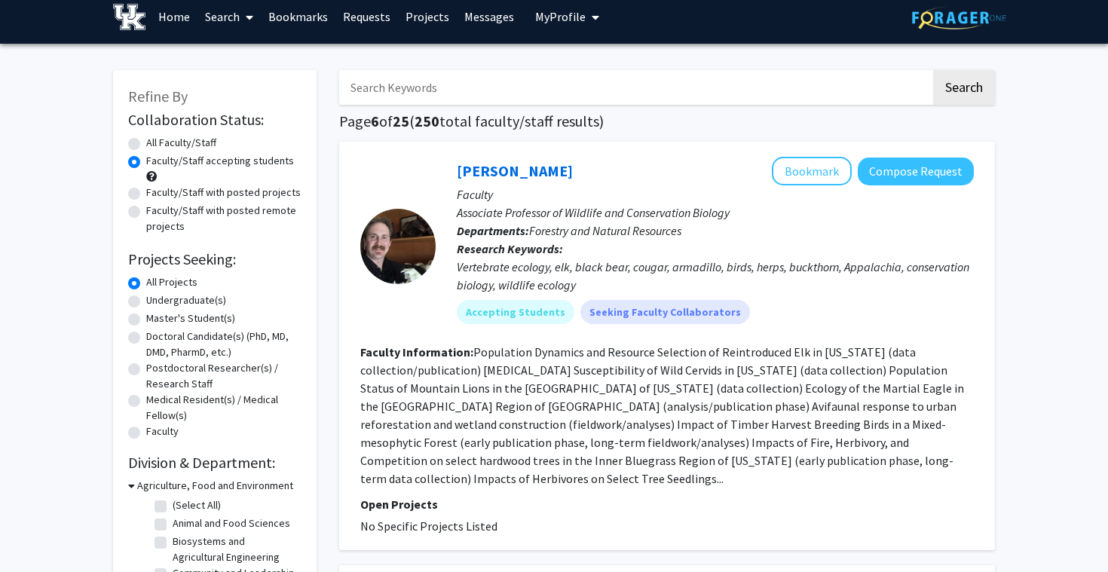
scroll to position [10, 0]
click at [271, 195] on label "Faculty/Staff with posted projects" at bounding box center [223, 193] width 155 height 16
click at [156, 195] on input "Faculty/Staff with posted projects" at bounding box center [151, 190] width 10 height 10
radio input "true"
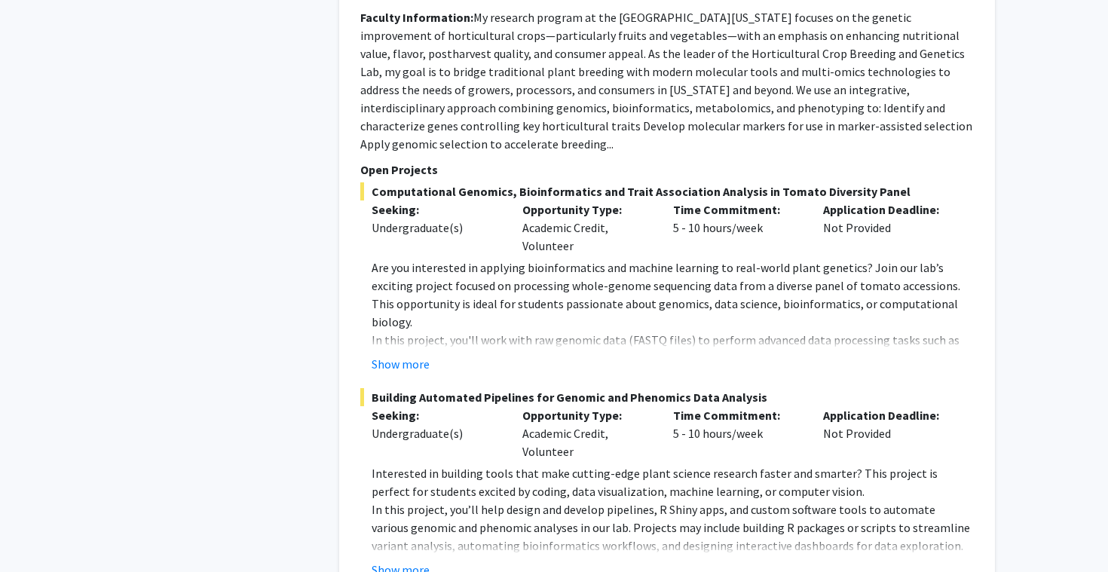
scroll to position [7959, 0]
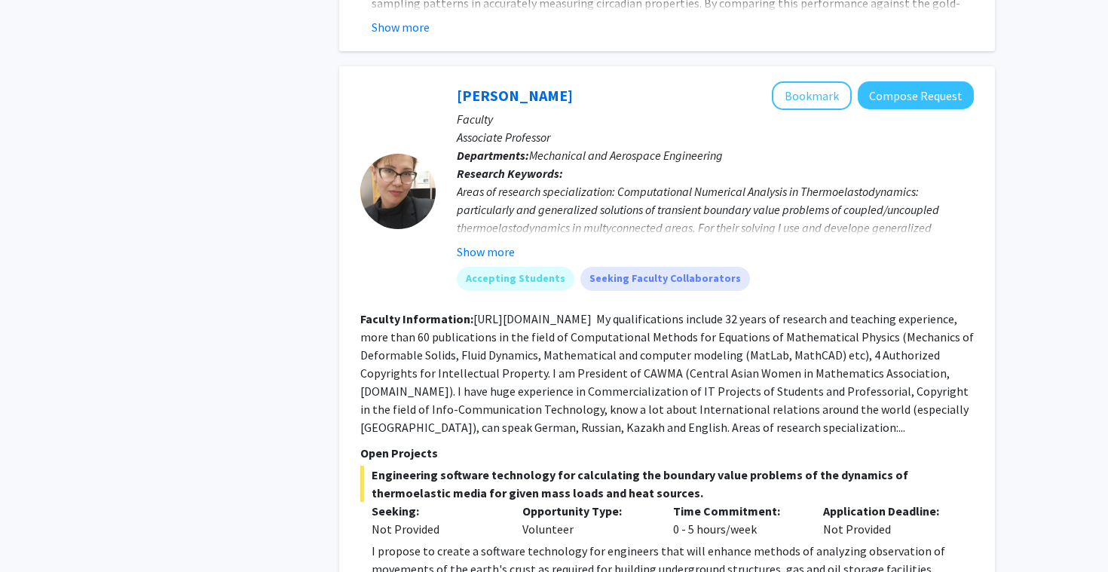
scroll to position [3974, 0]
click at [699, 397] on fg-read-more "https://www.researchgate.net/profile/Bakhyt_Alipova My qualifications include 3…" at bounding box center [667, 373] width 614 height 124
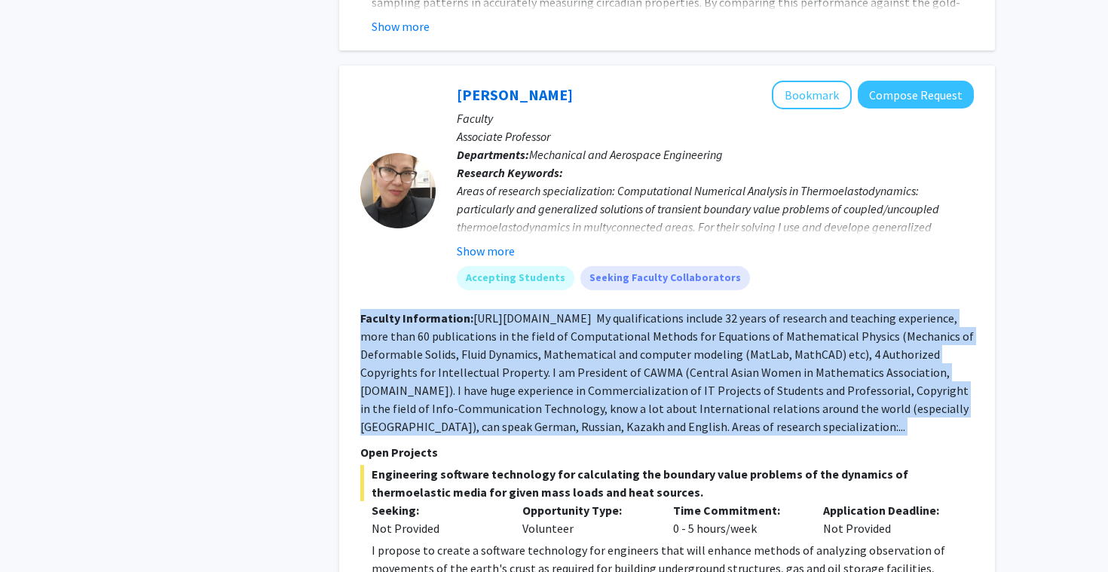
scroll to position [4217, 0]
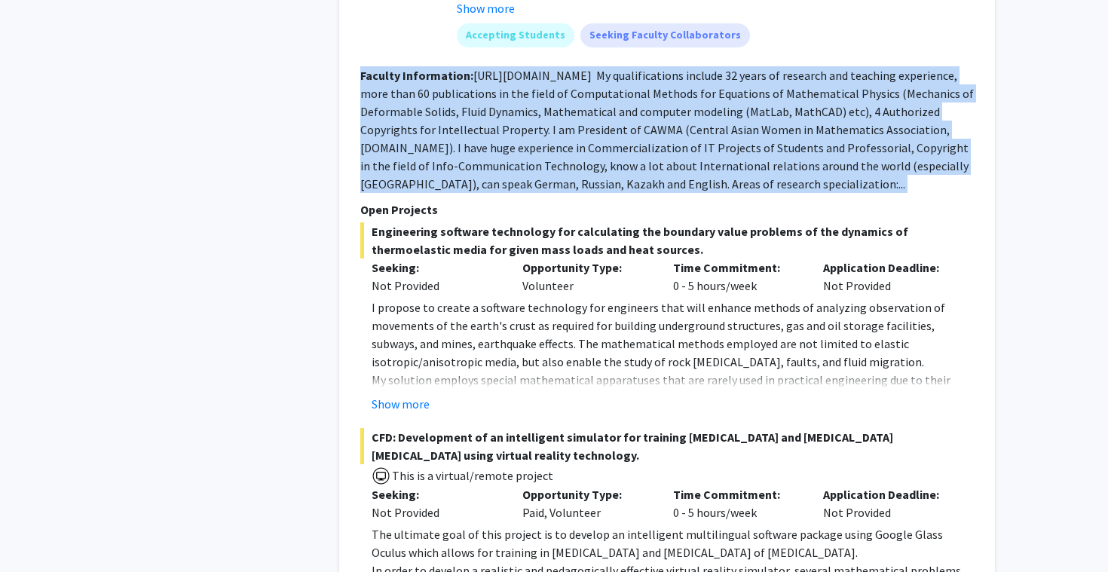
click at [728, 395] on div "Show more" at bounding box center [673, 404] width 602 height 18
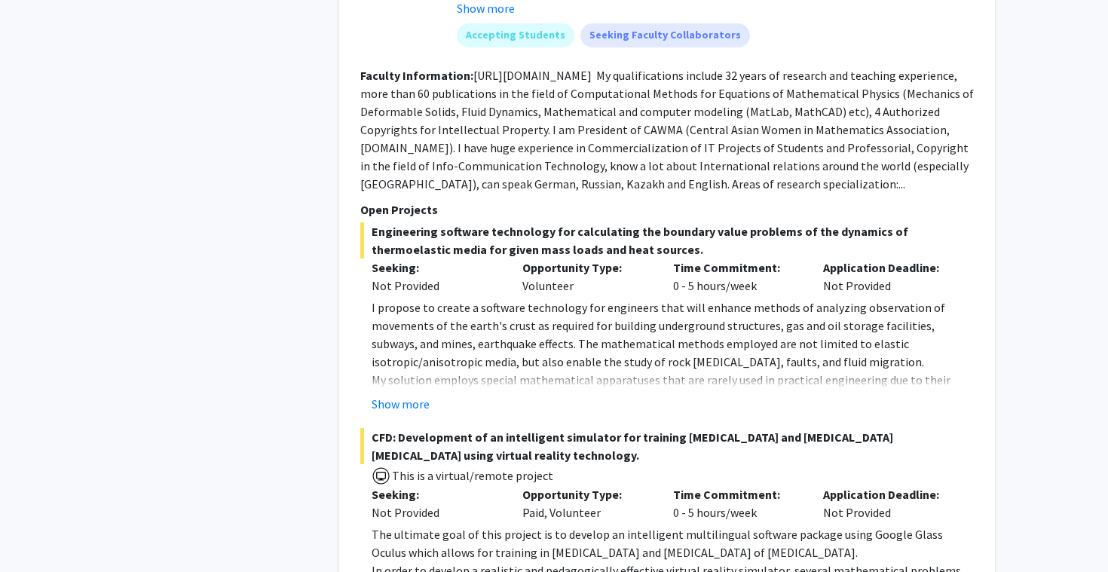
click at [728, 395] on div "Show more" at bounding box center [673, 404] width 602 height 18
click at [480, 371] on p "My solution employs special mathematical apparatuses that are rarely used in pr…" at bounding box center [673, 434] width 602 height 127
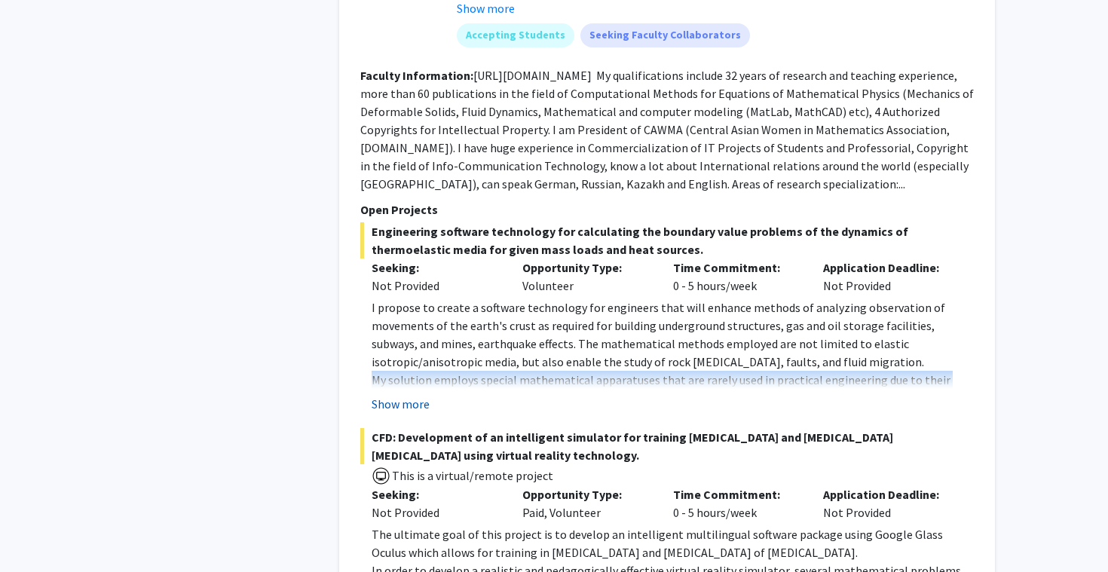
click at [404, 395] on button "Show more" at bounding box center [401, 404] width 58 height 18
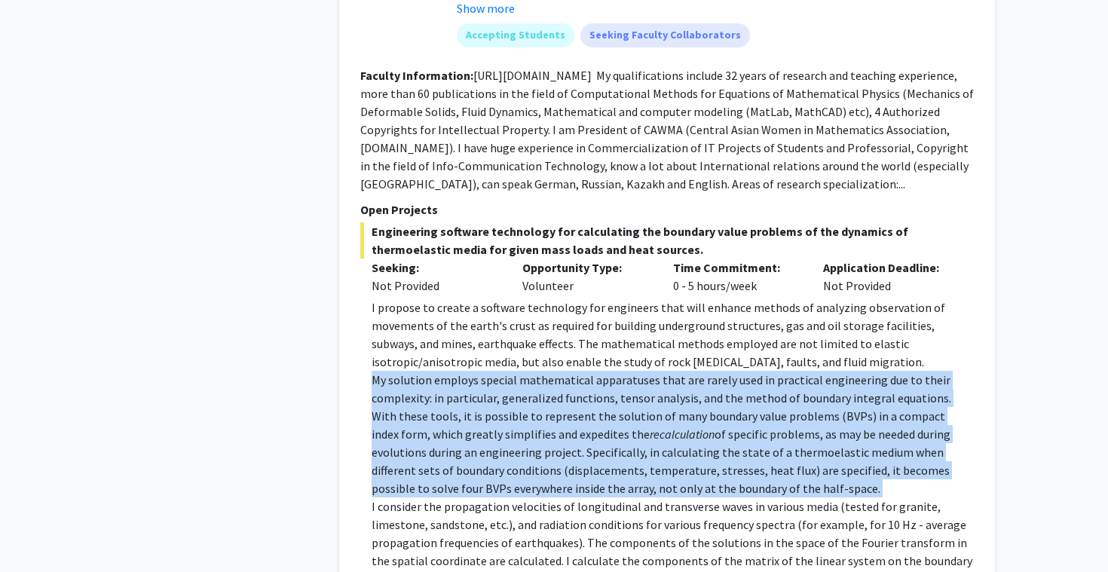
click at [456, 371] on p "My solution employs special mathematical apparatuses that are rarely used in pr…" at bounding box center [673, 434] width 602 height 127
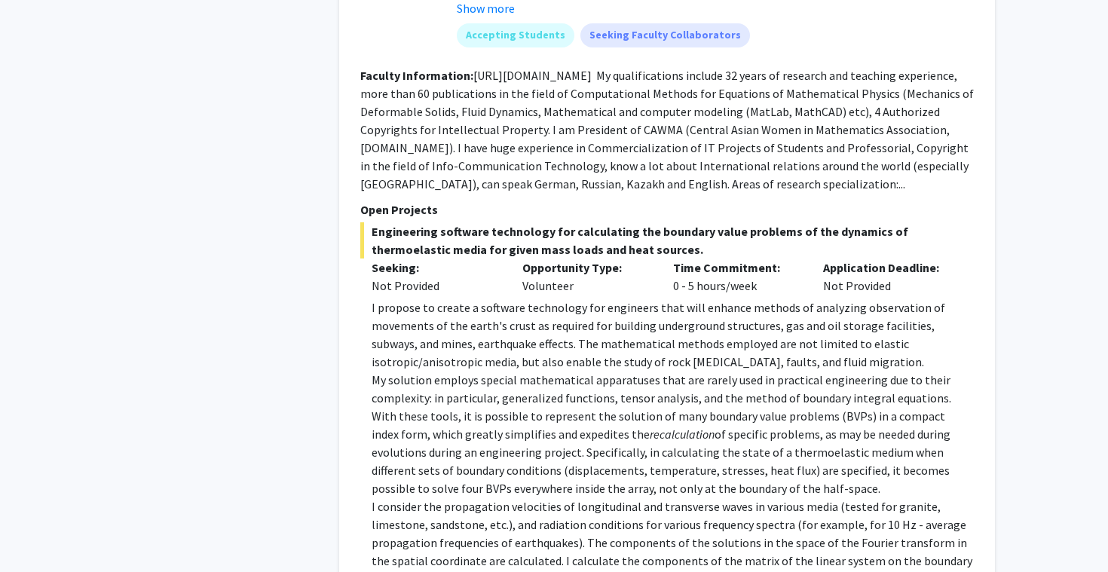
click at [456, 371] on p "My solution employs special mathematical apparatuses that are rarely used in pr…" at bounding box center [673, 434] width 602 height 127
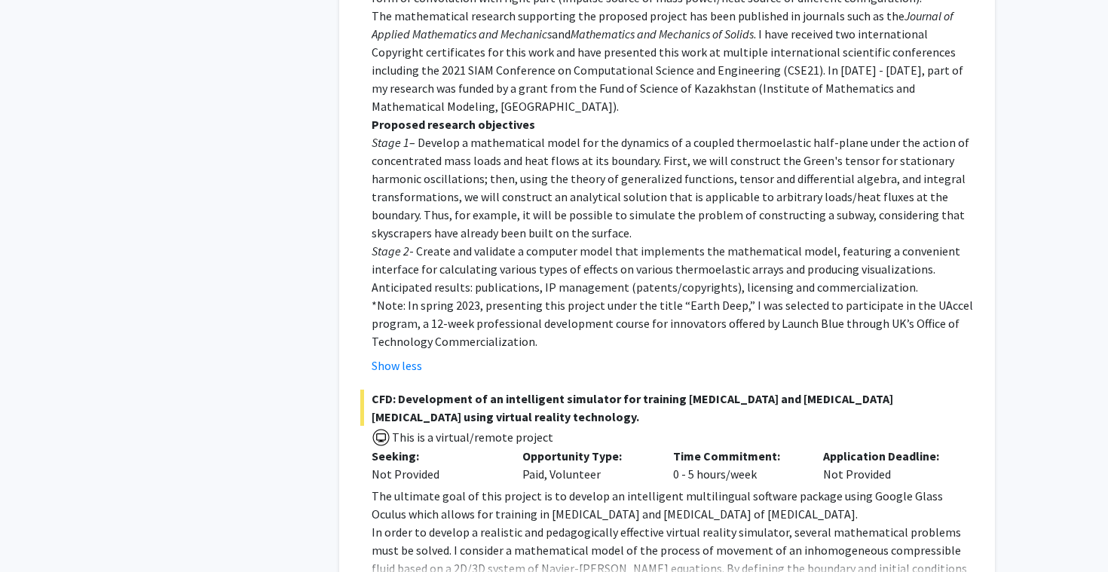
scroll to position [4861, 0]
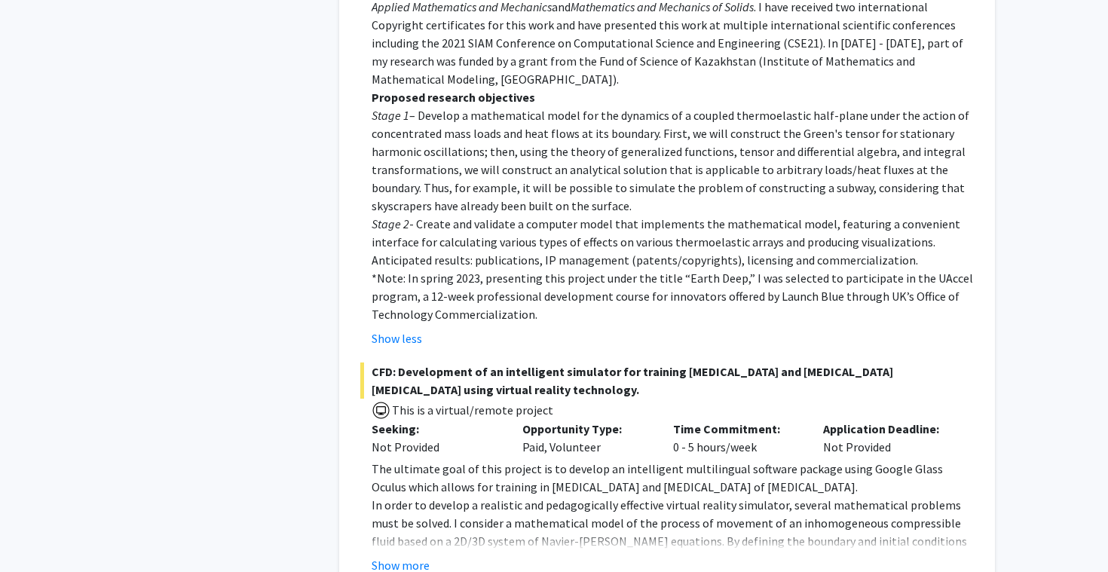
click at [456, 403] on span "This is a virtual/remote project" at bounding box center [472, 410] width 163 height 15
click at [461, 460] on p "The ultimate goal of this project is to develop an intelligent multilingual sof…" at bounding box center [673, 478] width 602 height 36
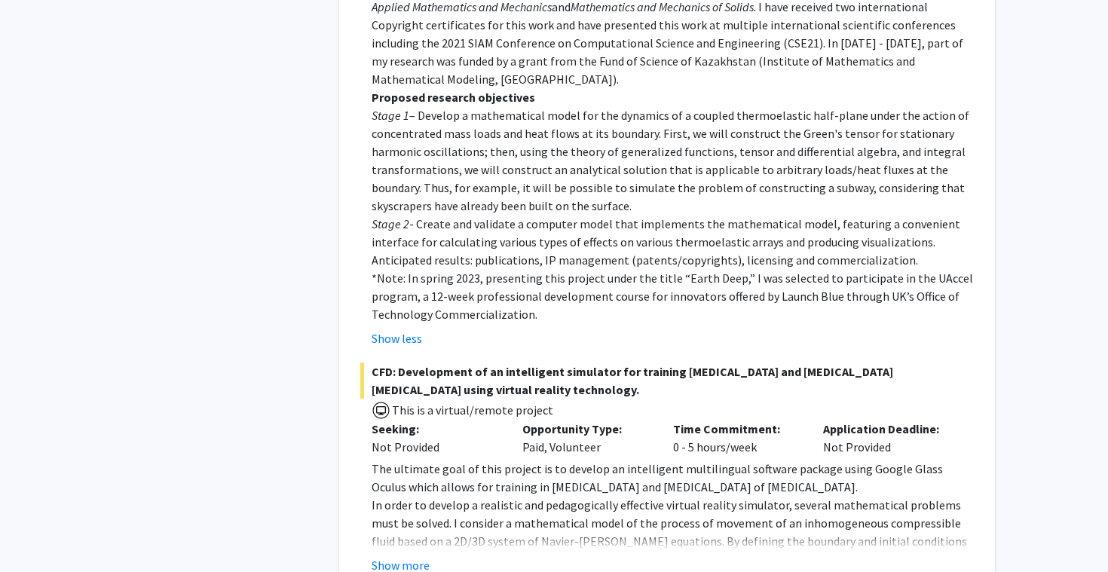
click at [461, 460] on p "The ultimate goal of this project is to develop an intelligent multilingual sof…" at bounding box center [673, 478] width 602 height 36
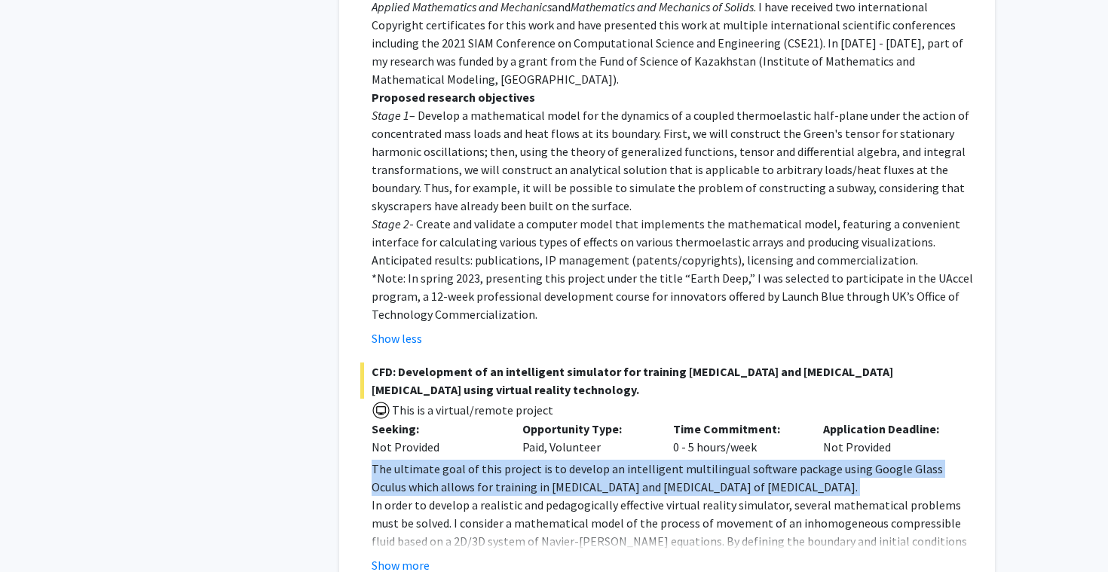
click at [526, 363] on span "CFD: Development of an intelligent simulator for training angioplasty and coron…" at bounding box center [667, 381] width 614 height 36
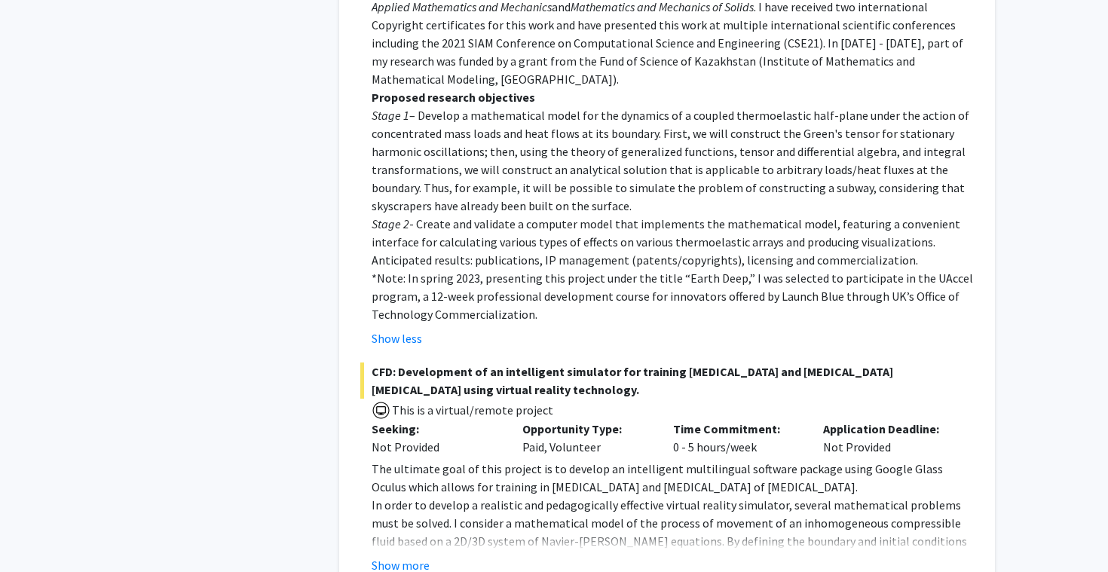
click at [526, 363] on span "CFD: Development of an intelligent simulator for training angioplasty and coron…" at bounding box center [667, 381] width 614 height 36
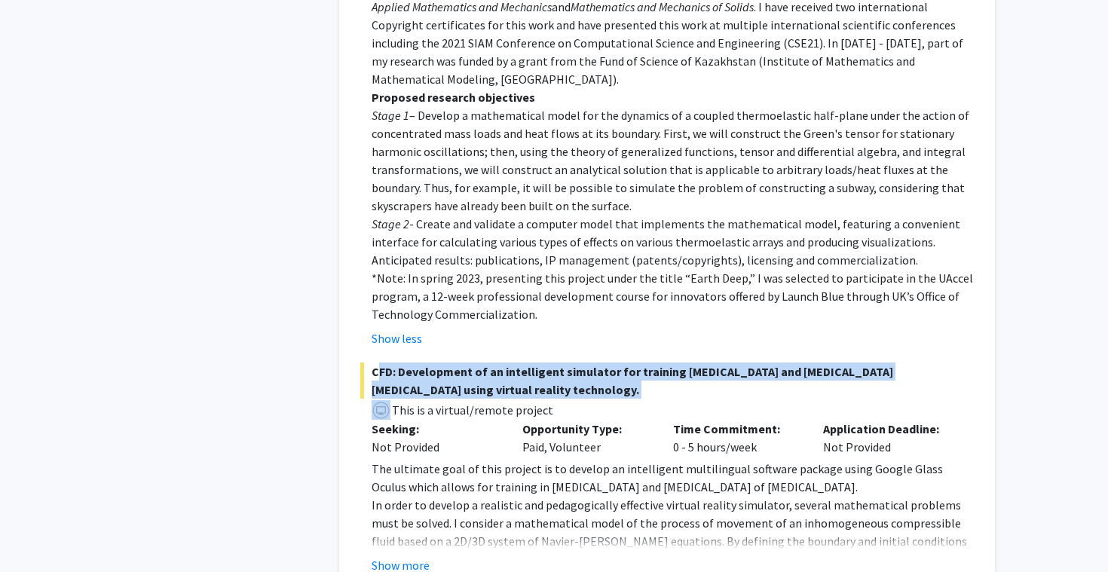
click at [584, 363] on span "CFD: Development of an intelligent simulator for training angioplasty and coron…" at bounding box center [667, 381] width 614 height 36
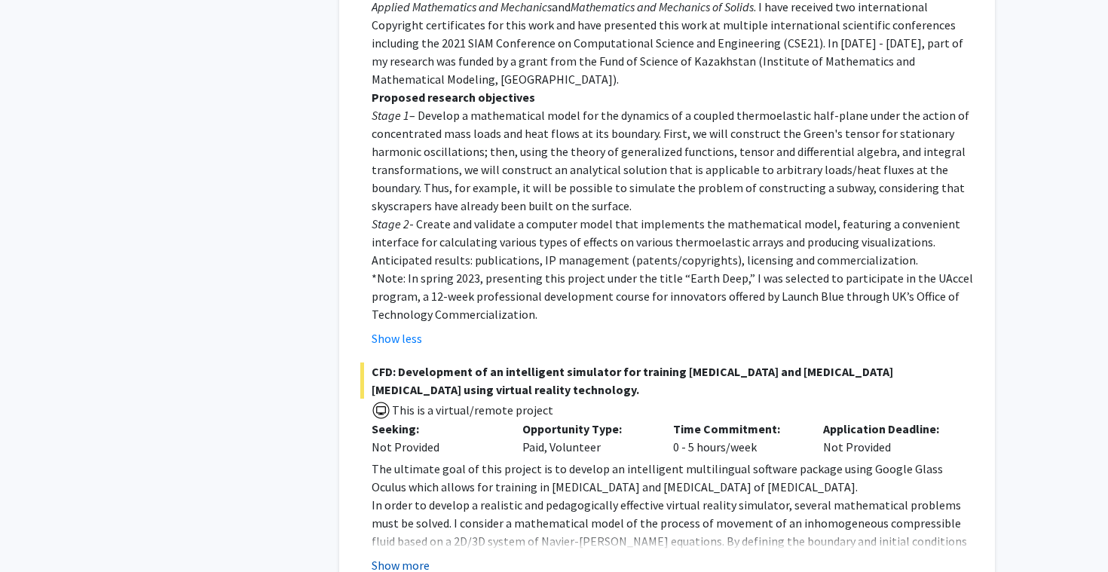
click at [414, 556] on button "Show more" at bounding box center [401, 565] width 58 height 18
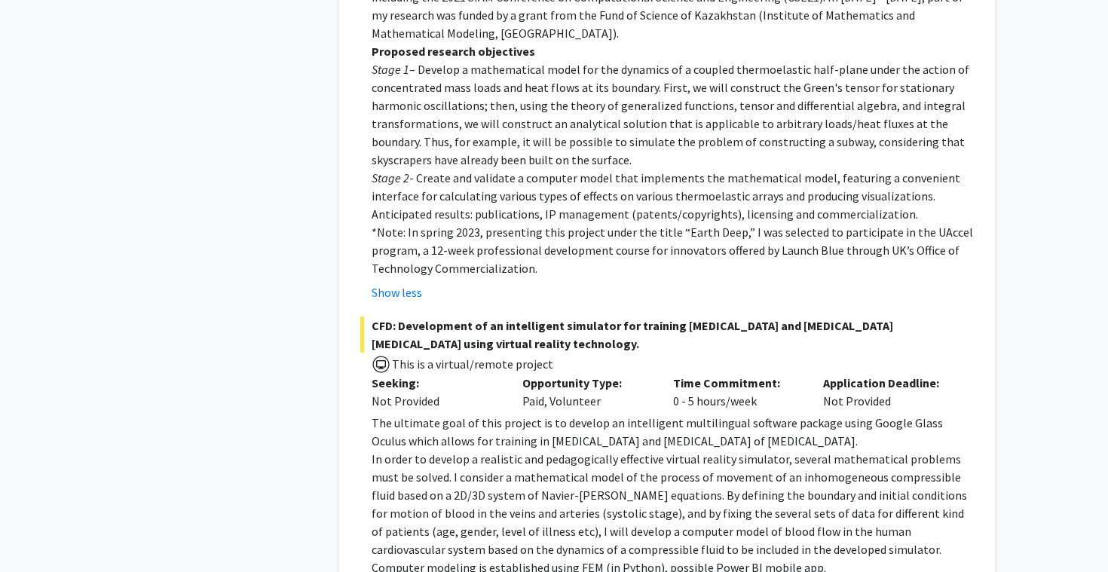
scroll to position [5061, 0]
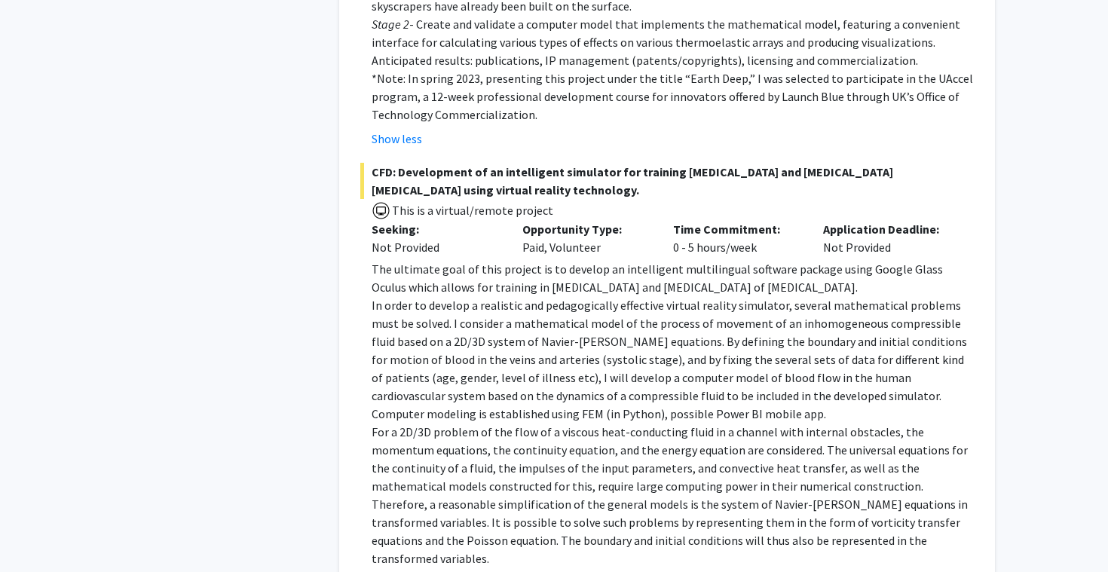
click at [502, 423] on p "For a 2D/3D problem of the flow of a viscous heat-conducting fluid in a channel…" at bounding box center [673, 495] width 602 height 145
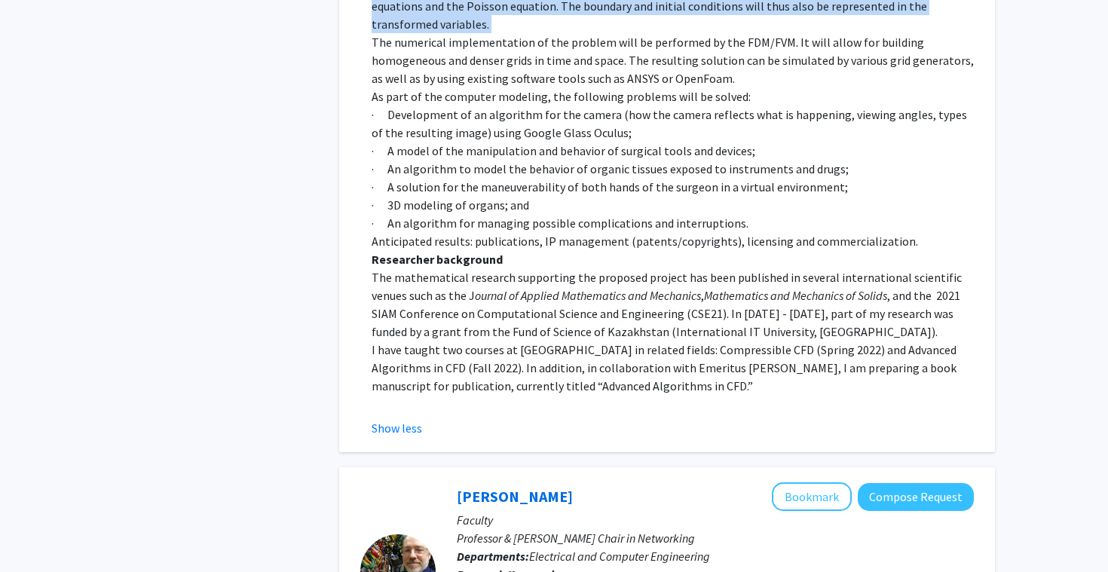
scroll to position [5662, 0]
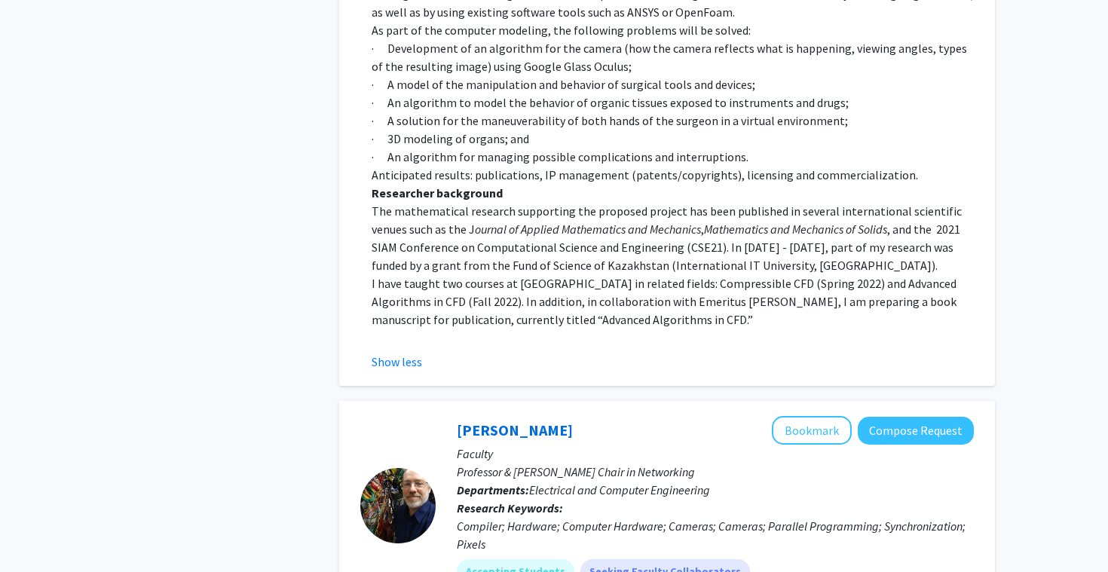
click at [593, 202] on p "The mathematical research supporting the proposed project has been published in…" at bounding box center [673, 238] width 602 height 72
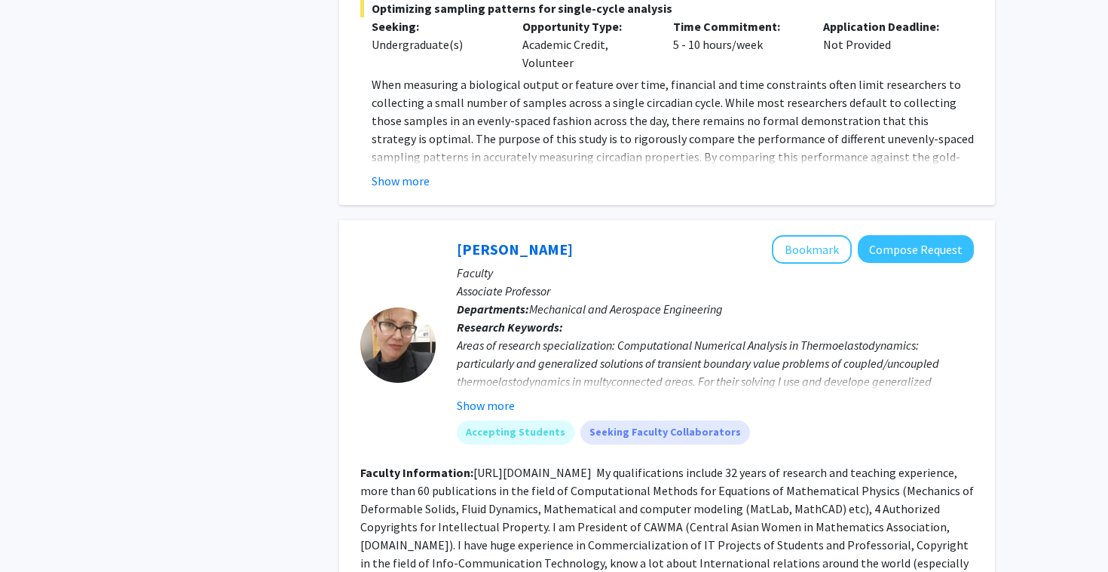
scroll to position [3777, 0]
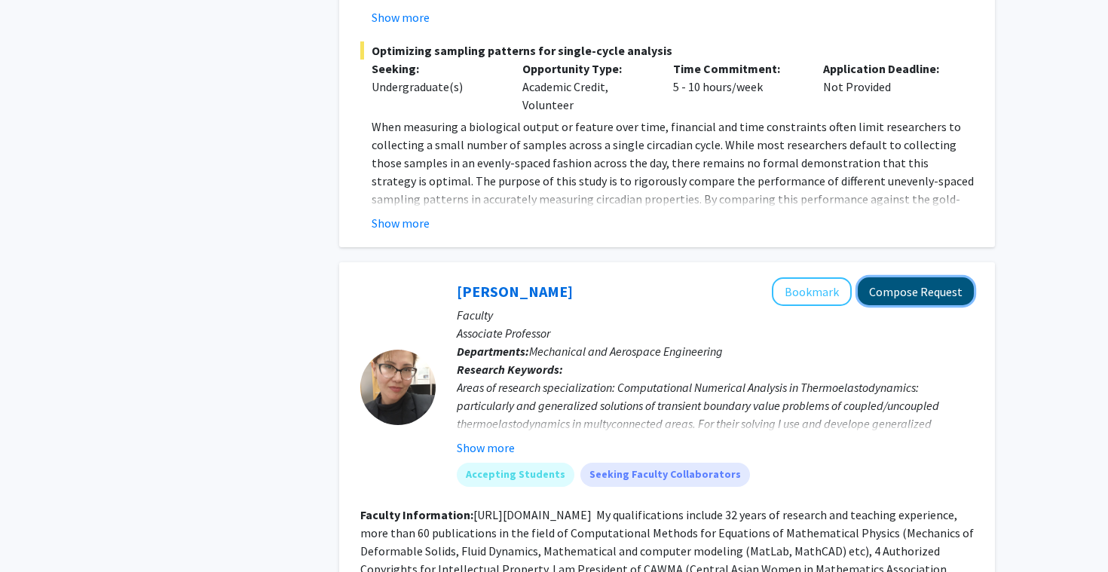
click at [895, 277] on button "Compose Request" at bounding box center [916, 291] width 116 height 28
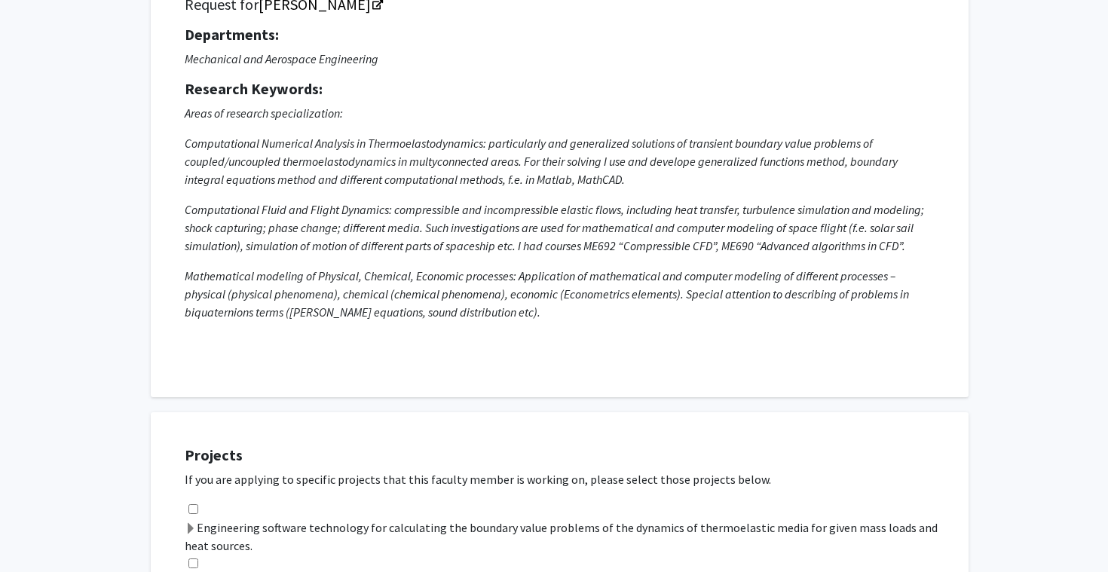
scroll to position [323, 0]
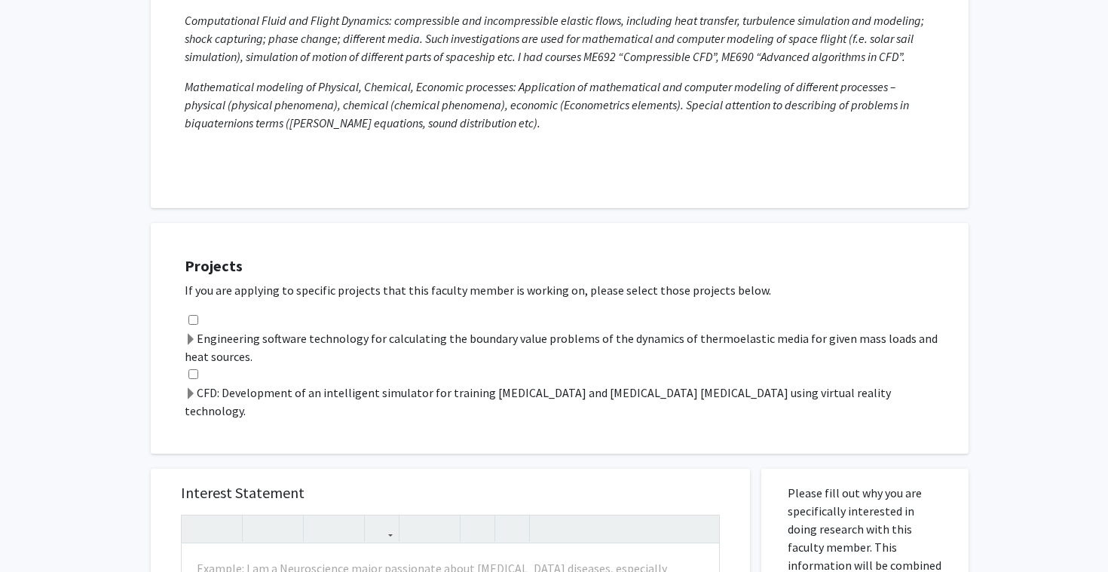
click at [712, 344] on label "Engineering software technology for calculating the boundary value problems of …" at bounding box center [569, 348] width 769 height 36
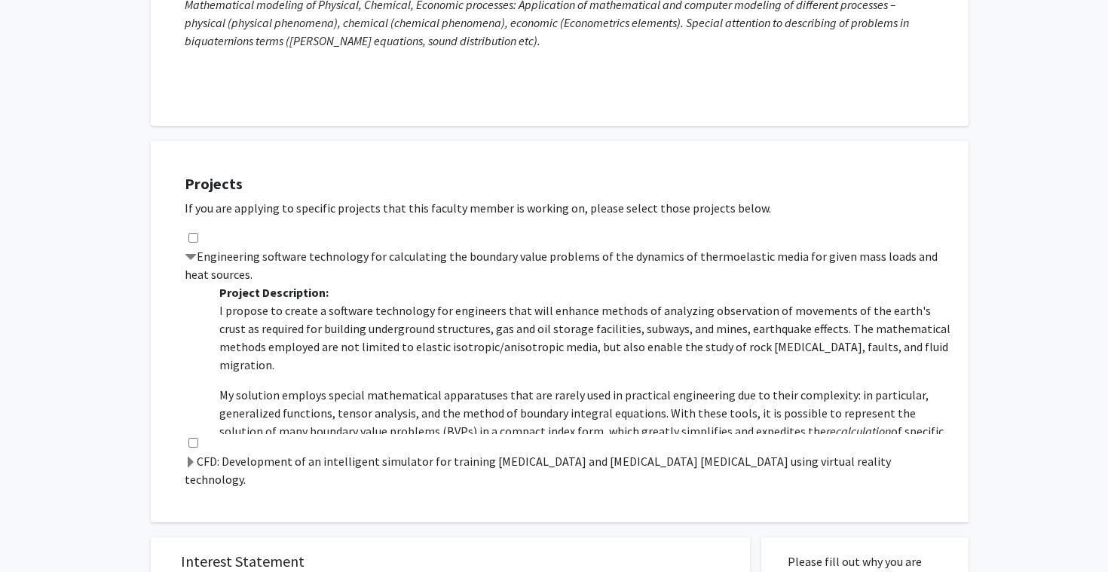
scroll to position [410, 0]
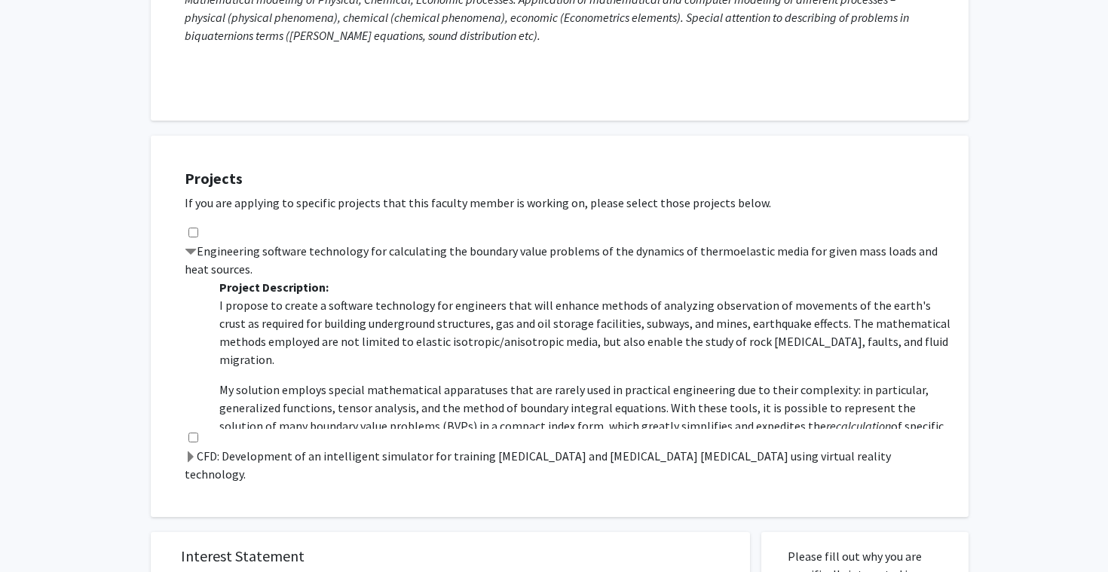
click at [677, 335] on p "I propose to create a software technology for engineers that will enhance metho…" at bounding box center [586, 332] width 734 height 72
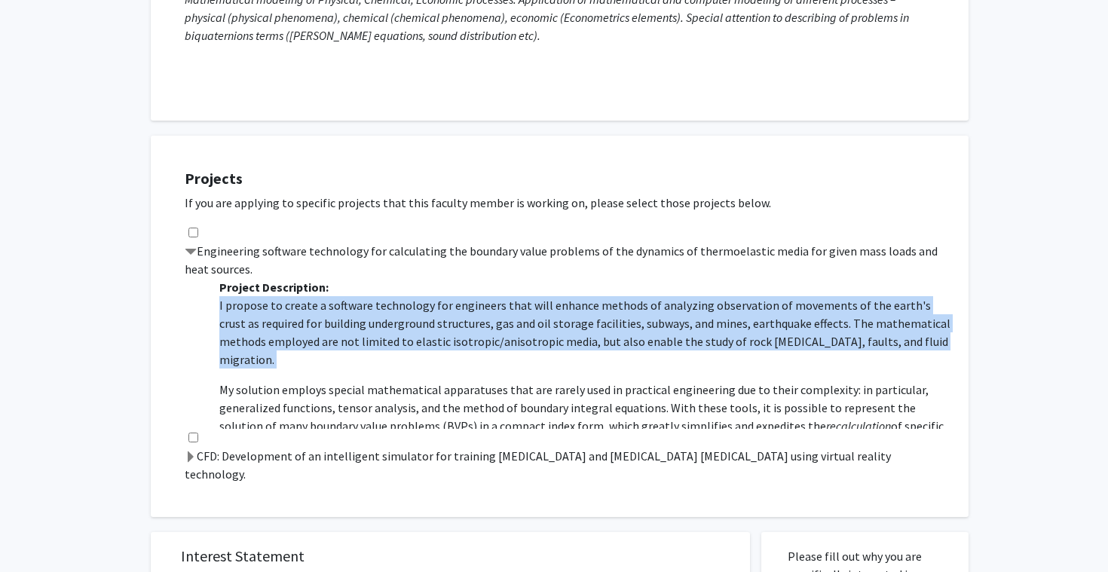
click at [661, 447] on label "CFD: Development of an intelligent simulator for training angioplasty and coron…" at bounding box center [569, 465] width 769 height 36
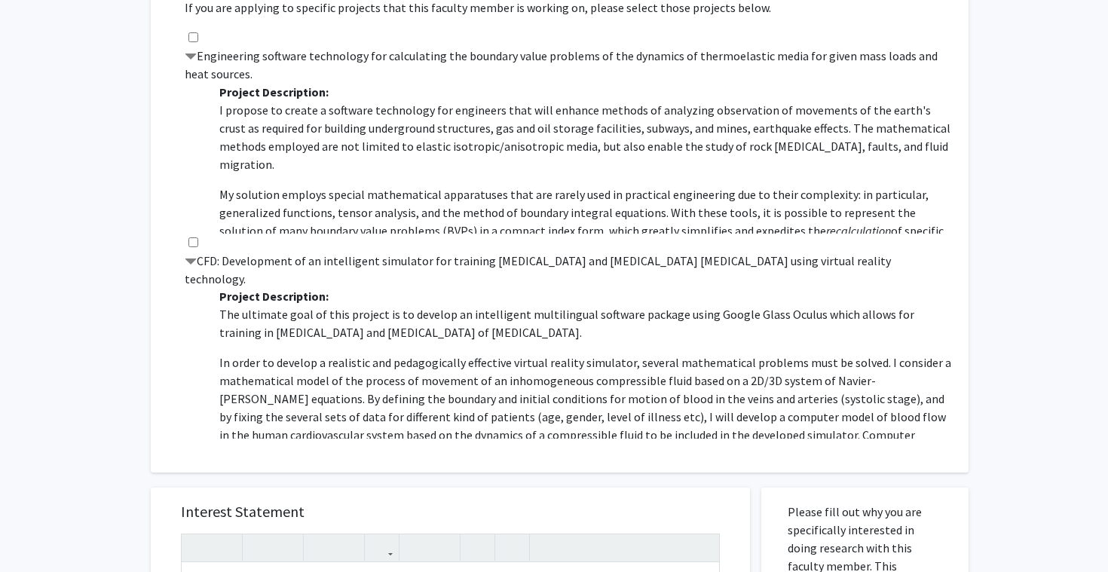
scroll to position [35, 0]
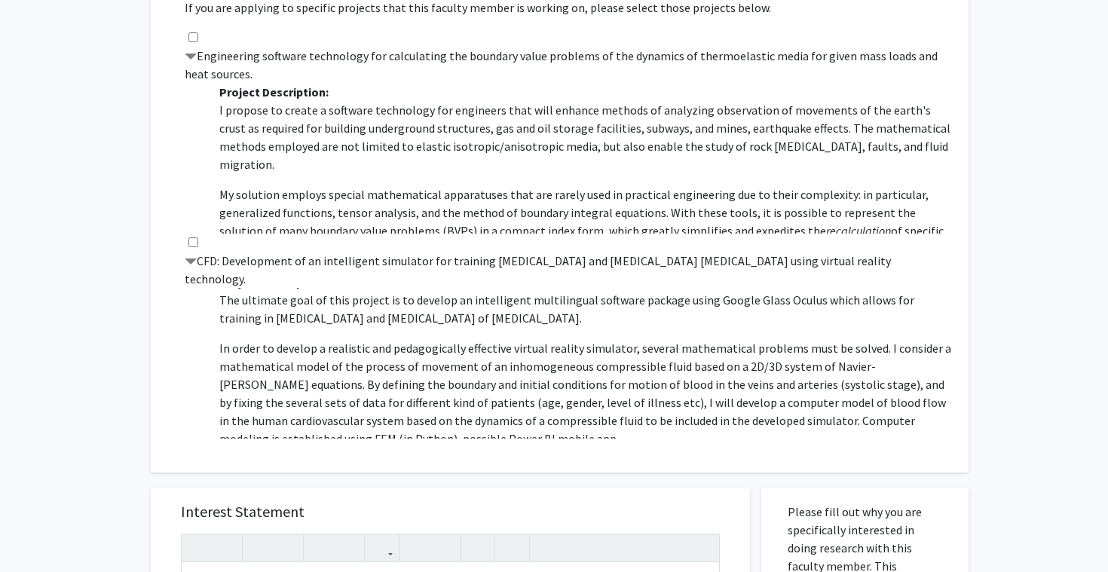
click at [697, 357] on p "In order to develop a realistic and pedagogically effective virtual reality sim…" at bounding box center [586, 393] width 734 height 109
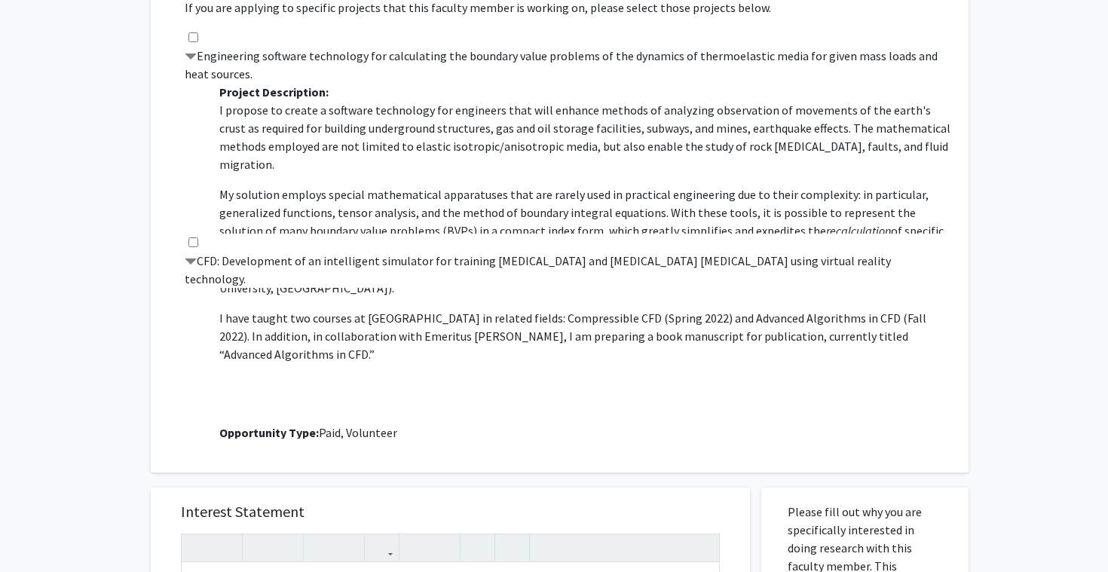
scroll to position [780, 0]
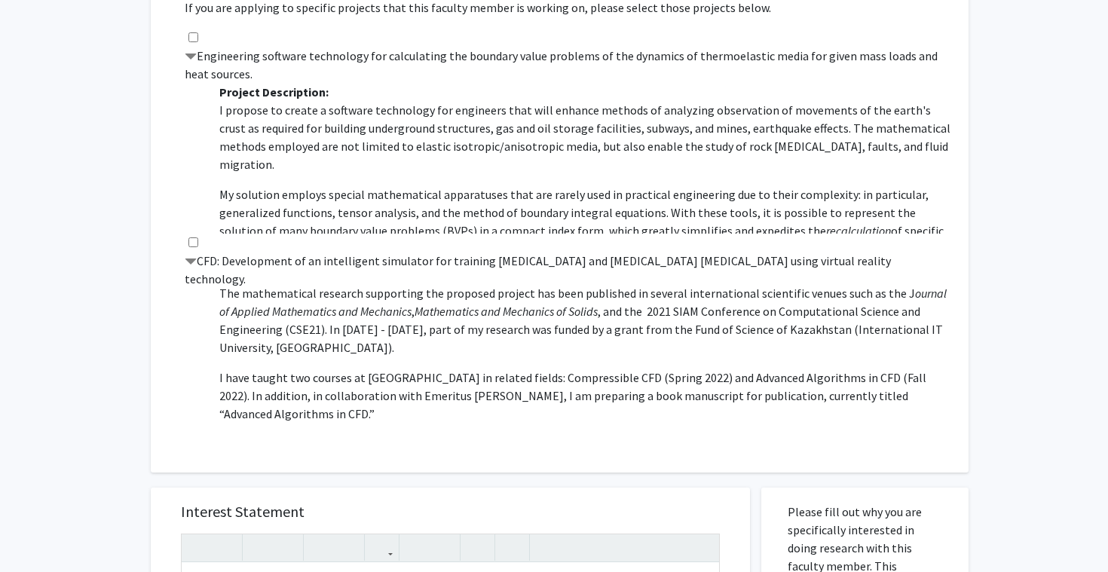
click at [697, 369] on p "I have taught two courses at UK in related fields: Compressible CFD (Spring 202…" at bounding box center [586, 396] width 734 height 54
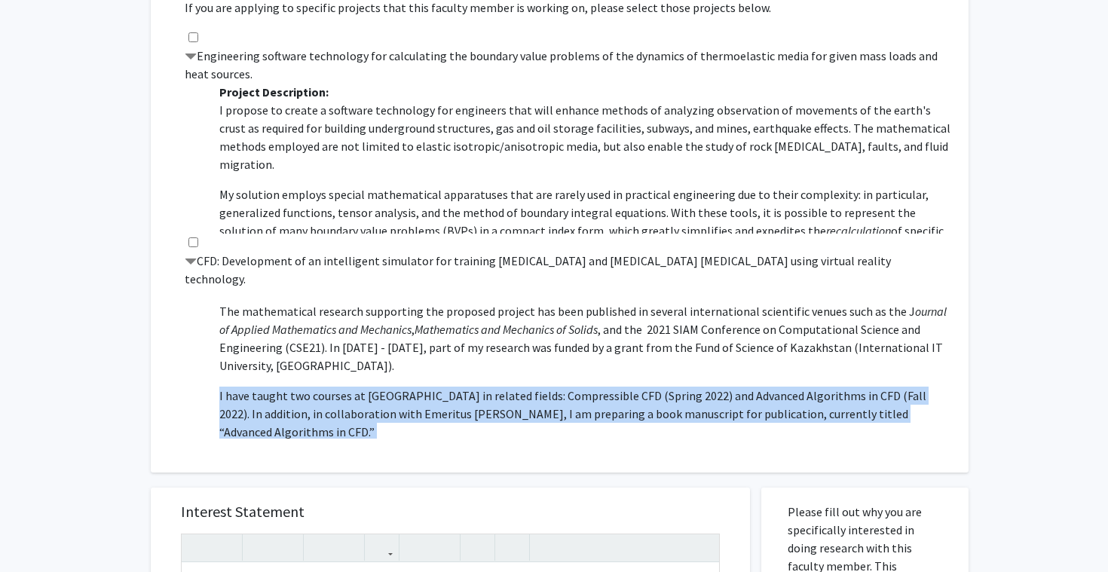
scroll to position [669, 0]
click at [722, 327] on p "The mathematical research supporting the proposed project has been published in…" at bounding box center [586, 339] width 734 height 72
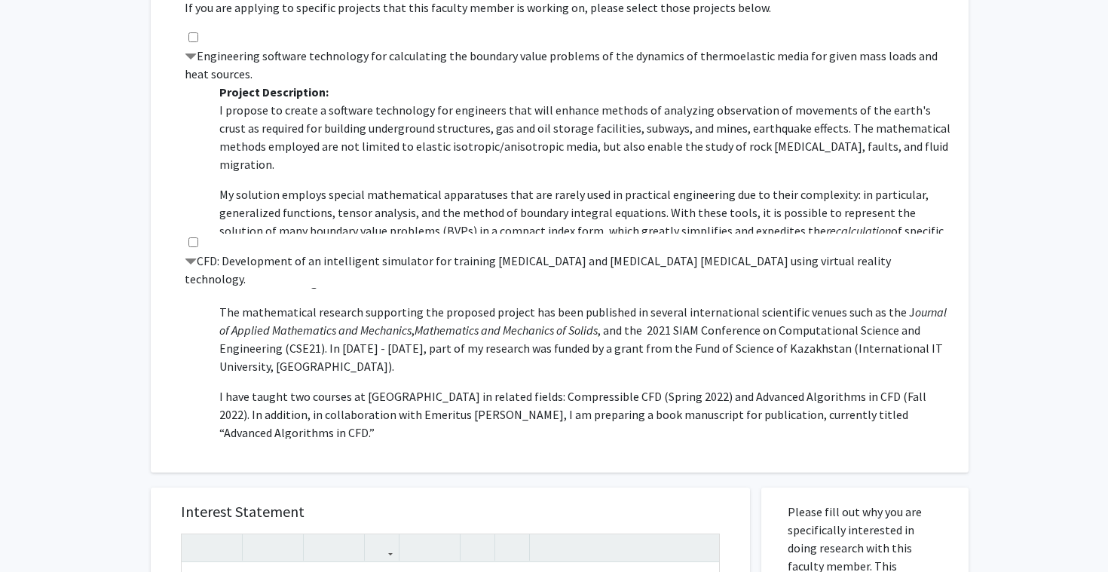
click at [722, 327] on p "The mathematical research supporting the proposed project has been published in…" at bounding box center [586, 339] width 734 height 72
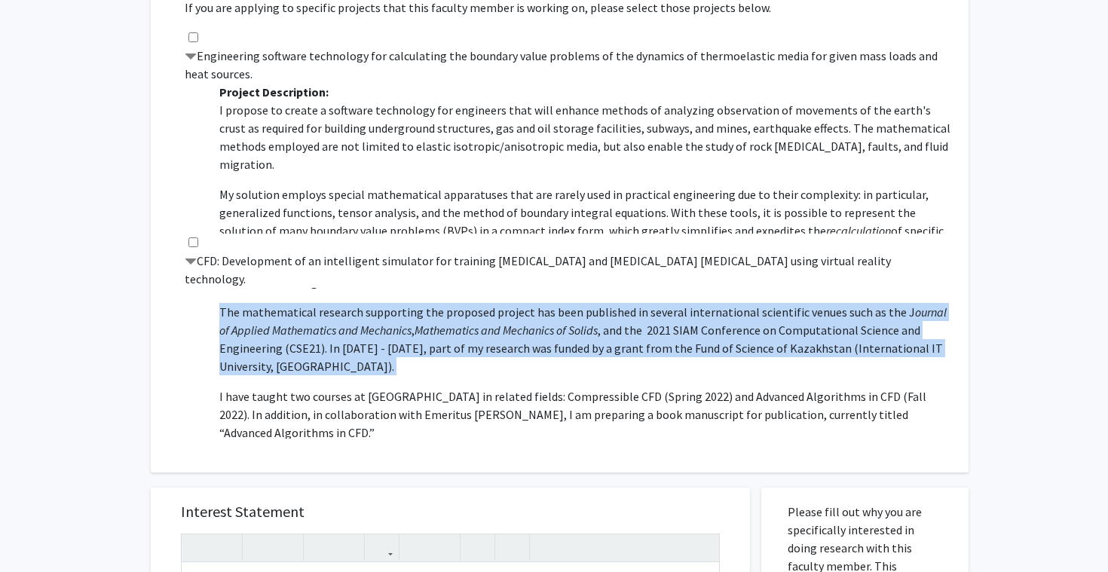
click at [728, 388] on p "I have taught two courses at UK in related fields: Compressible CFD (Spring 202…" at bounding box center [586, 415] width 734 height 54
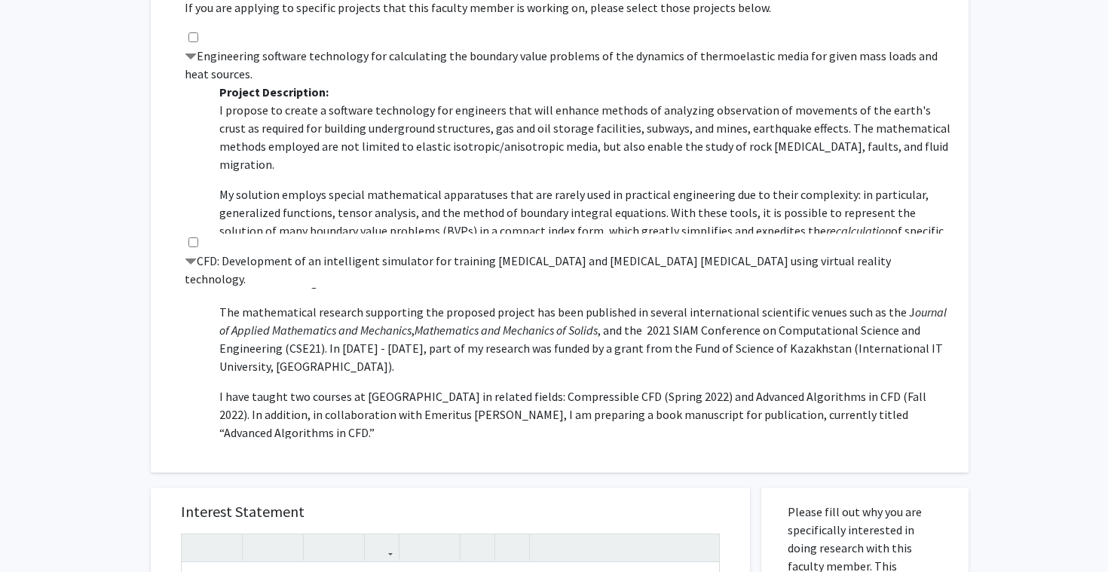
click at [728, 388] on p "I have taught two courses at UK in related fields: Compressible CFD (Spring 202…" at bounding box center [586, 415] width 734 height 54
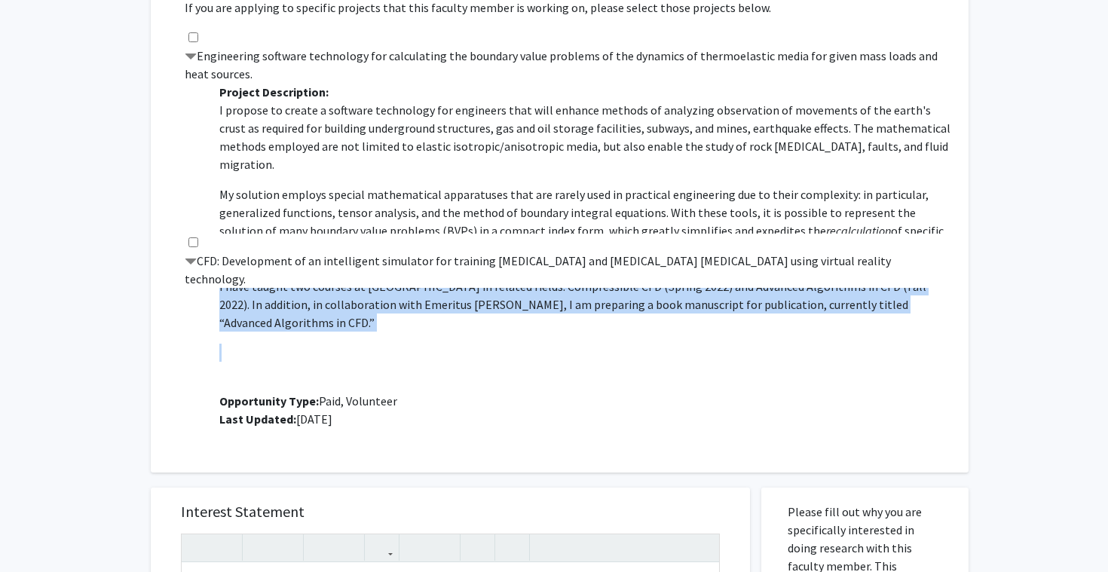
scroll to position [780, 0]
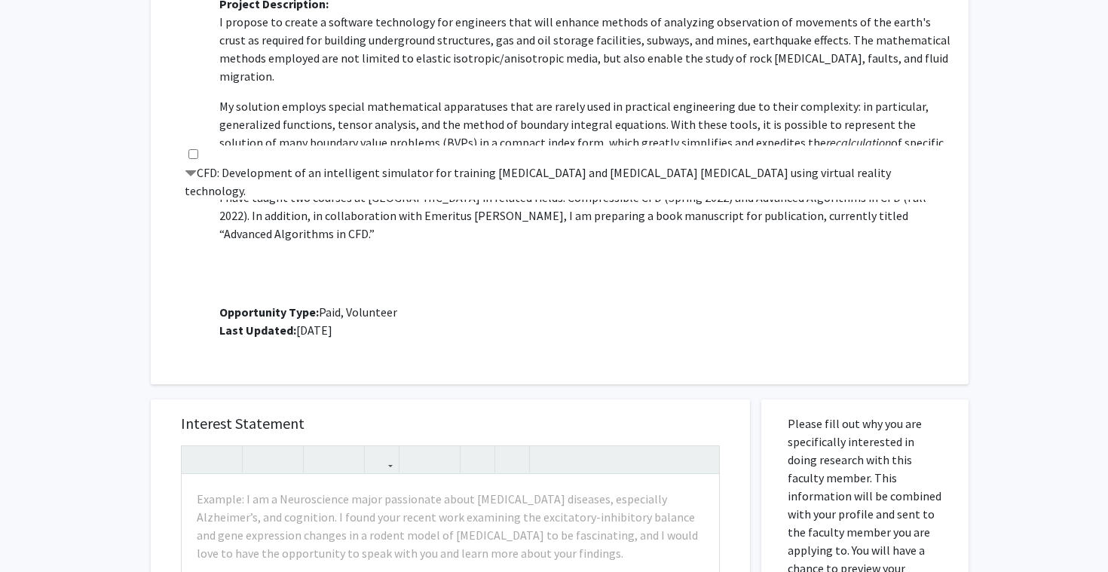
scroll to position [598, 0]
